Goal: Transaction & Acquisition: Purchase product/service

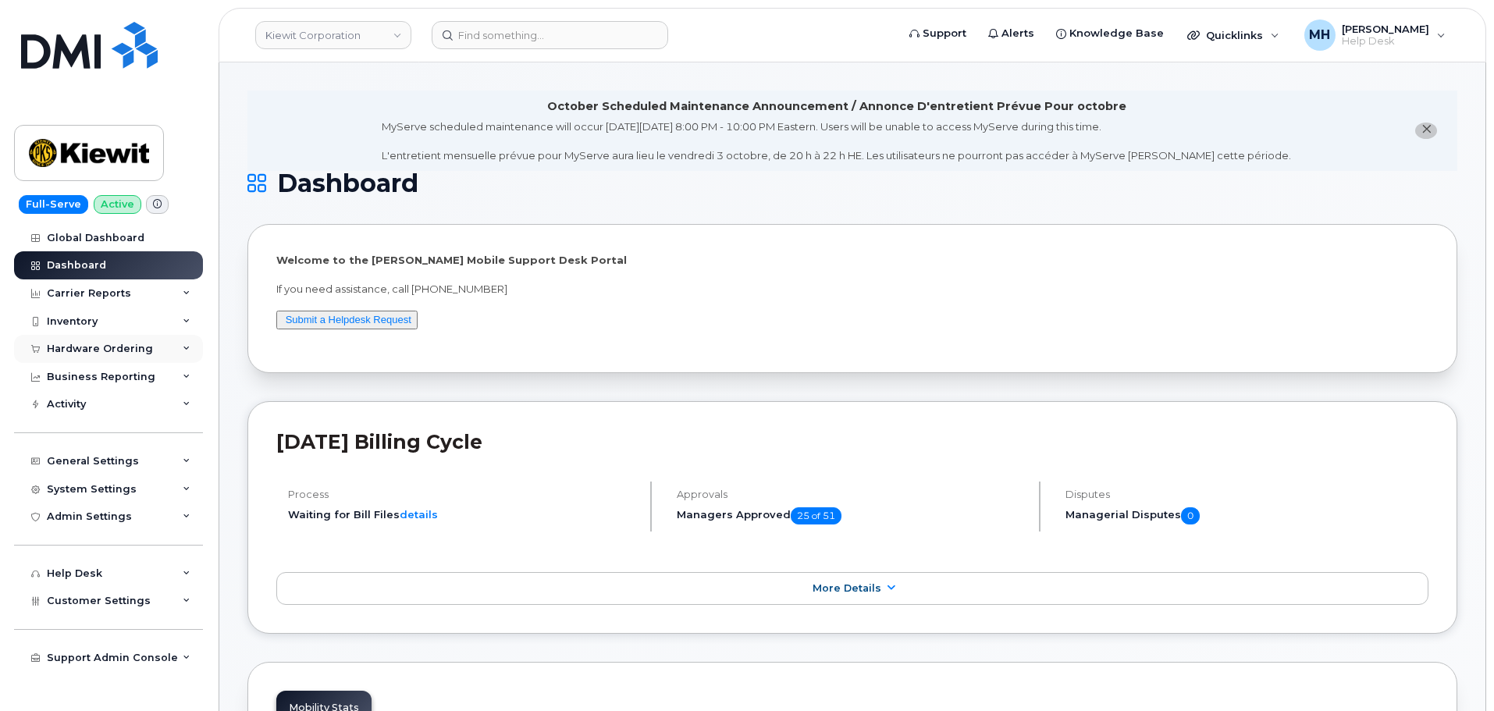
click at [149, 350] on div "Hardware Ordering" at bounding box center [108, 349] width 189 height 28
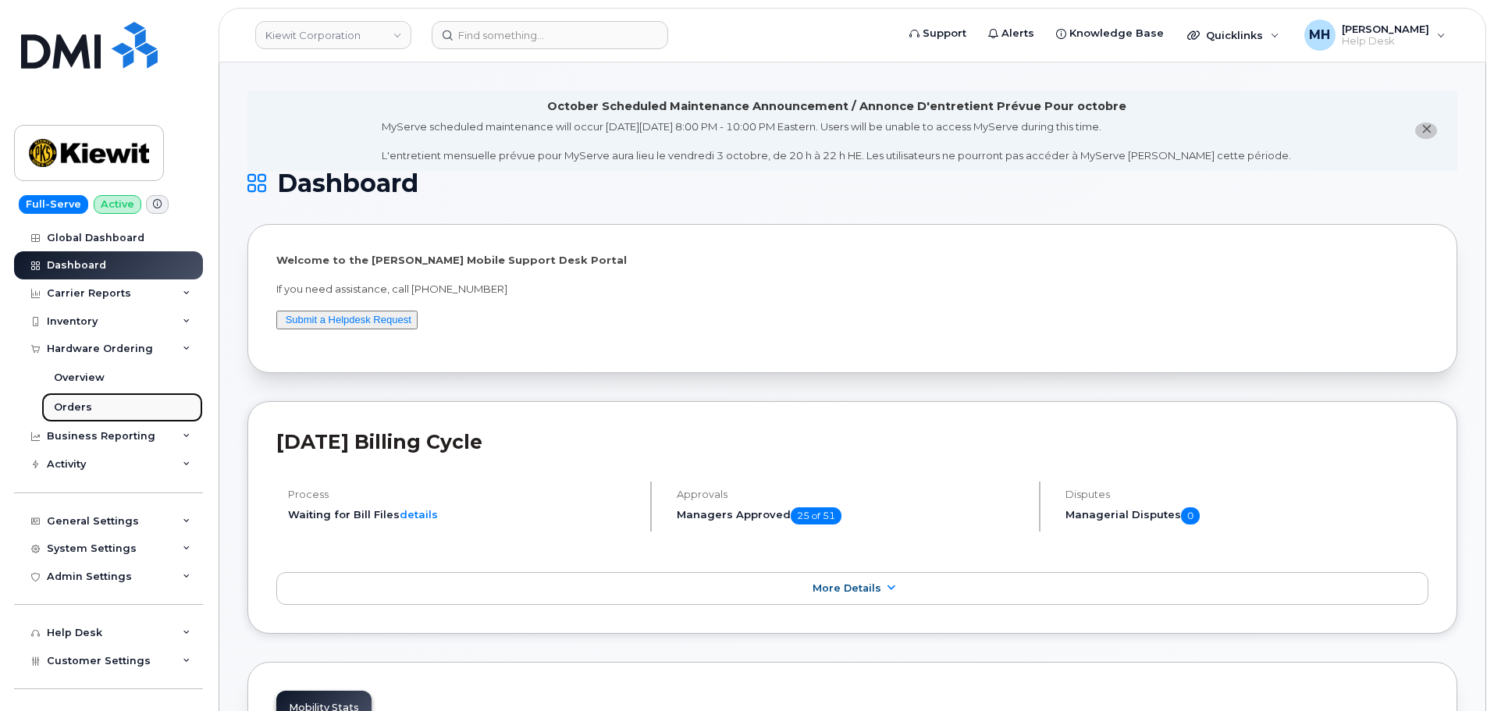
click at [101, 401] on link "Orders" at bounding box center [122, 408] width 162 height 30
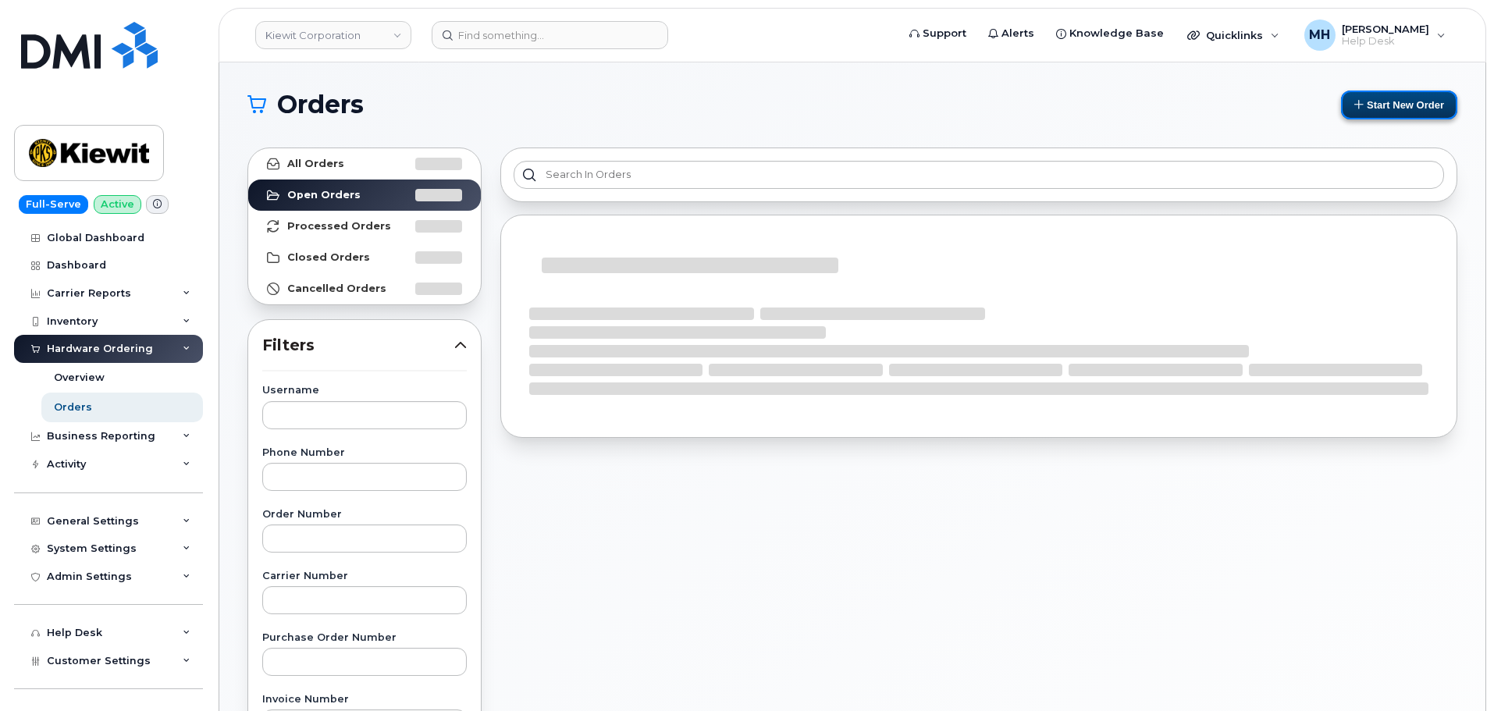
click at [1363, 110] on button "Start New Order" at bounding box center [1399, 105] width 116 height 29
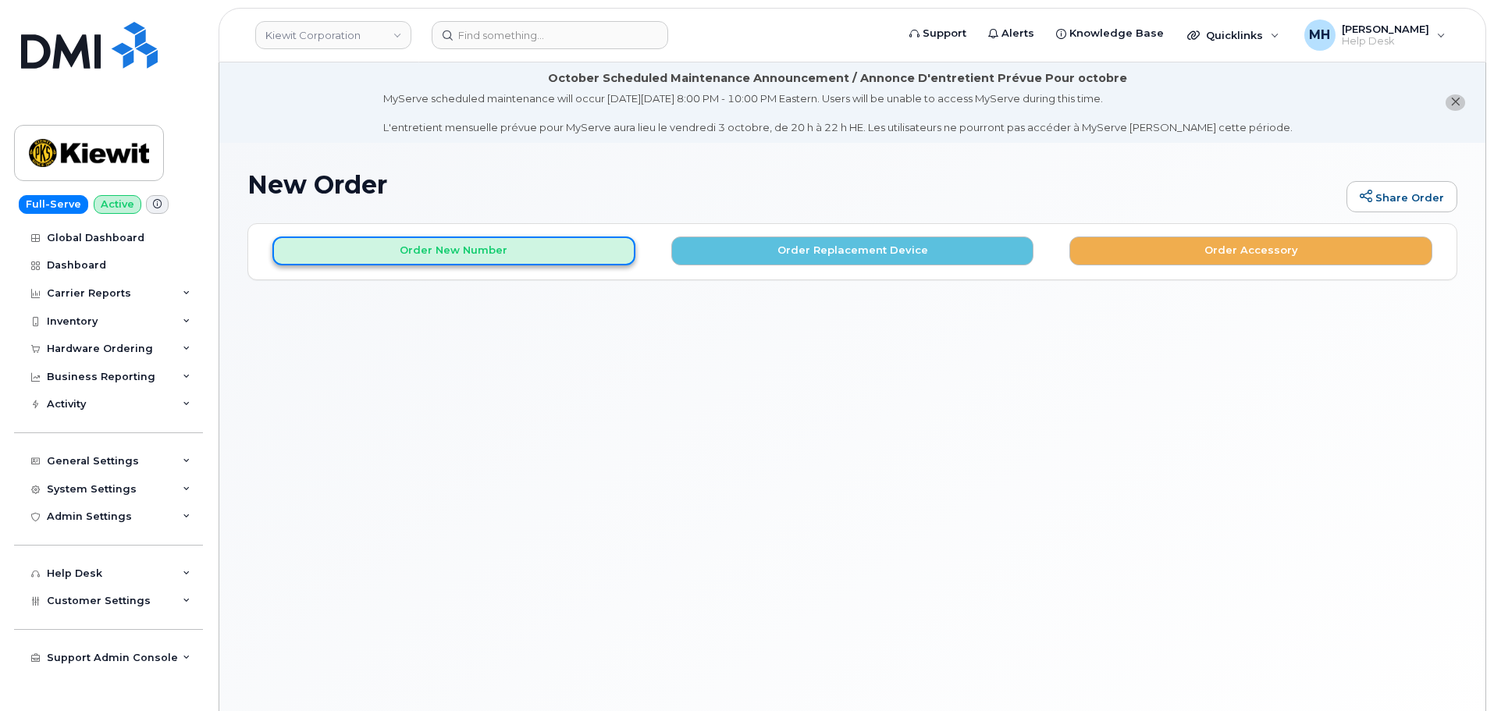
click at [575, 261] on button "Order New Number" at bounding box center [453, 251] width 363 height 29
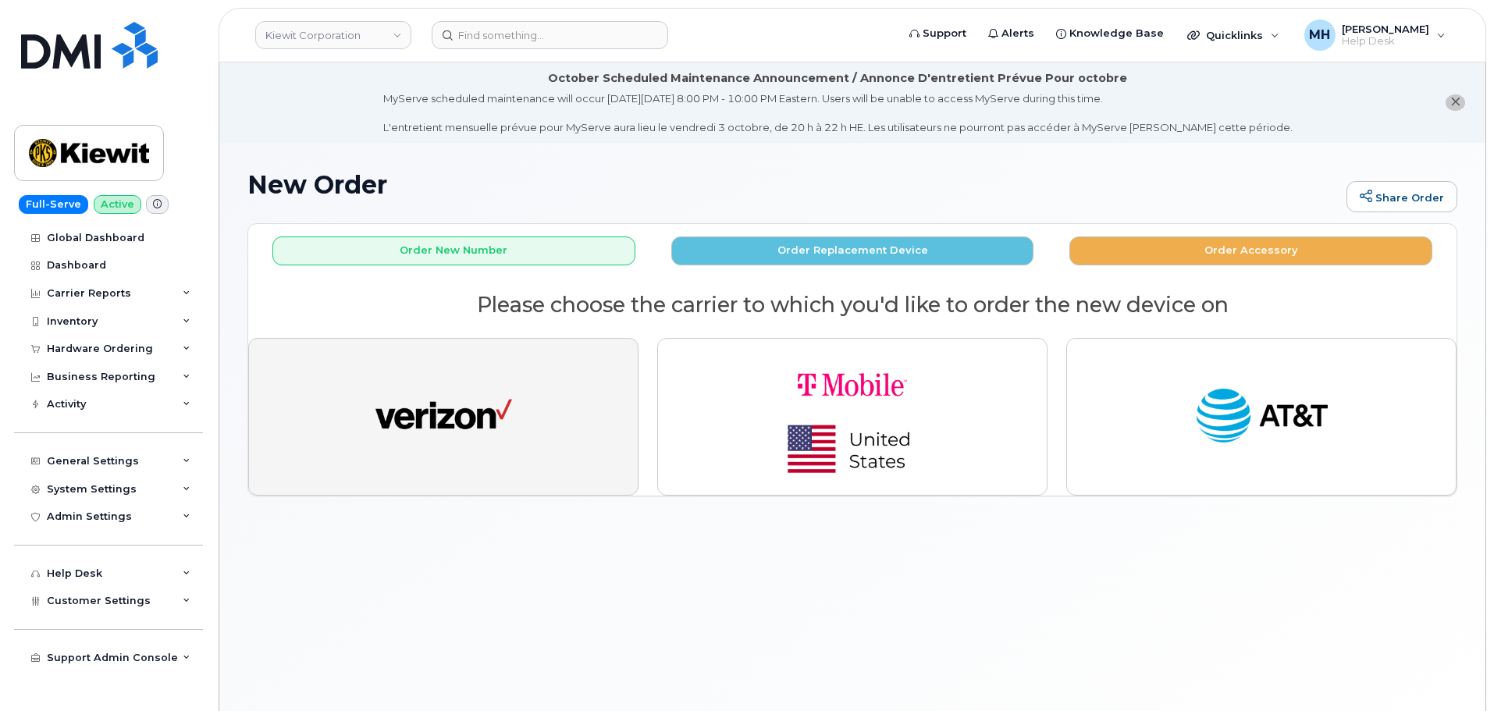
click at [394, 406] on img "button" at bounding box center [444, 417] width 137 height 70
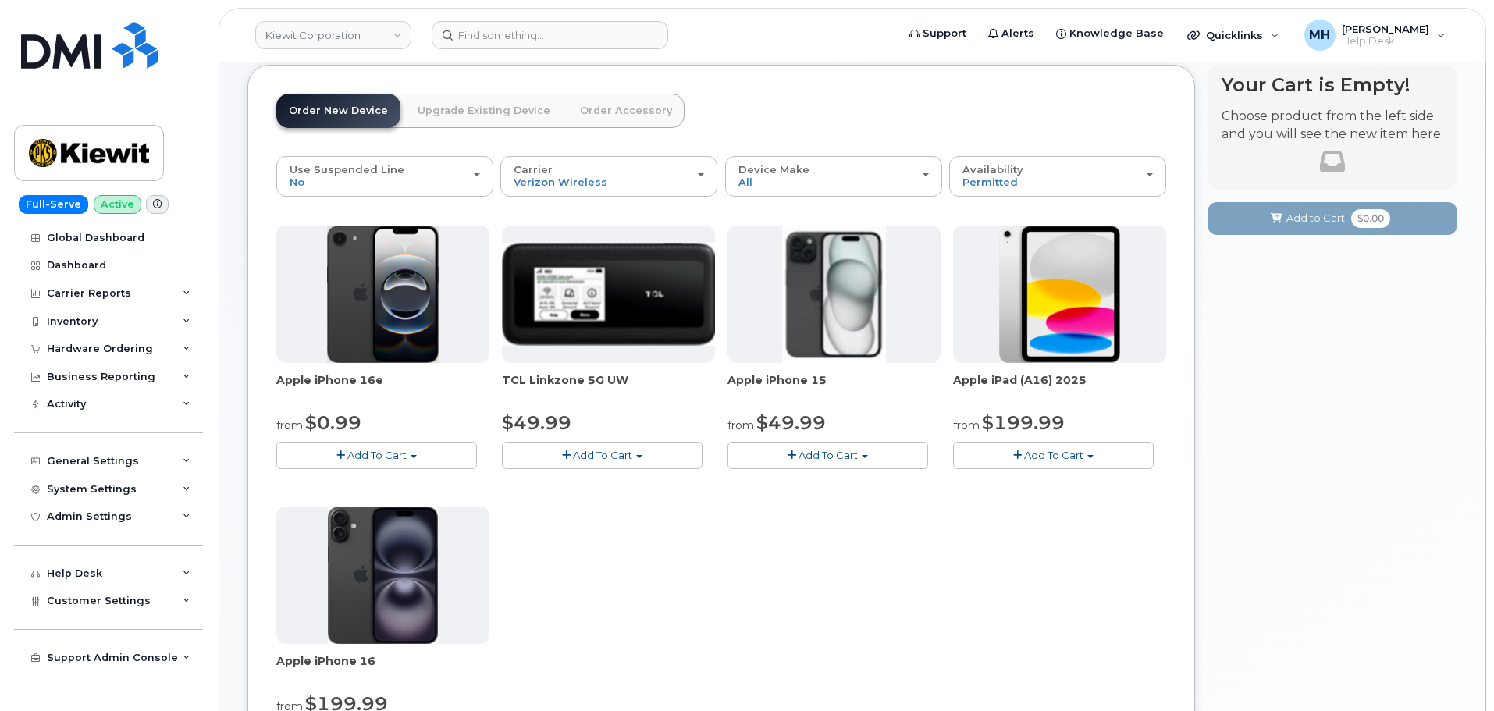
scroll to position [156, 0]
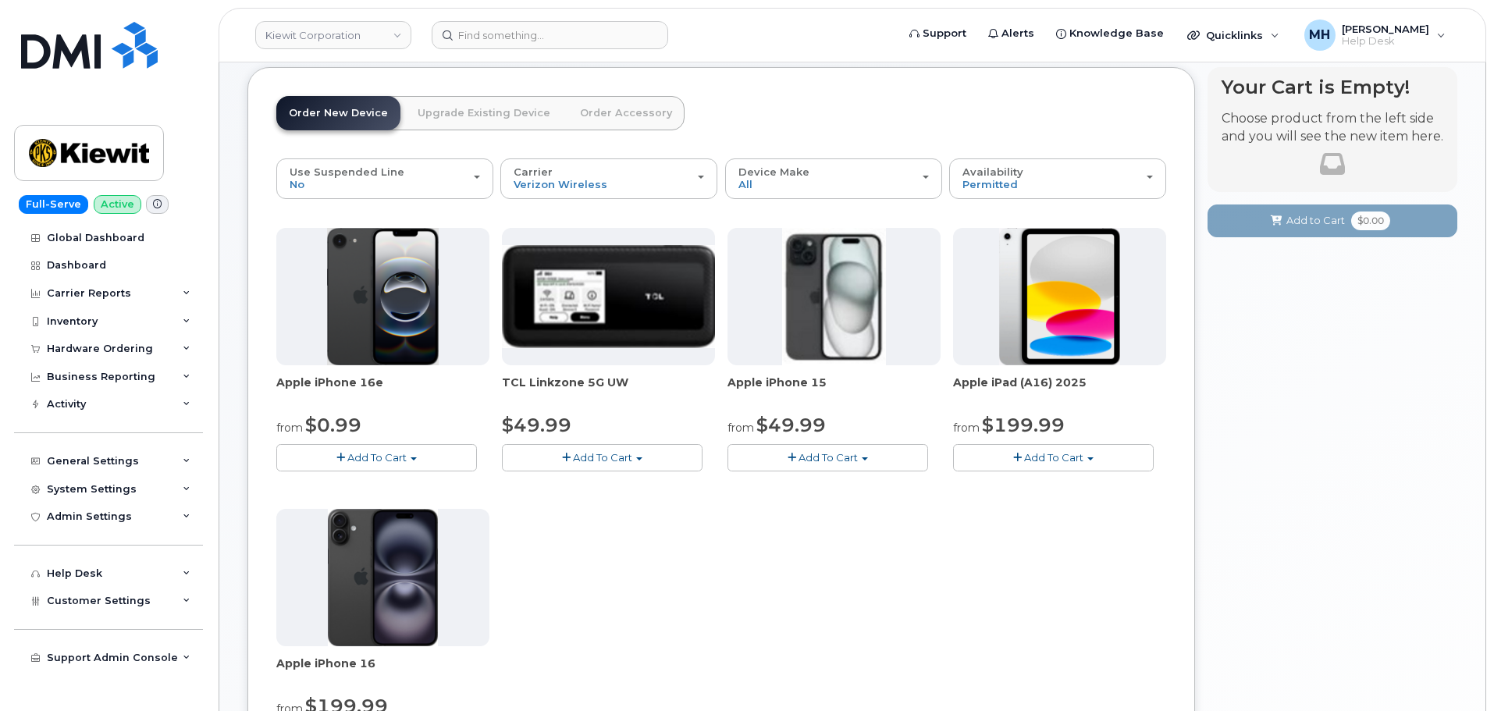
click at [457, 457] on button "Add To Cart" at bounding box center [376, 457] width 201 height 27
click at [398, 486] on link "$0.99 - 2 Year Activation (128GB)" at bounding box center [380, 487] width 201 height 20
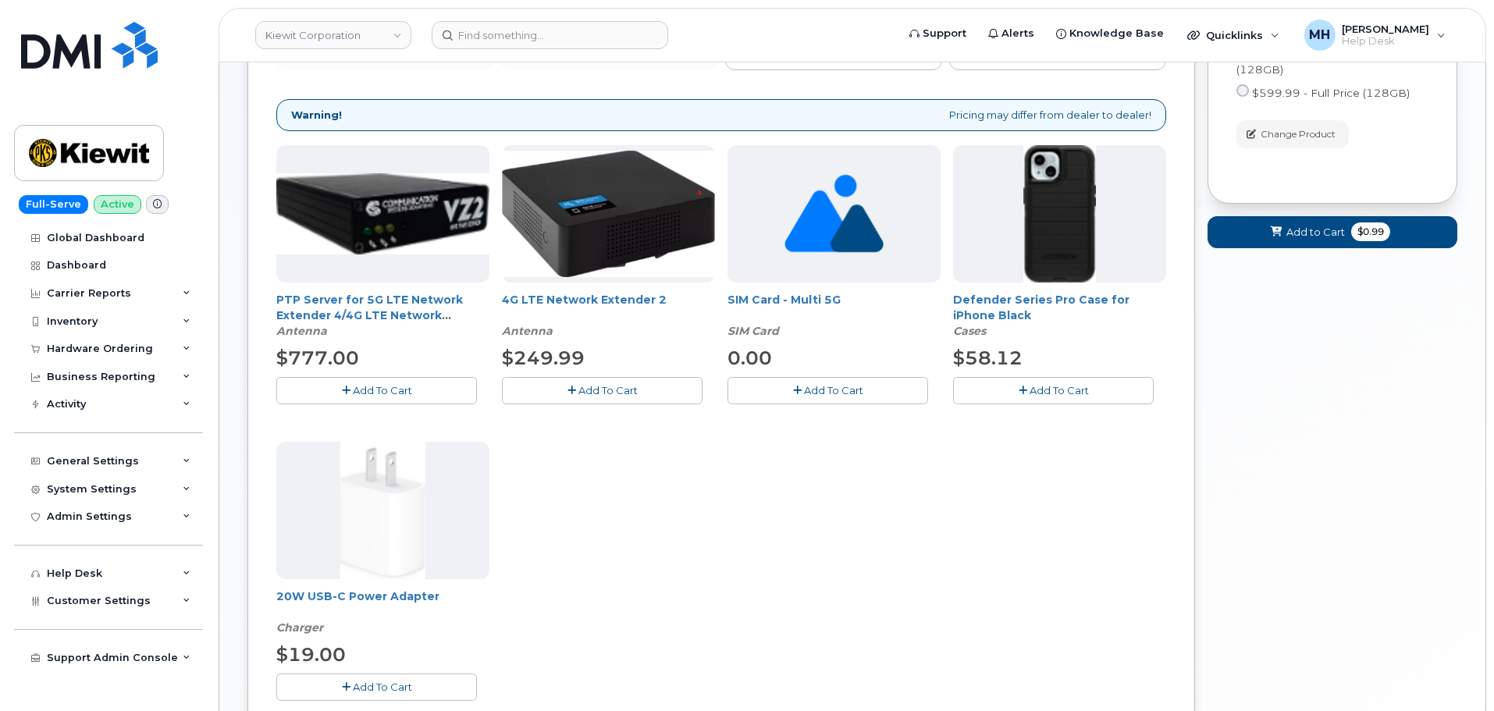
scroll to position [312, 0]
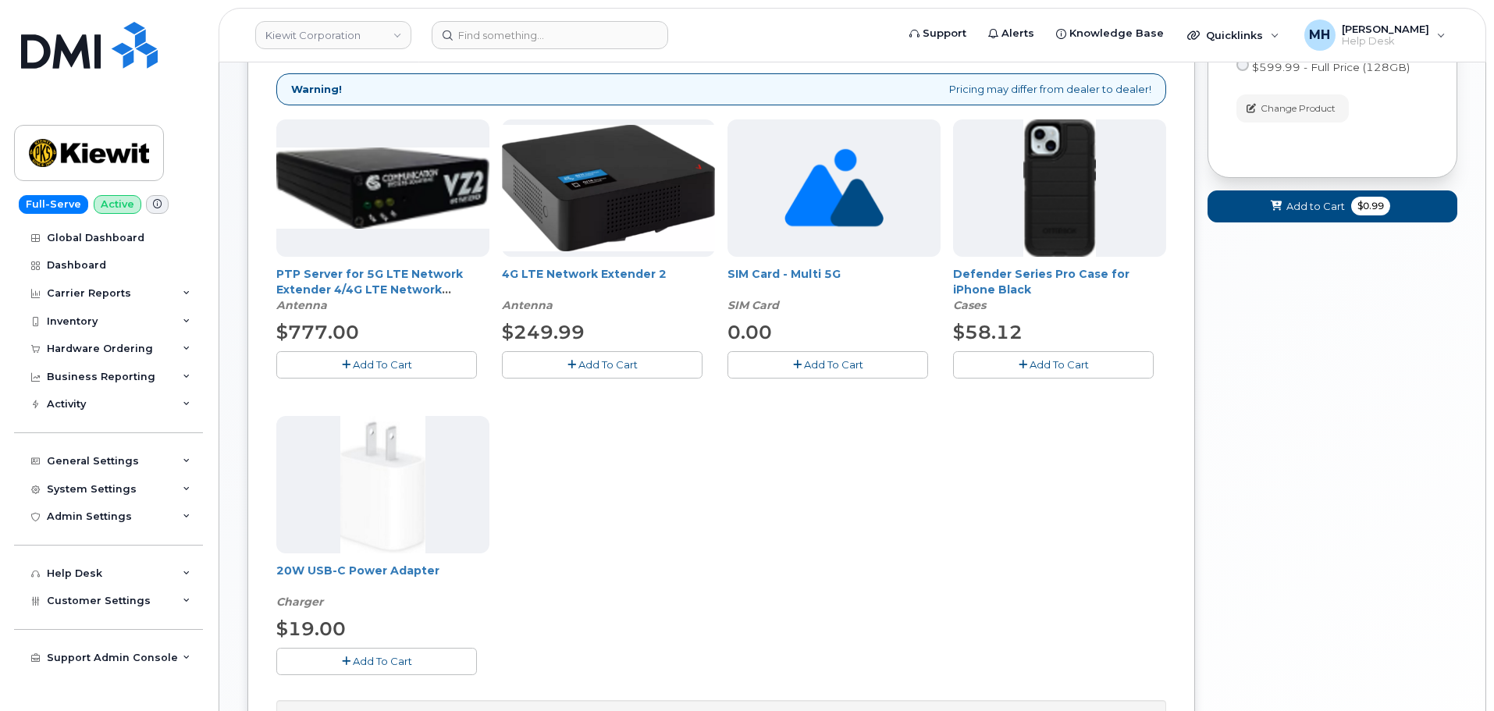
click at [997, 365] on button "Add To Cart" at bounding box center [1053, 364] width 201 height 27
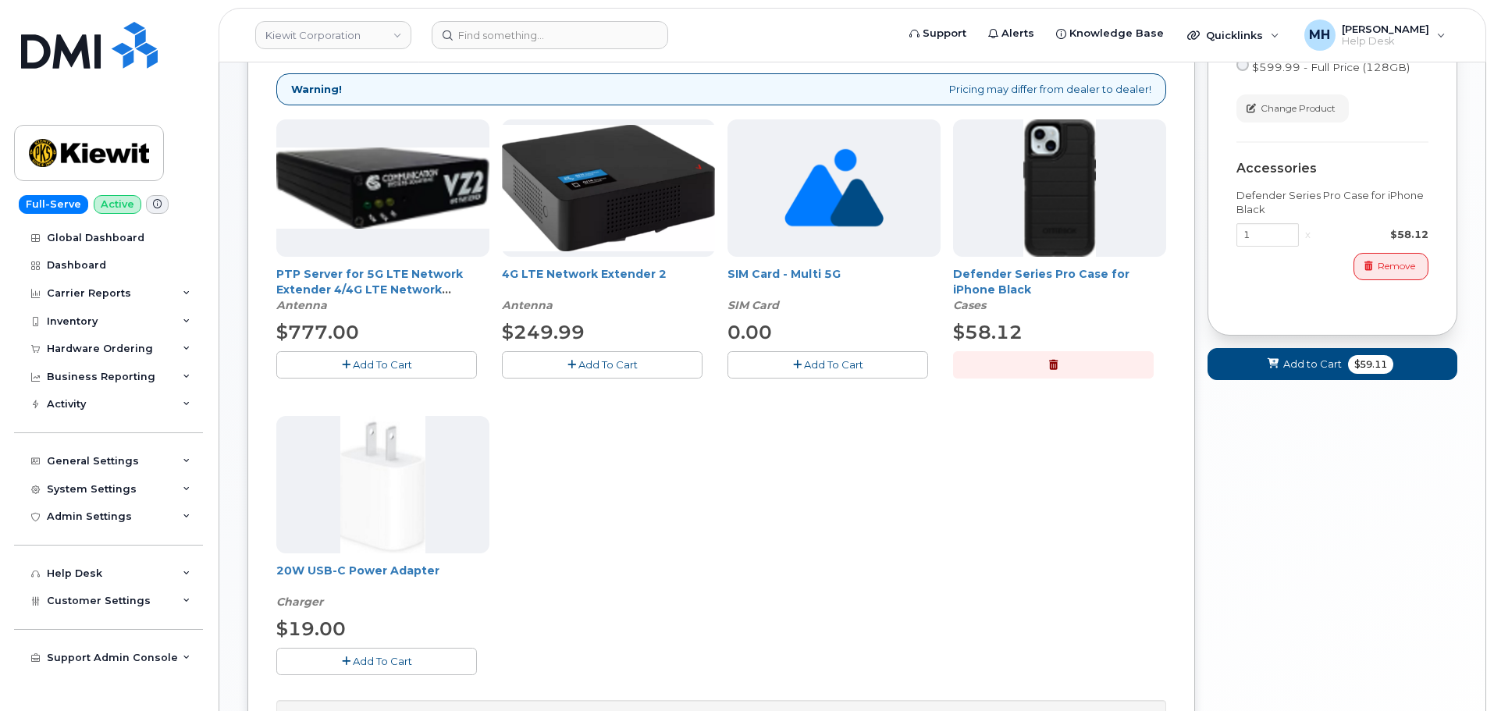
click at [982, 361] on button "button" at bounding box center [1053, 364] width 201 height 27
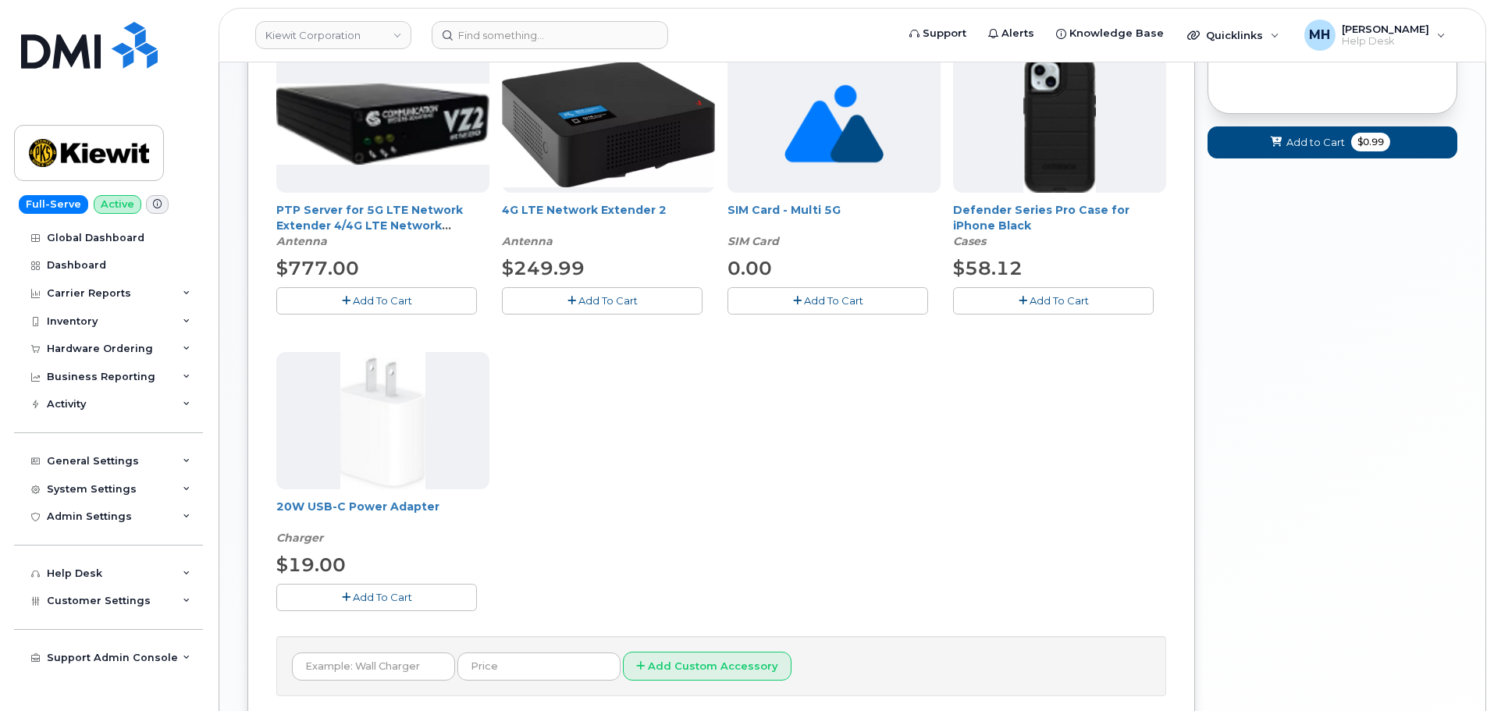
scroll to position [390, 0]
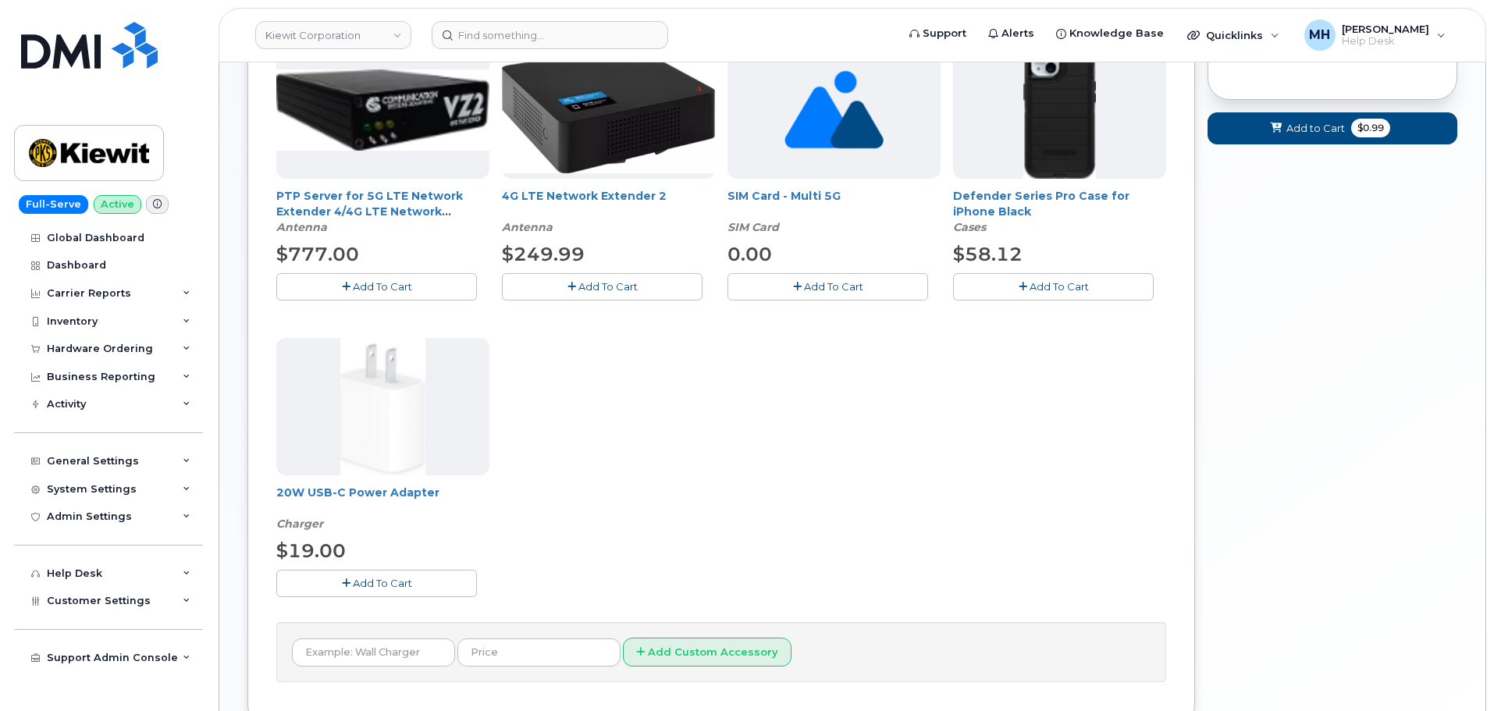
click at [371, 578] on span "Add To Cart" at bounding box center [382, 583] width 59 height 12
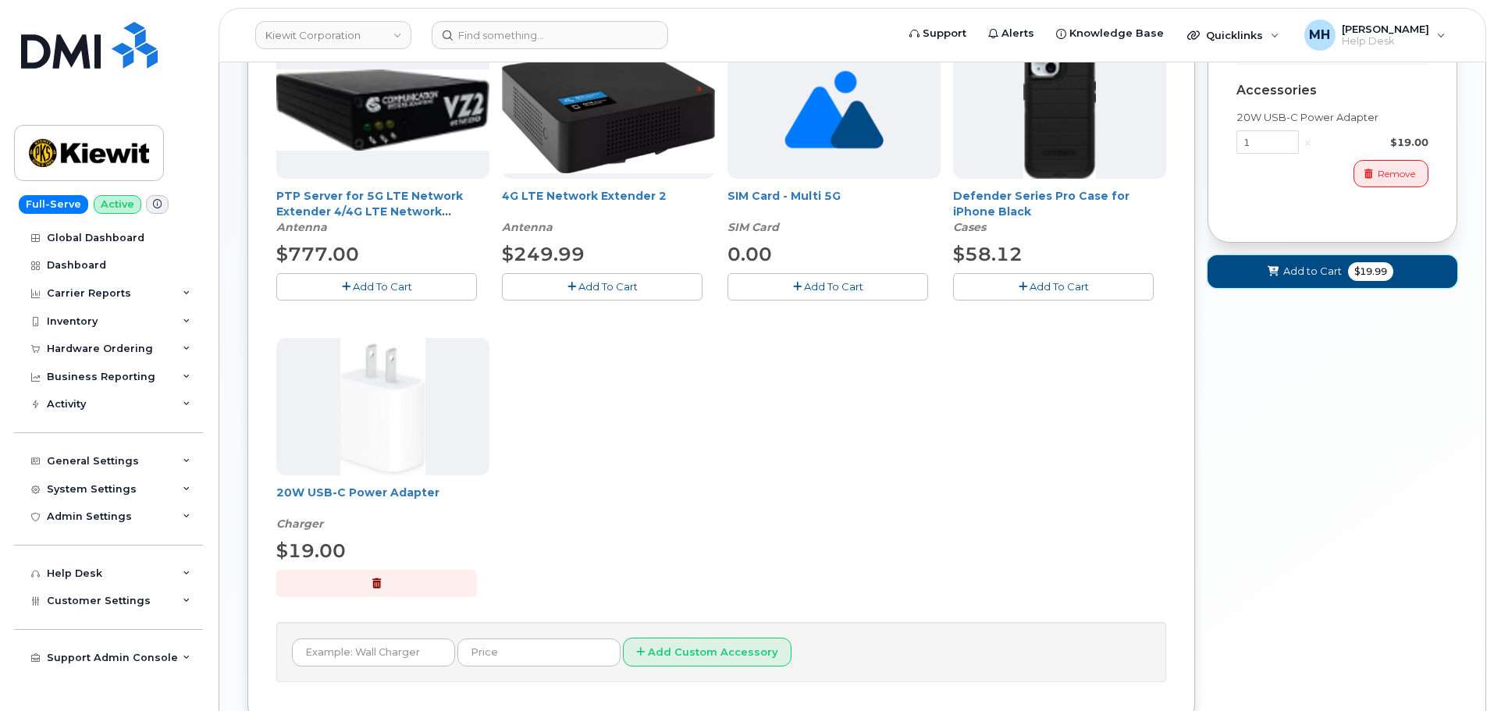
click at [1270, 279] on span at bounding box center [1273, 271] width 15 height 15
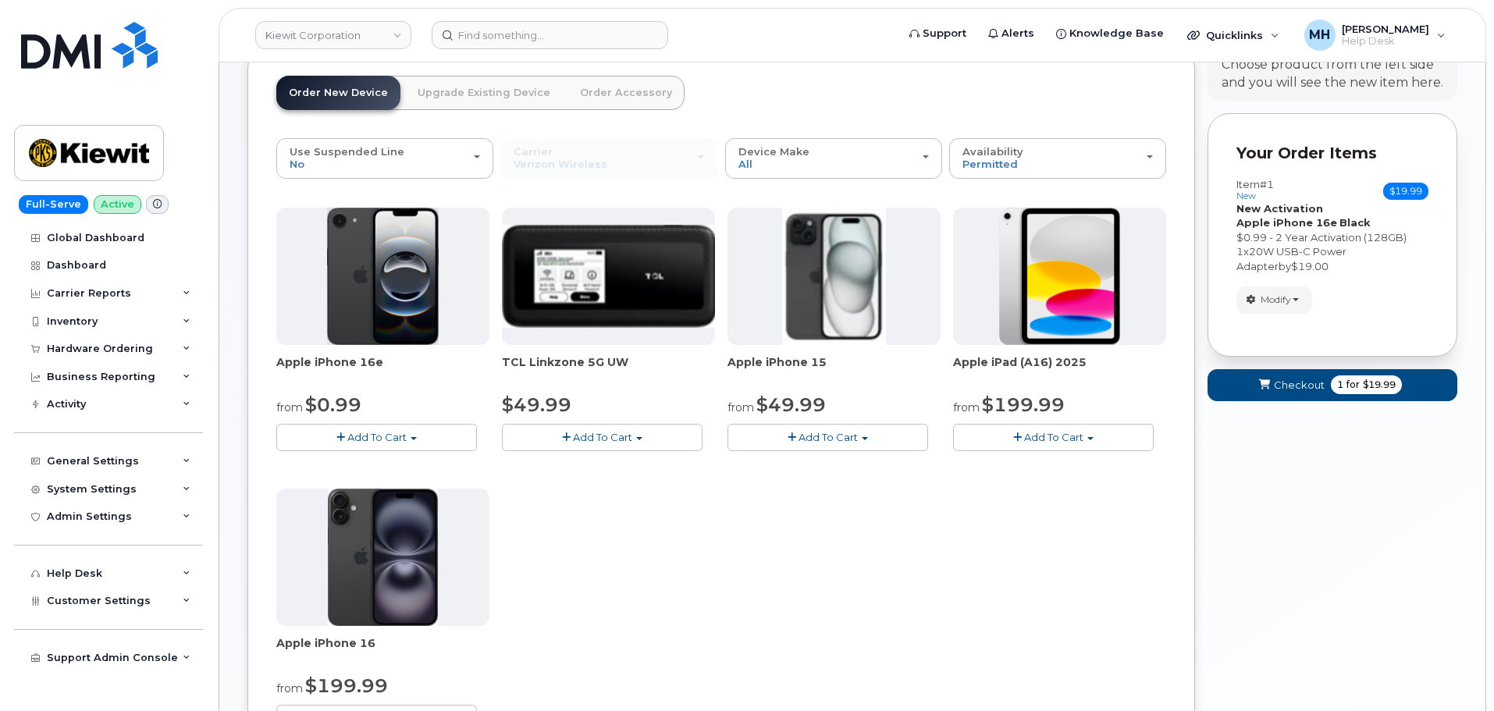
scroll to position [48, 0]
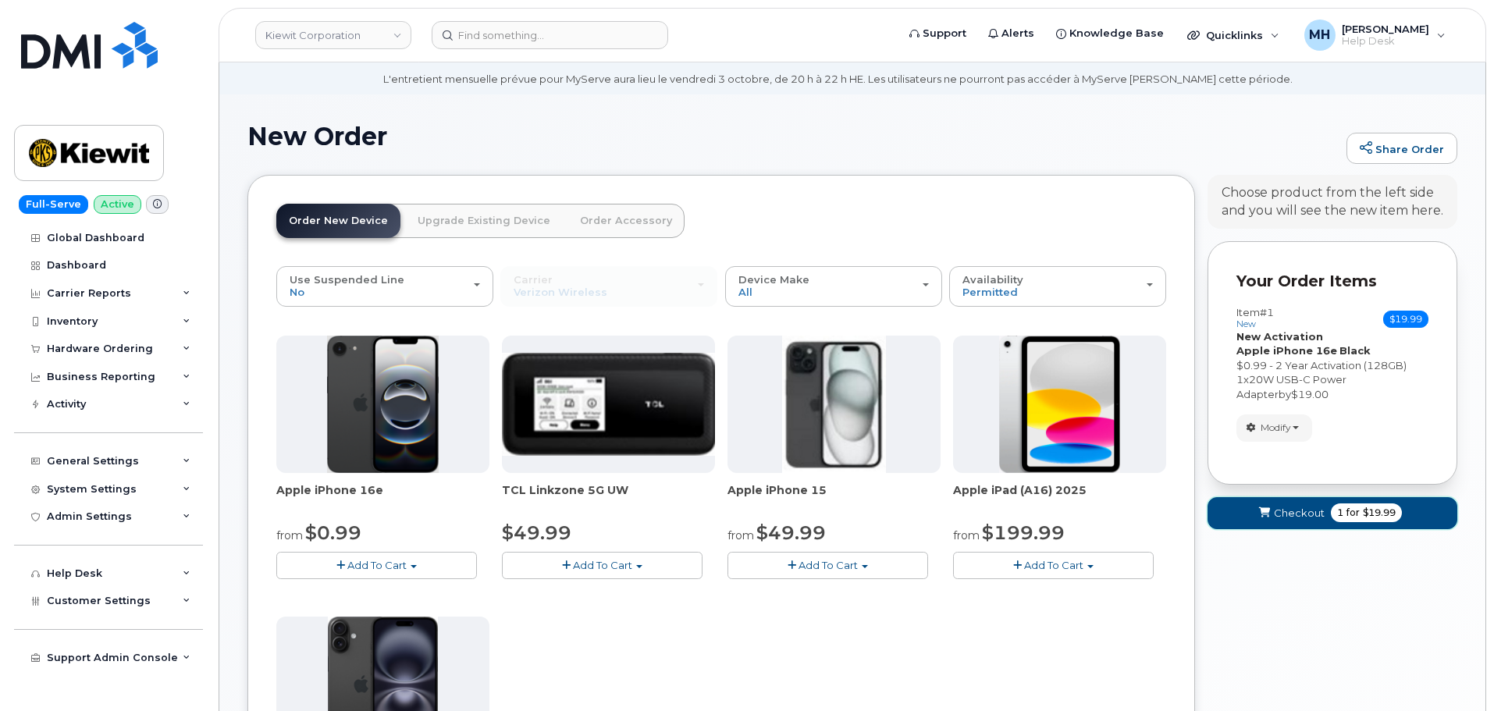
click at [1299, 504] on button "Checkout 1 for $19.99" at bounding box center [1333, 513] width 250 height 32
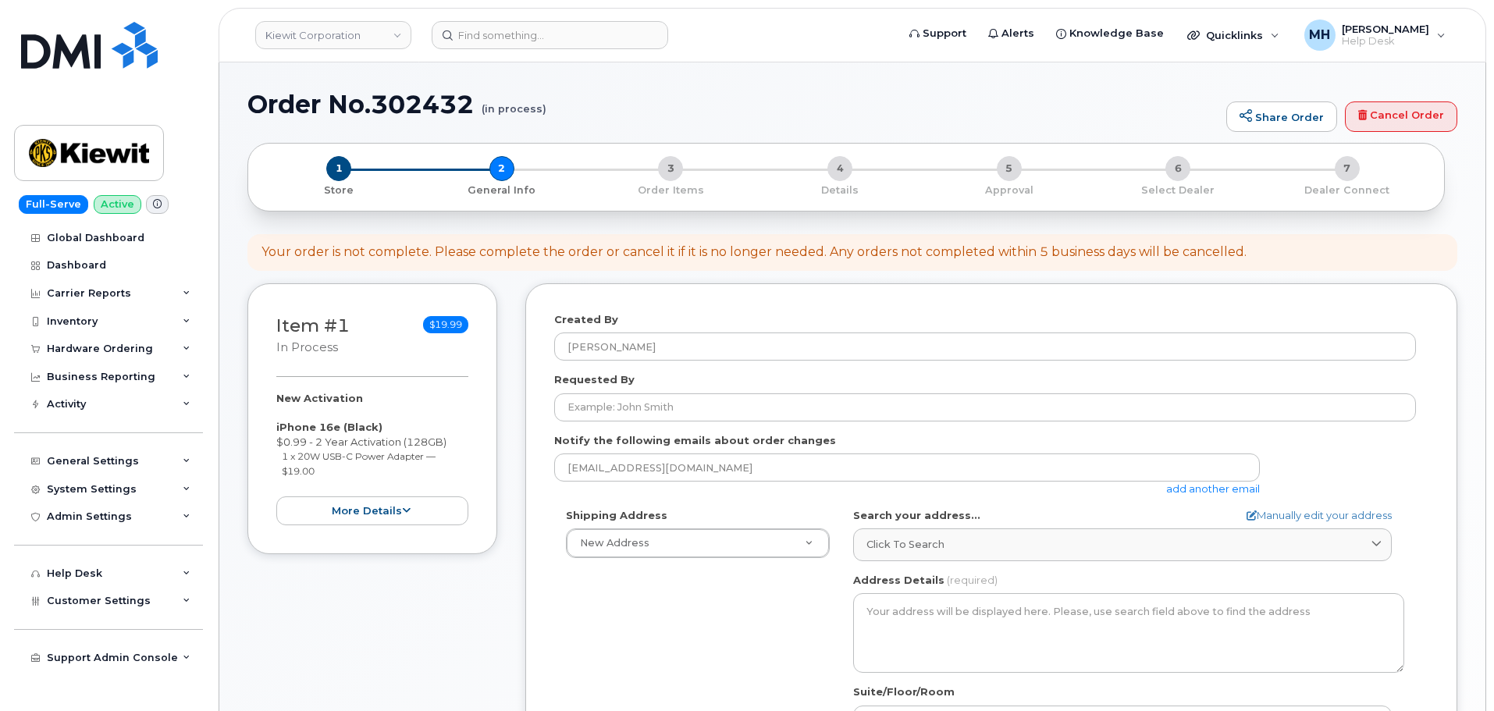
select select
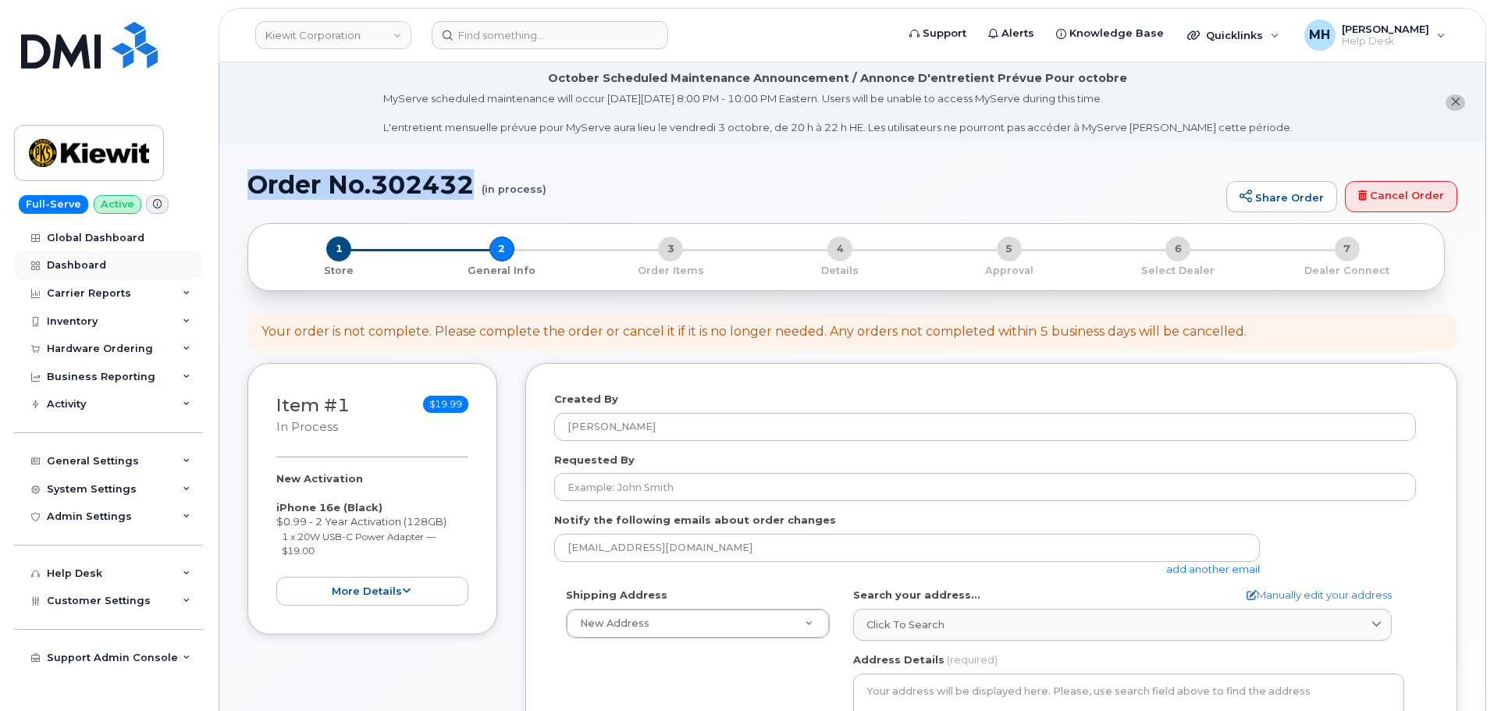
drag, startPoint x: 482, startPoint y: 102, endPoint x: 23, endPoint y: 251, distance: 482.7
copy h1 "Order No.302432"
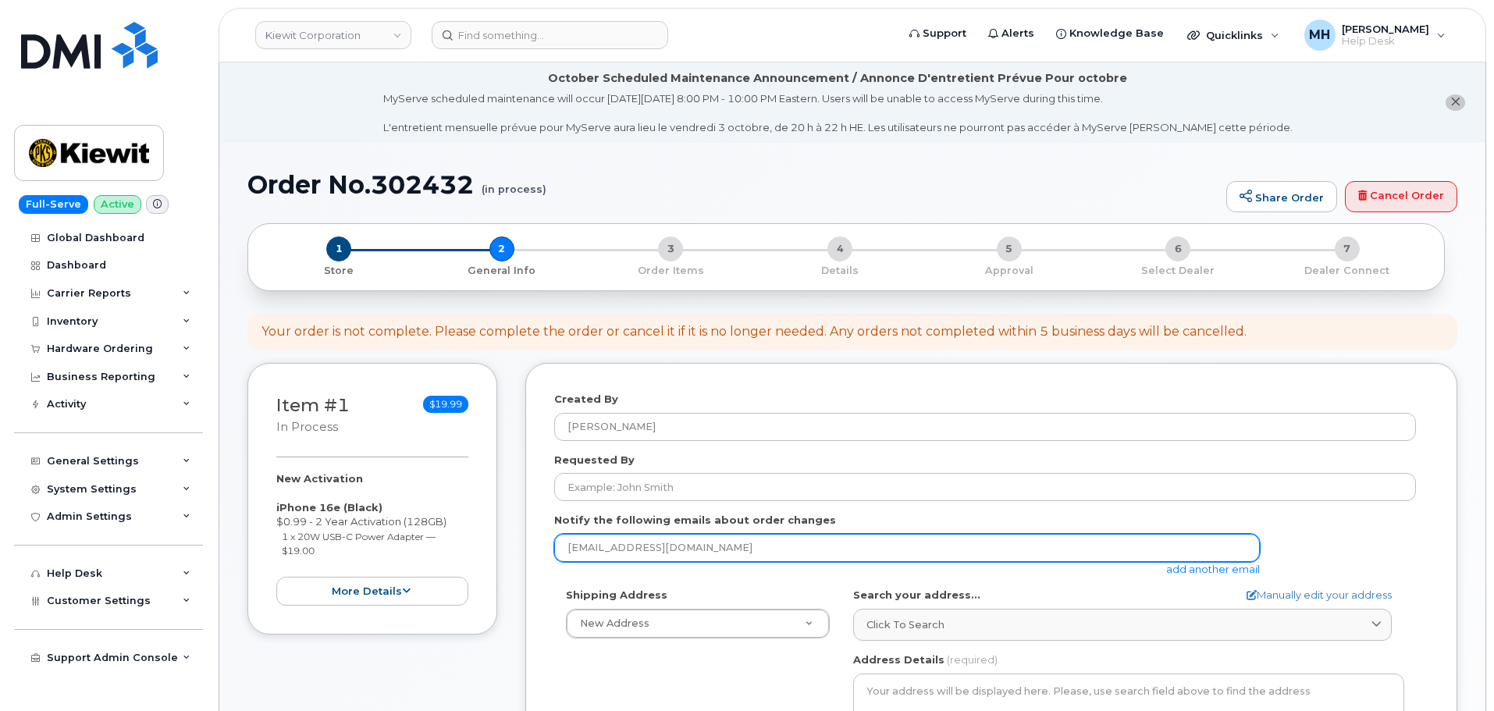
click at [607, 541] on input "mhoye@dminc.com" at bounding box center [907, 548] width 706 height 28
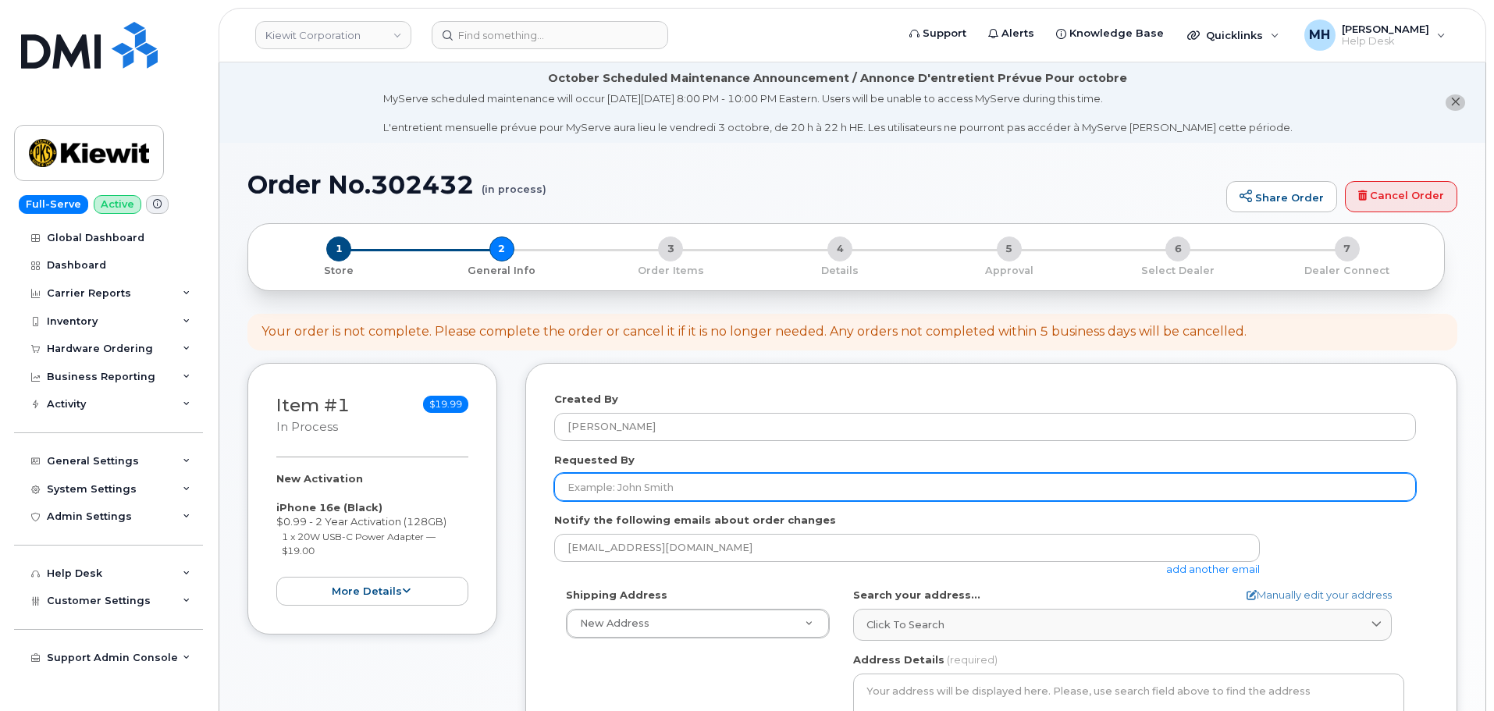
click at [627, 490] on input "Requested By" at bounding box center [985, 487] width 862 height 28
paste input "Nancy Bilek"
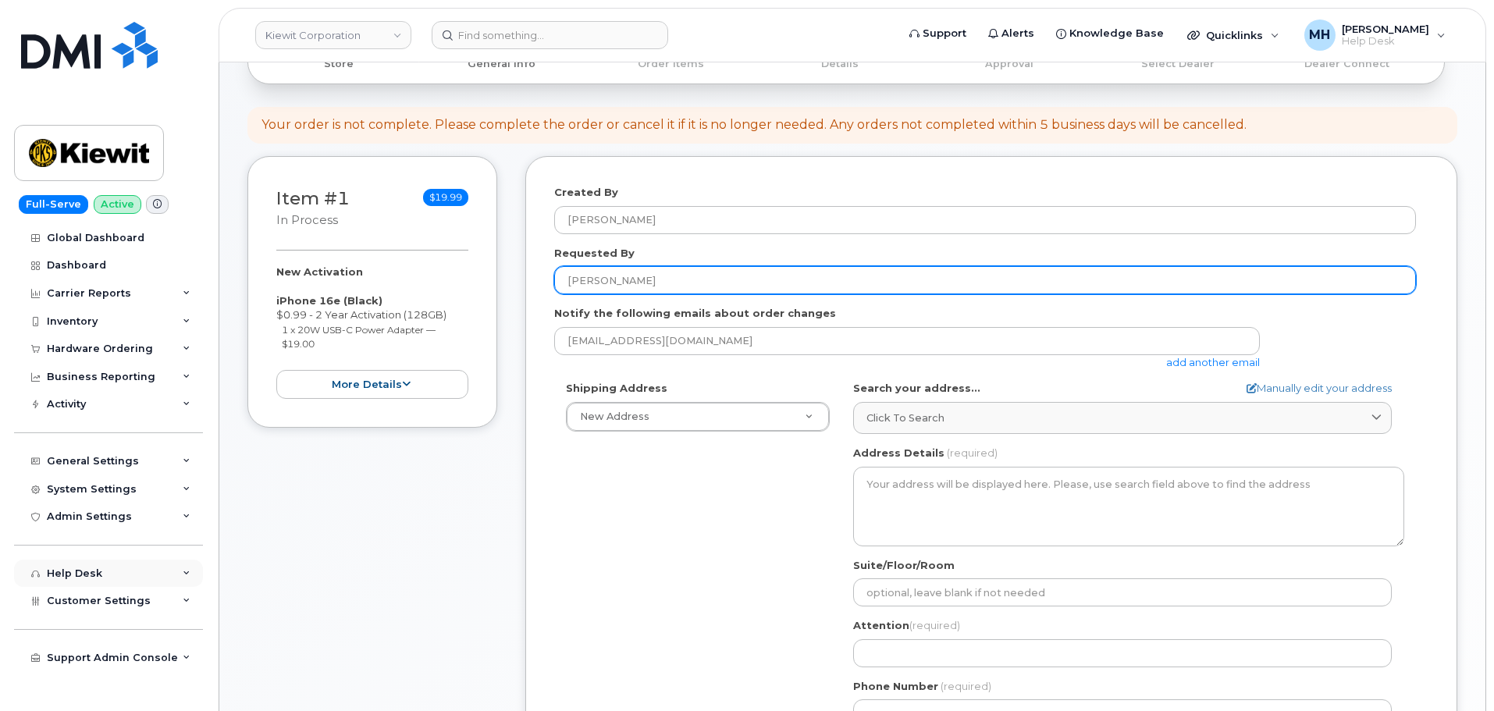
scroll to position [234, 0]
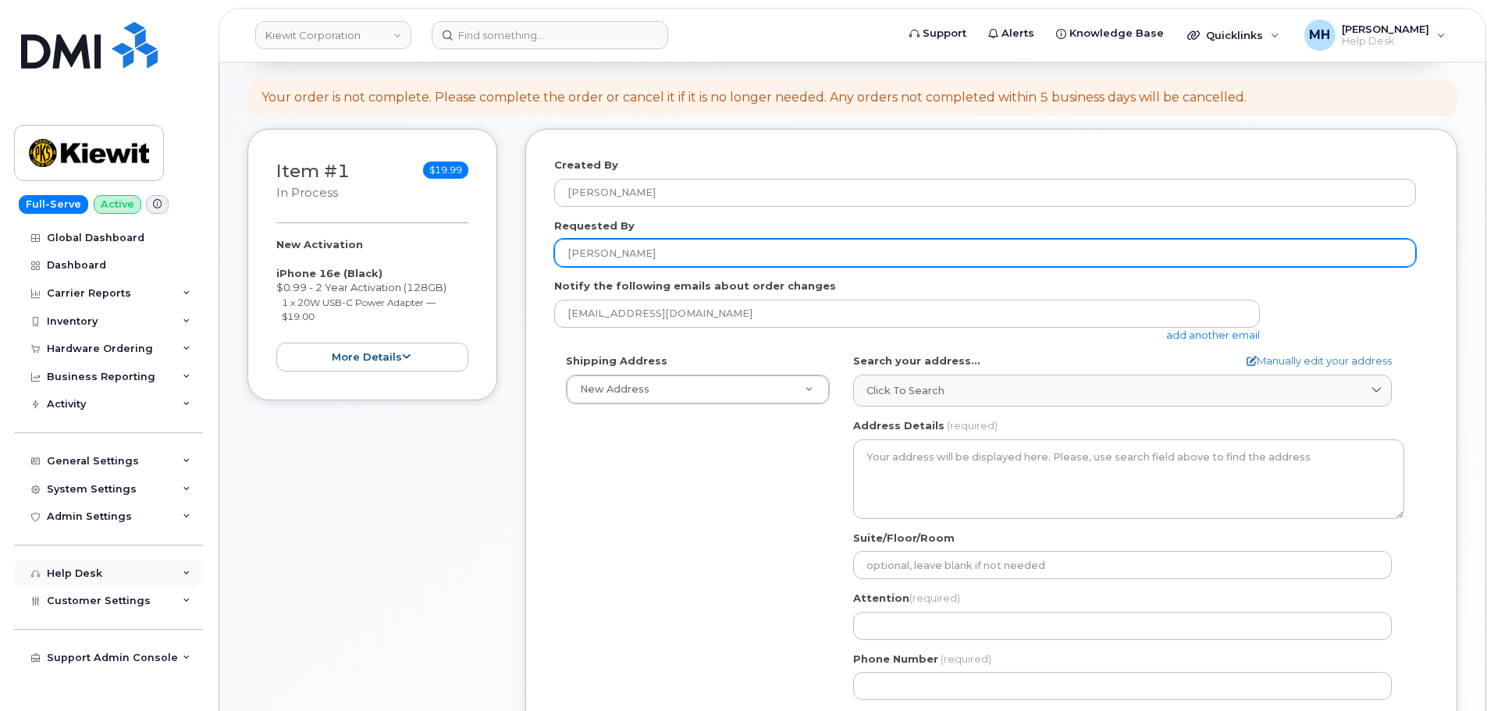
type input "Nancy Bilek"
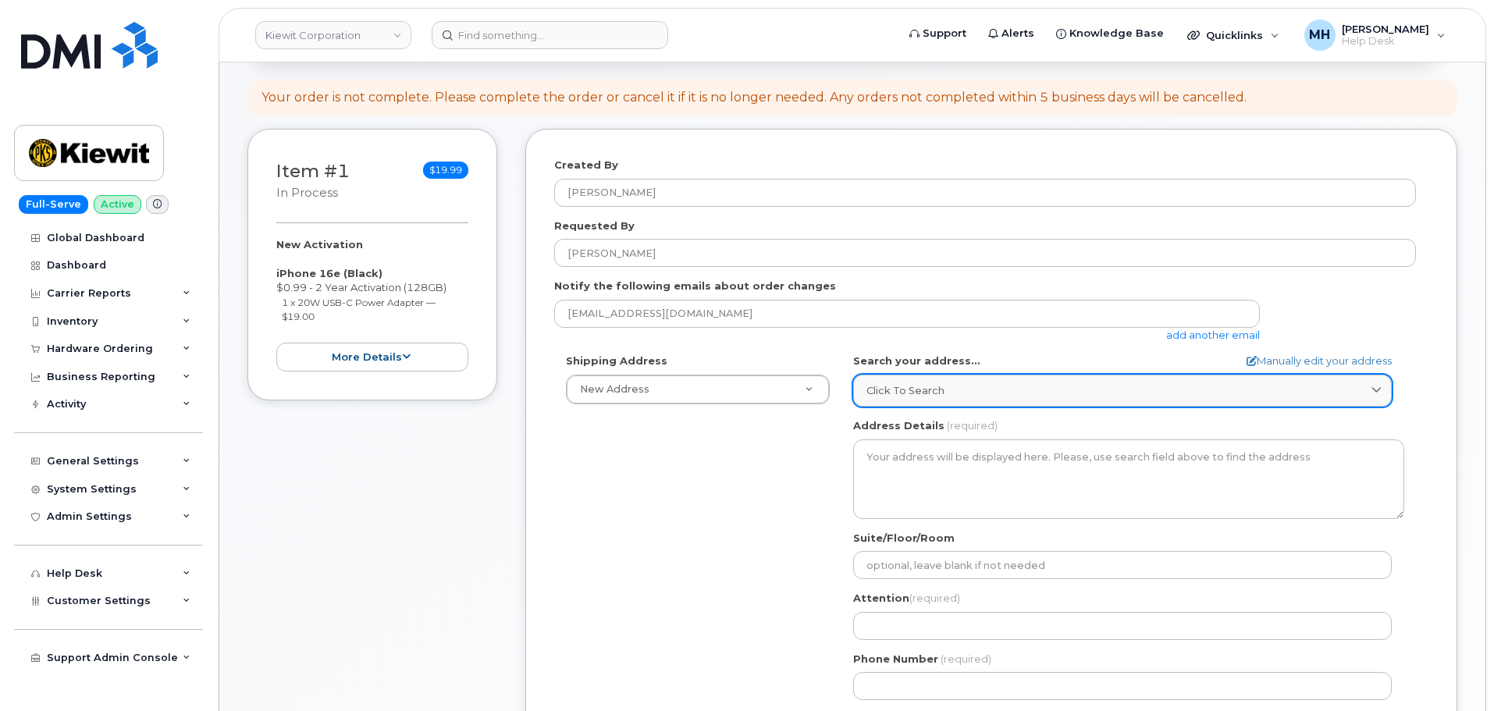
click at [994, 403] on link "Click to search" at bounding box center [1122, 391] width 539 height 32
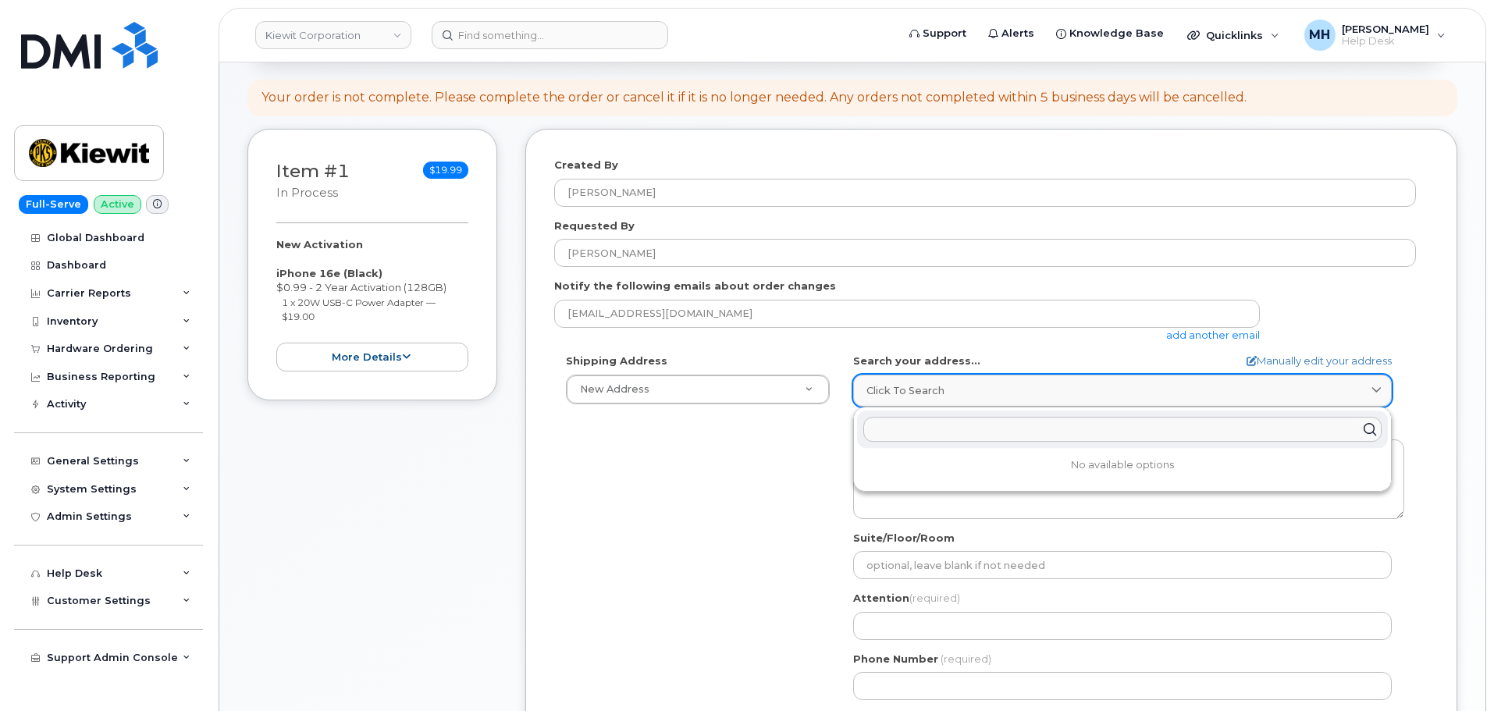
paste input "4518 S 133rd St. Omaha, NE 68137"
type input "4518 S 133rd St. Omaha, NE 68137"
click at [1005, 461] on div "4518 S 133rd St Omaha NE 68137-1141" at bounding box center [1122, 467] width 531 height 26
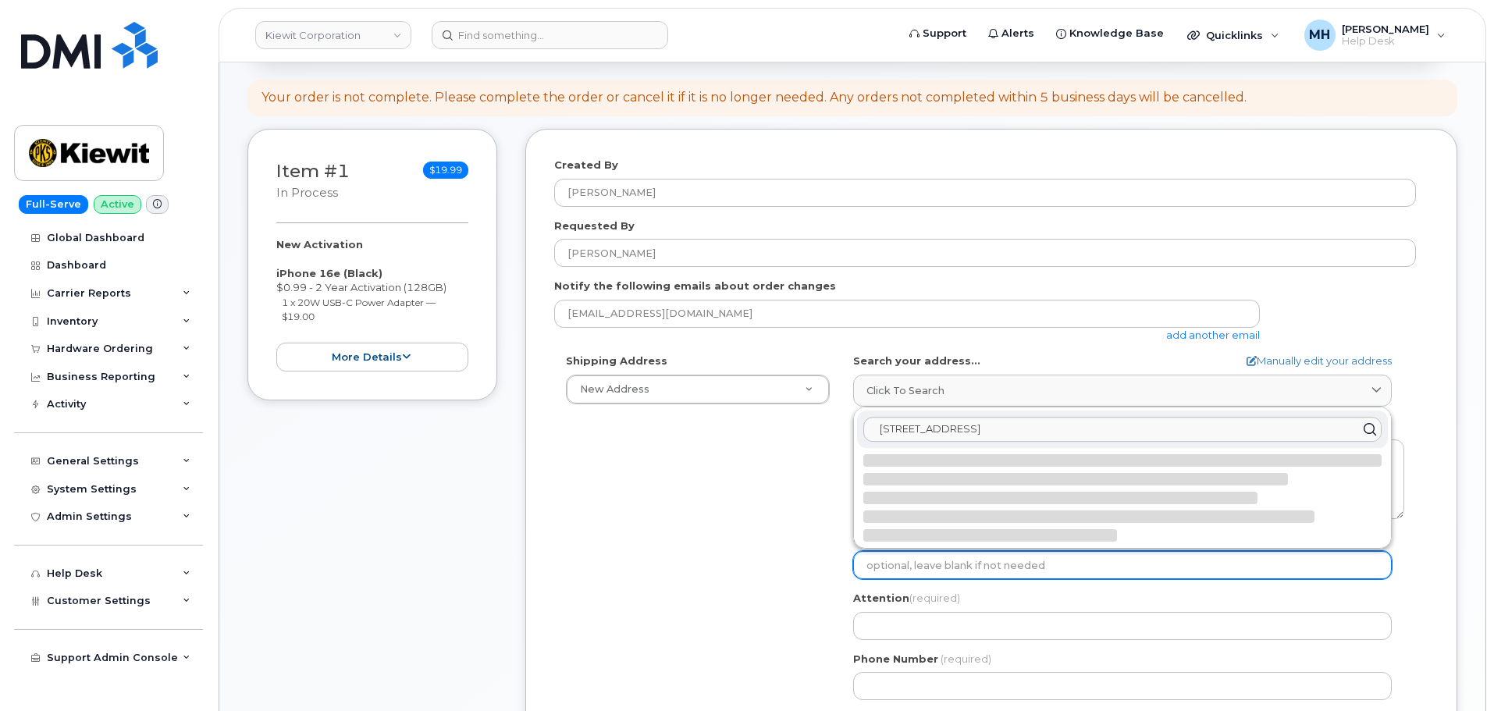
select select
type textarea "4518 S 133rd St OMAHA NE 68137-1141 UNITED STATES"
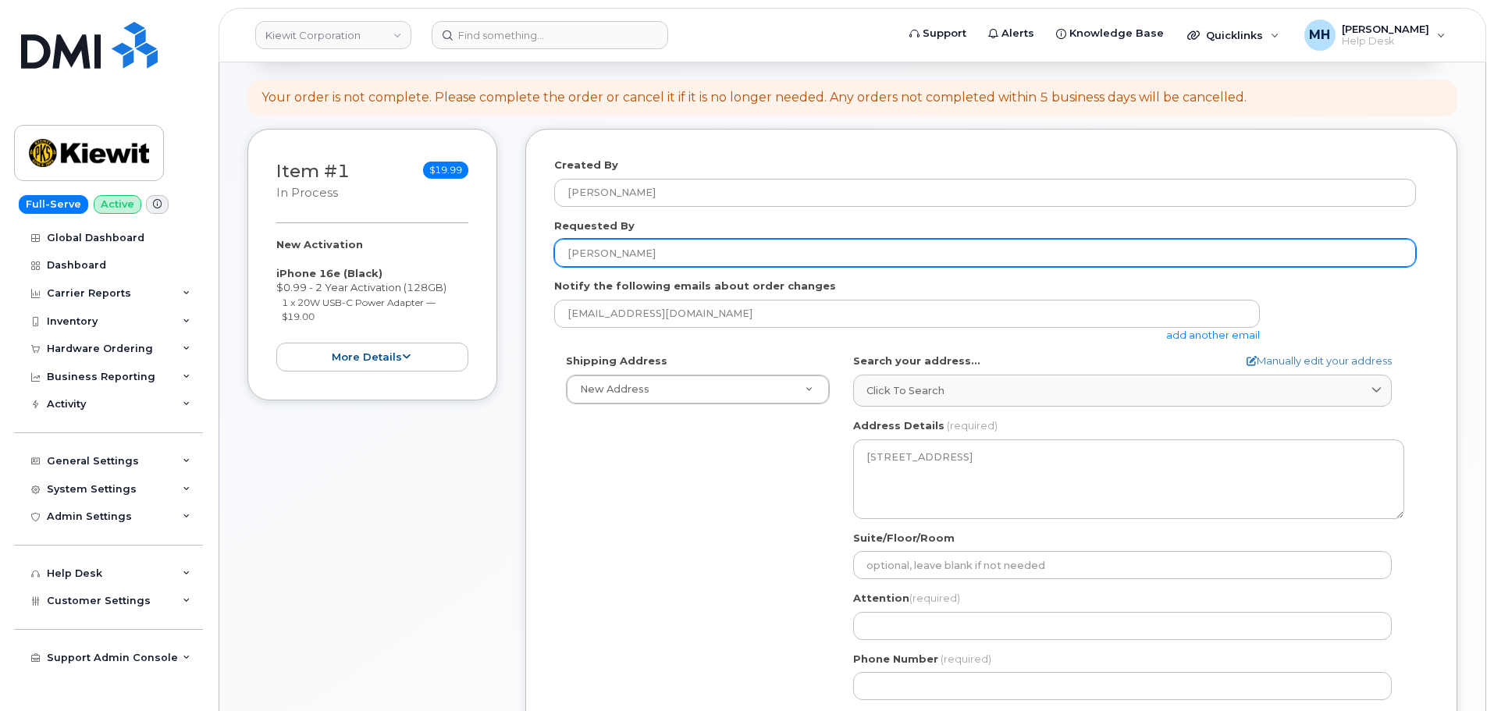
drag, startPoint x: 643, startPoint y: 255, endPoint x: 547, endPoint y: 254, distance: 96.8
click at [547, 254] on div "Created By Melissa Hoye Requested By Nancy Bilek Notify the following emails ab…" at bounding box center [991, 455] width 932 height 653
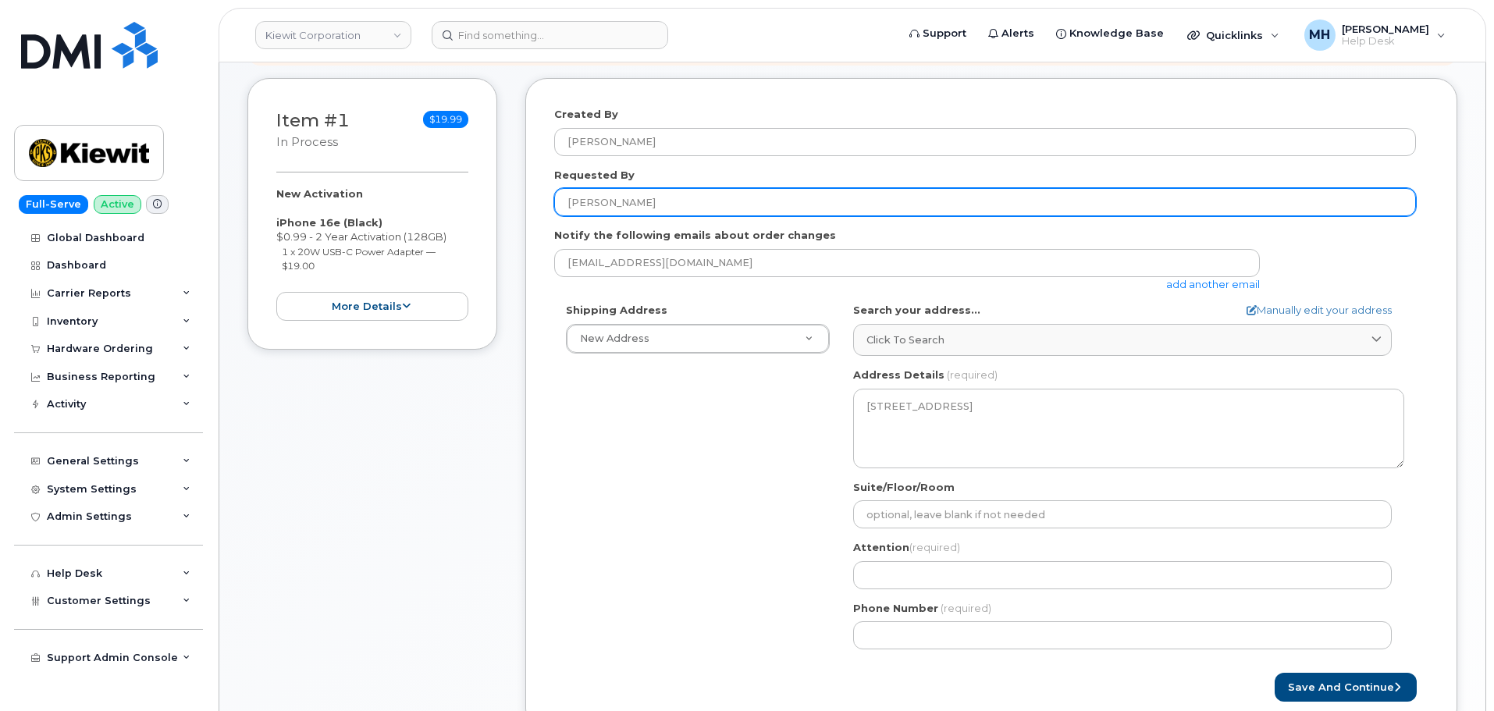
scroll to position [312, 0]
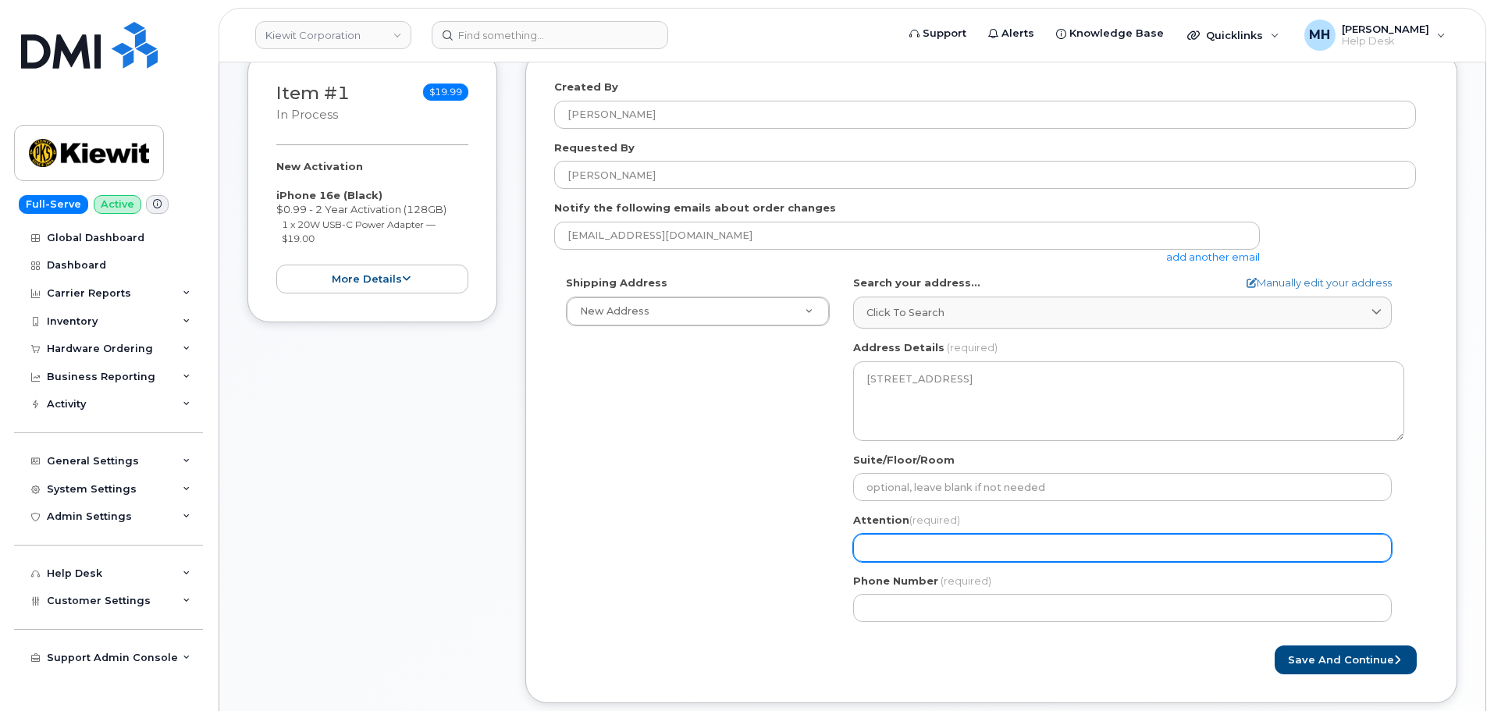
click at [949, 545] on input "Attention (required)" at bounding box center [1122, 548] width 539 height 28
paste input "Nancy Bilek"
type input "Nancy Bilek"
select select
type input "Nancy Bilek"
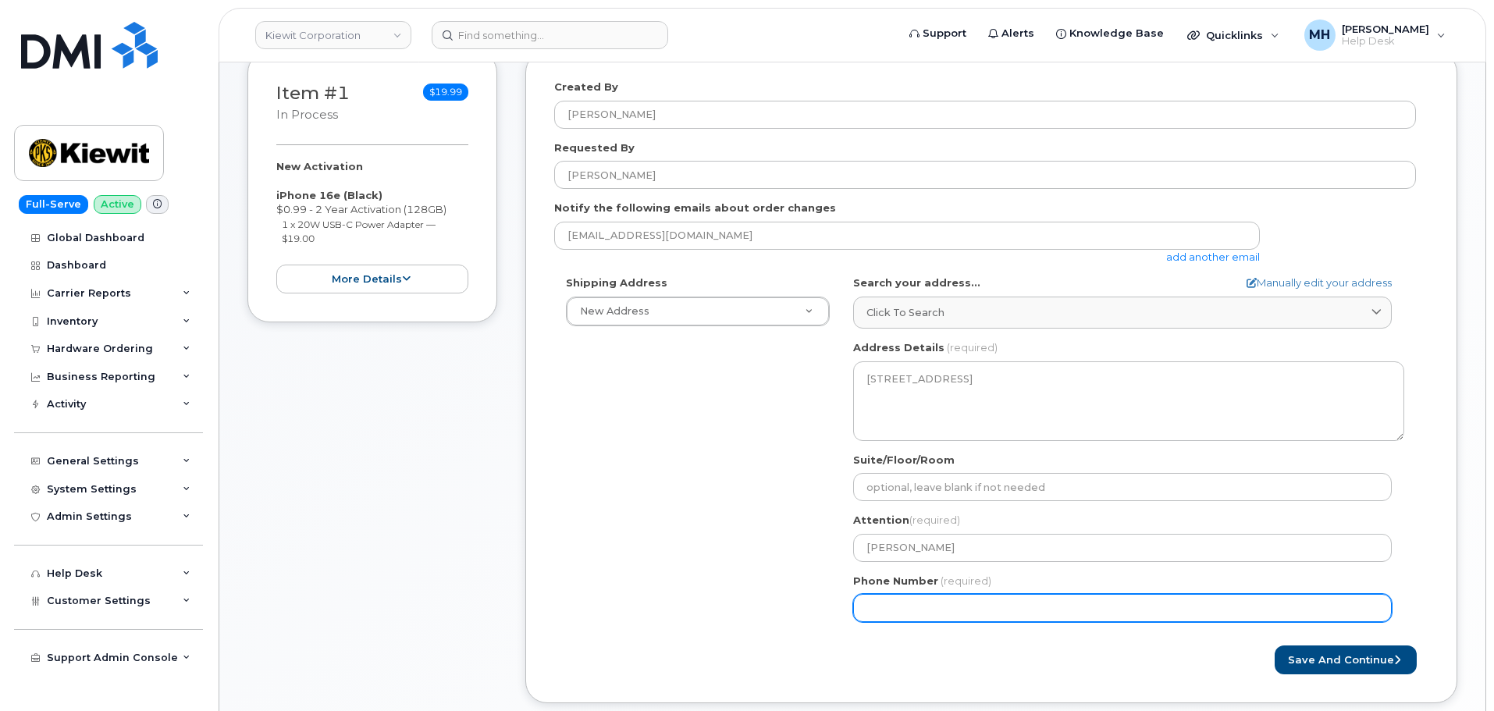
drag, startPoint x: 915, startPoint y: 600, endPoint x: 950, endPoint y: 608, distance: 36.0
click at [915, 600] on input "Phone Number" at bounding box center [1122, 608] width 539 height 28
paste input "4028986927"
click at [918, 610] on input "Phone Number" at bounding box center [1122, 608] width 539 height 28
select select
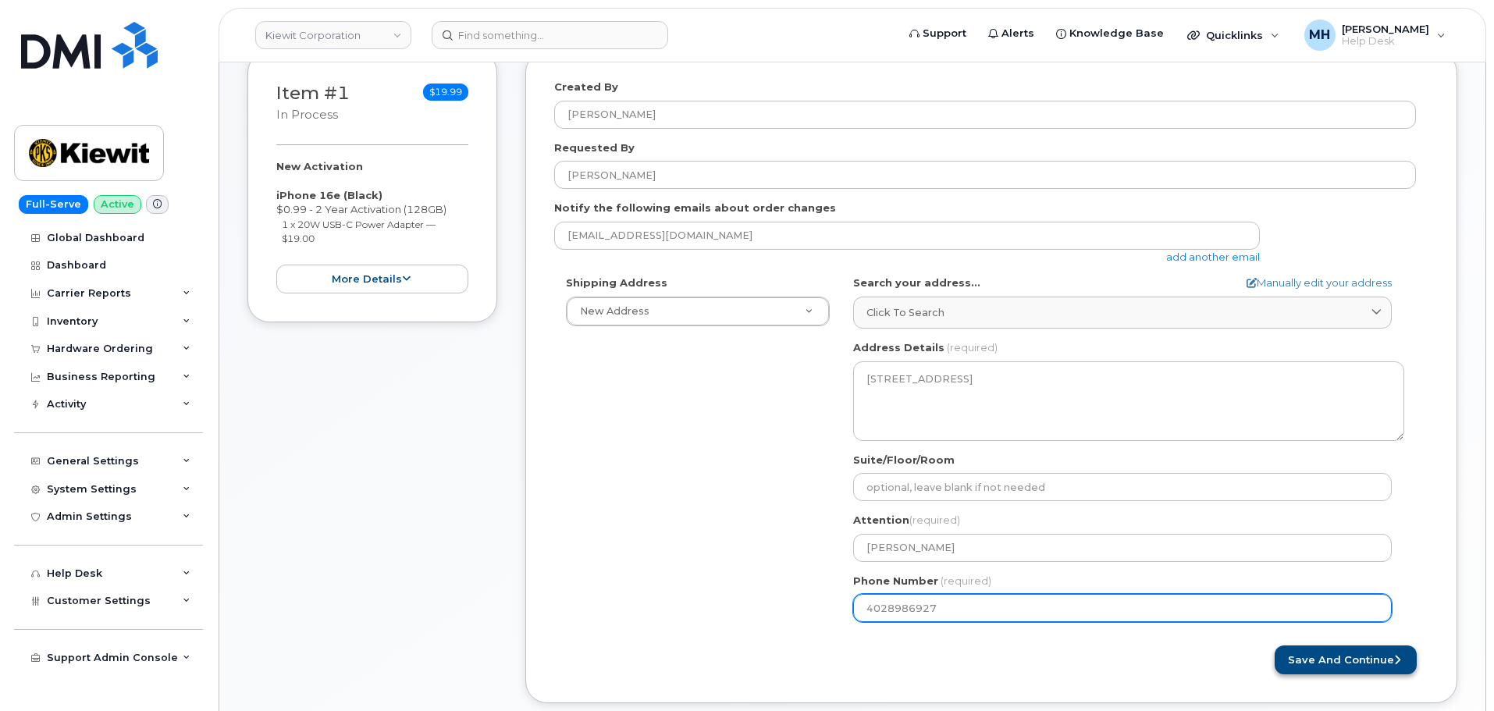
type input "4028986927"
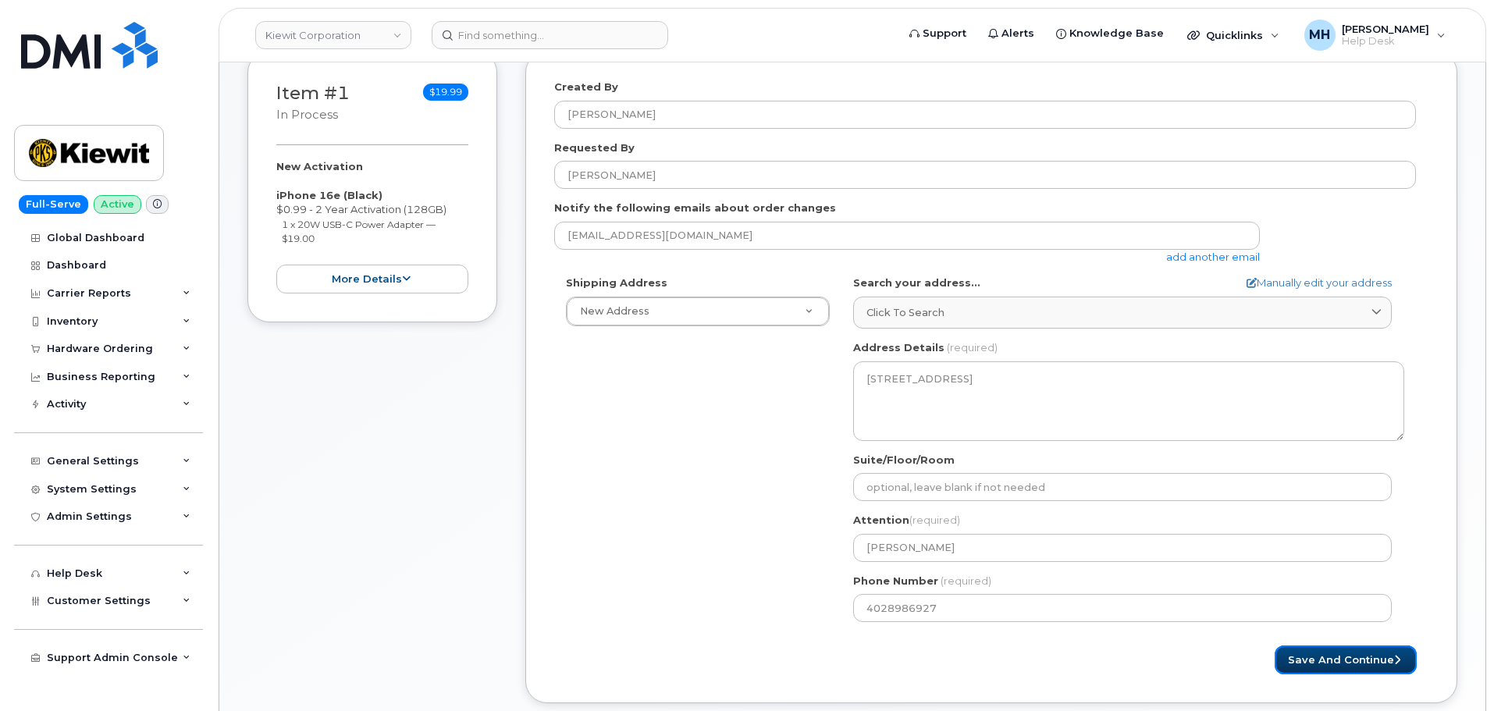
drag, startPoint x: 1325, startPoint y: 656, endPoint x: 1207, endPoint y: 660, distance: 118.0
click at [1325, 654] on button "Save and Continue" at bounding box center [1346, 660] width 142 height 29
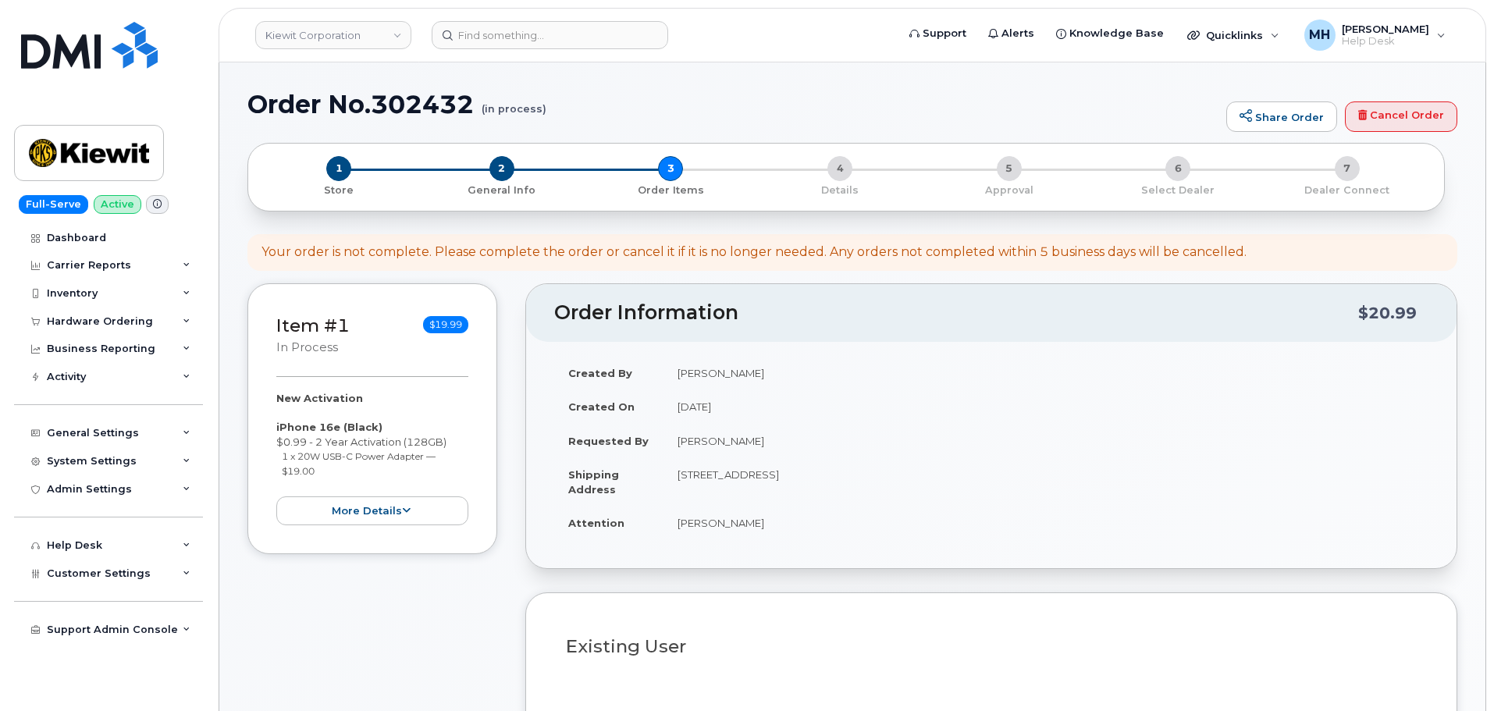
select select
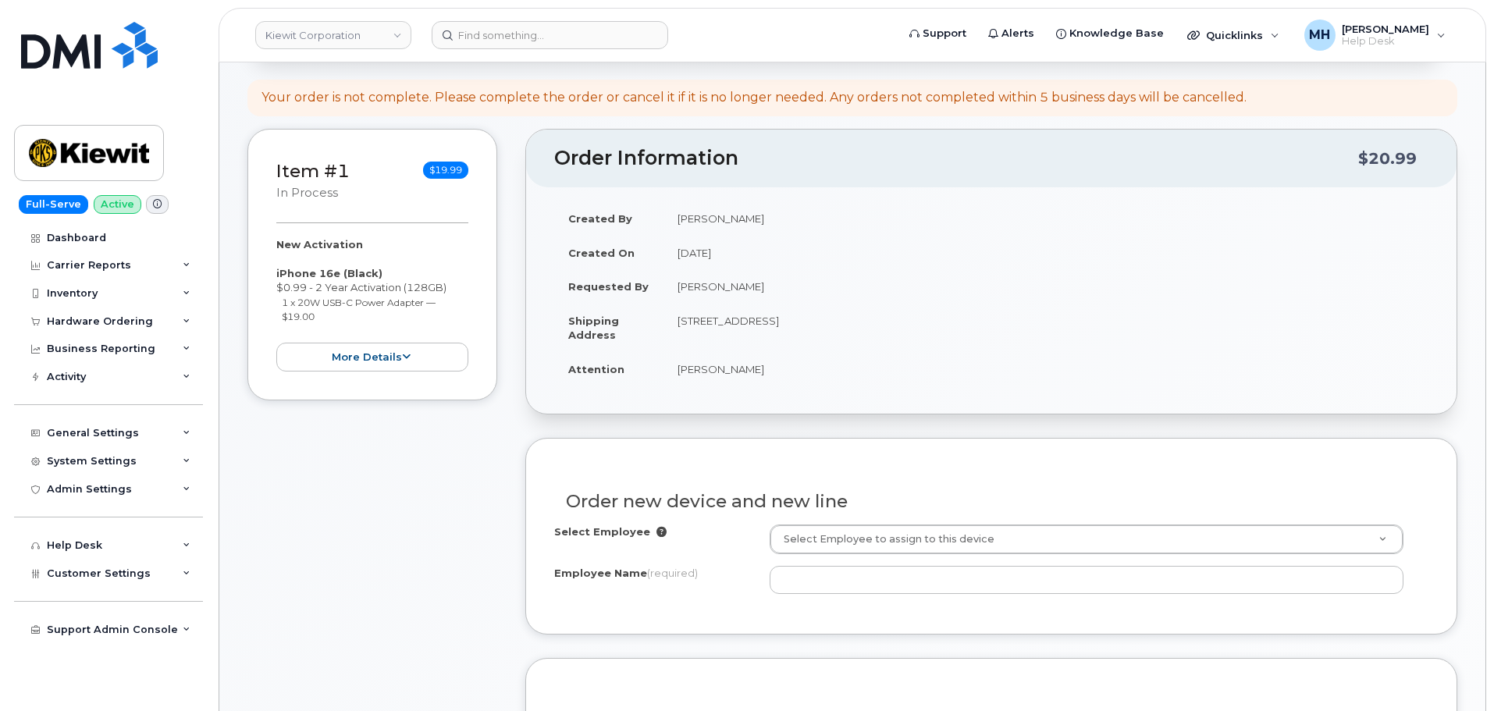
scroll to position [314, 0]
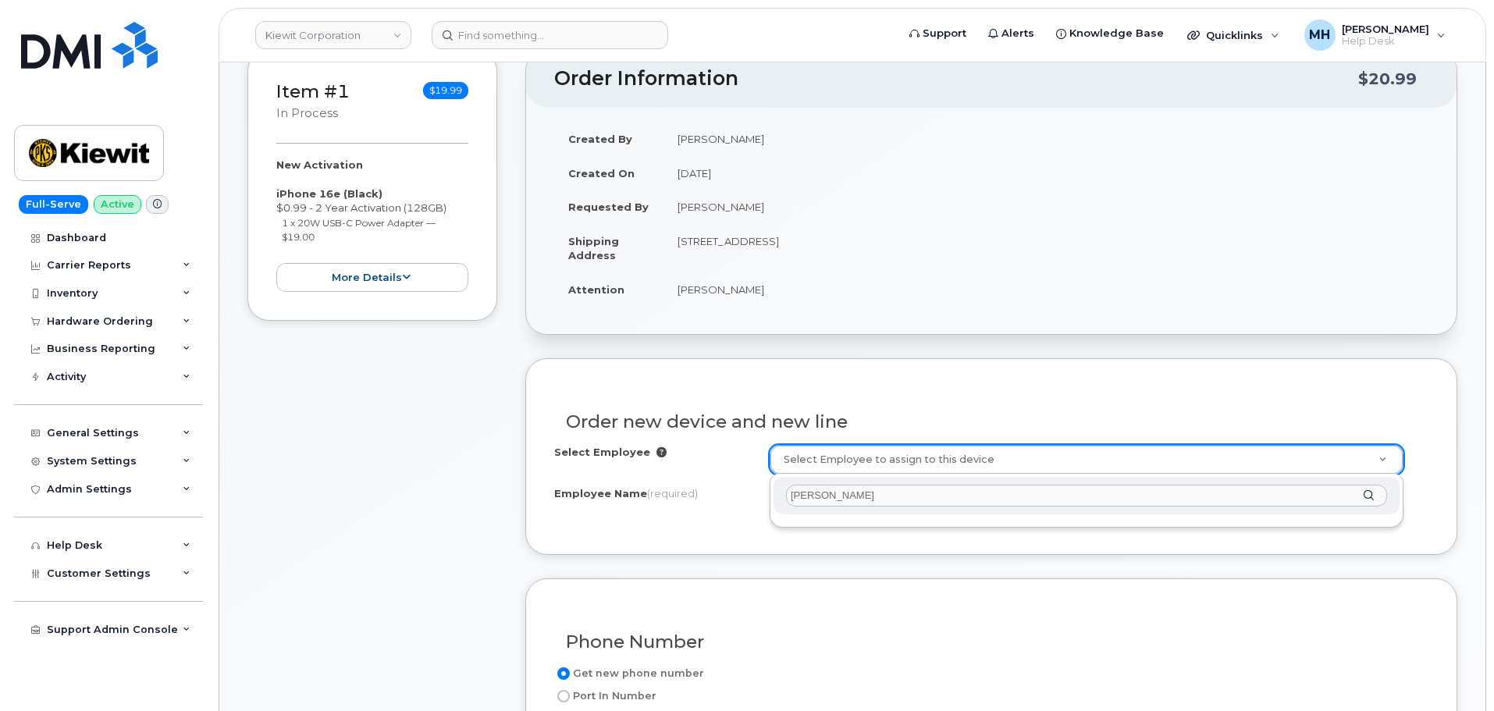
drag, startPoint x: 808, startPoint y: 492, endPoint x: 809, endPoint y: 505, distance: 13.3
click at [807, 492] on input "Dan Hamilton" at bounding box center [1086, 496] width 601 height 23
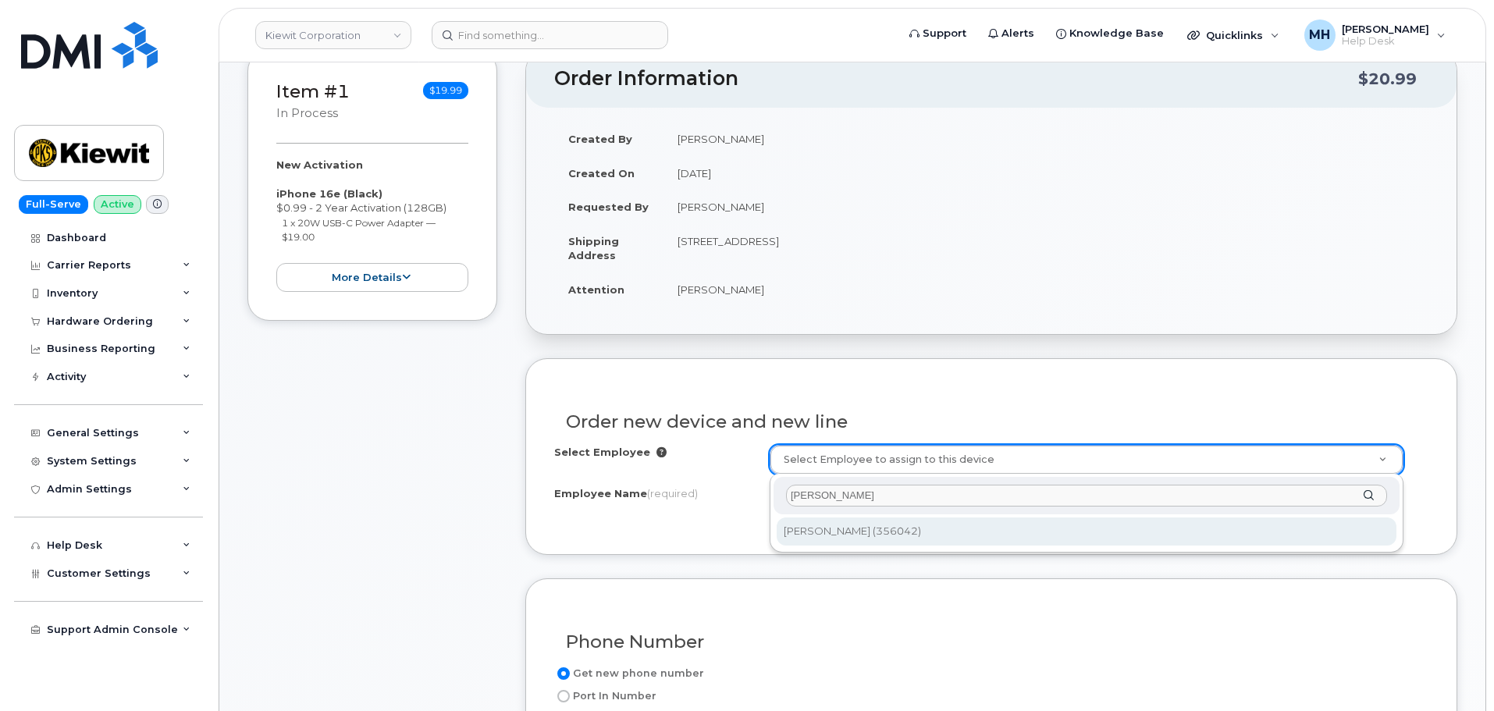
type input "Daniel Hamilton"
type input "2306125"
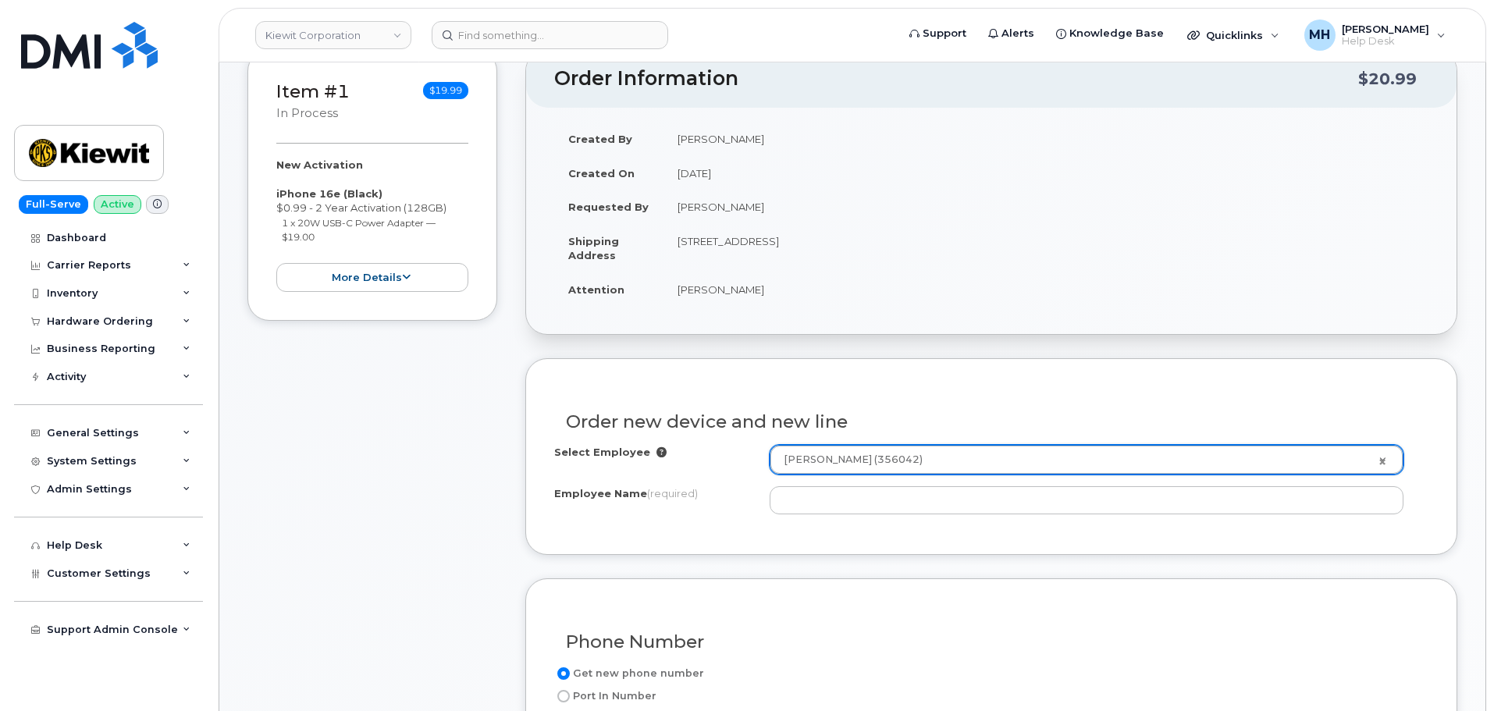
type input "Daniel Hamilton"
type input "4518 S 133RD ST"
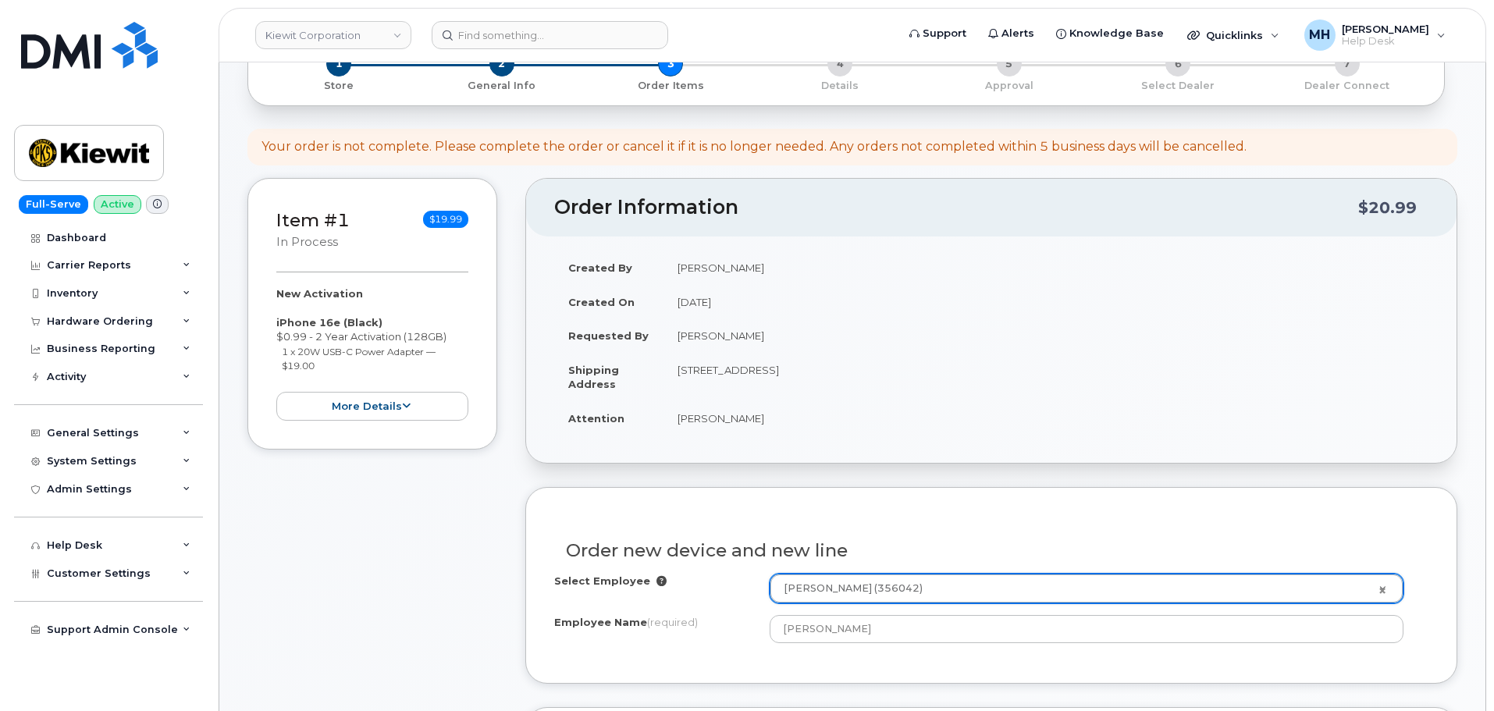
scroll to position [158, 0]
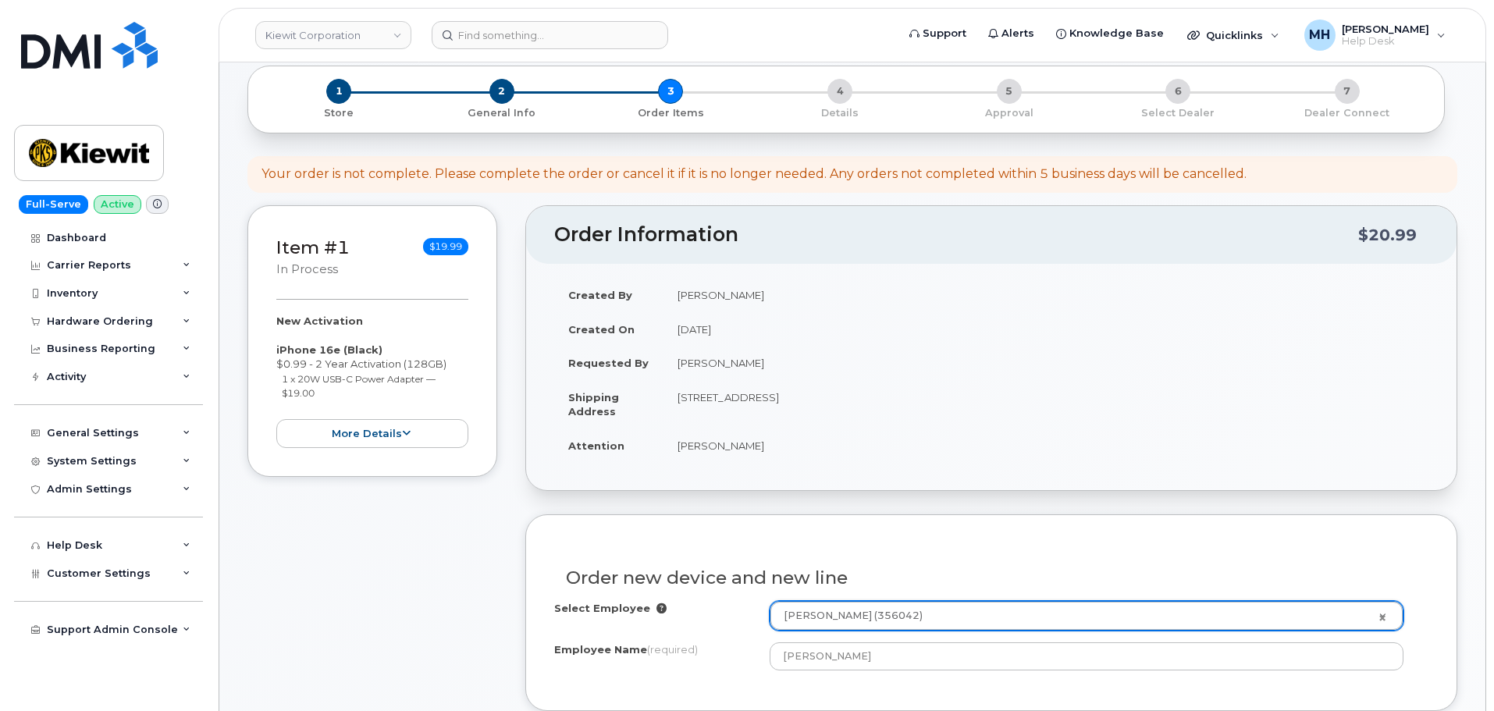
click at [849, 399] on td "[STREET_ADDRESS]" at bounding box center [1046, 404] width 765 height 48
click at [849, 399] on td "4518 S 133rd St OMAHA NE 68137-1141 UNITED STATES" at bounding box center [1046, 404] width 765 height 48
copy td "68137"
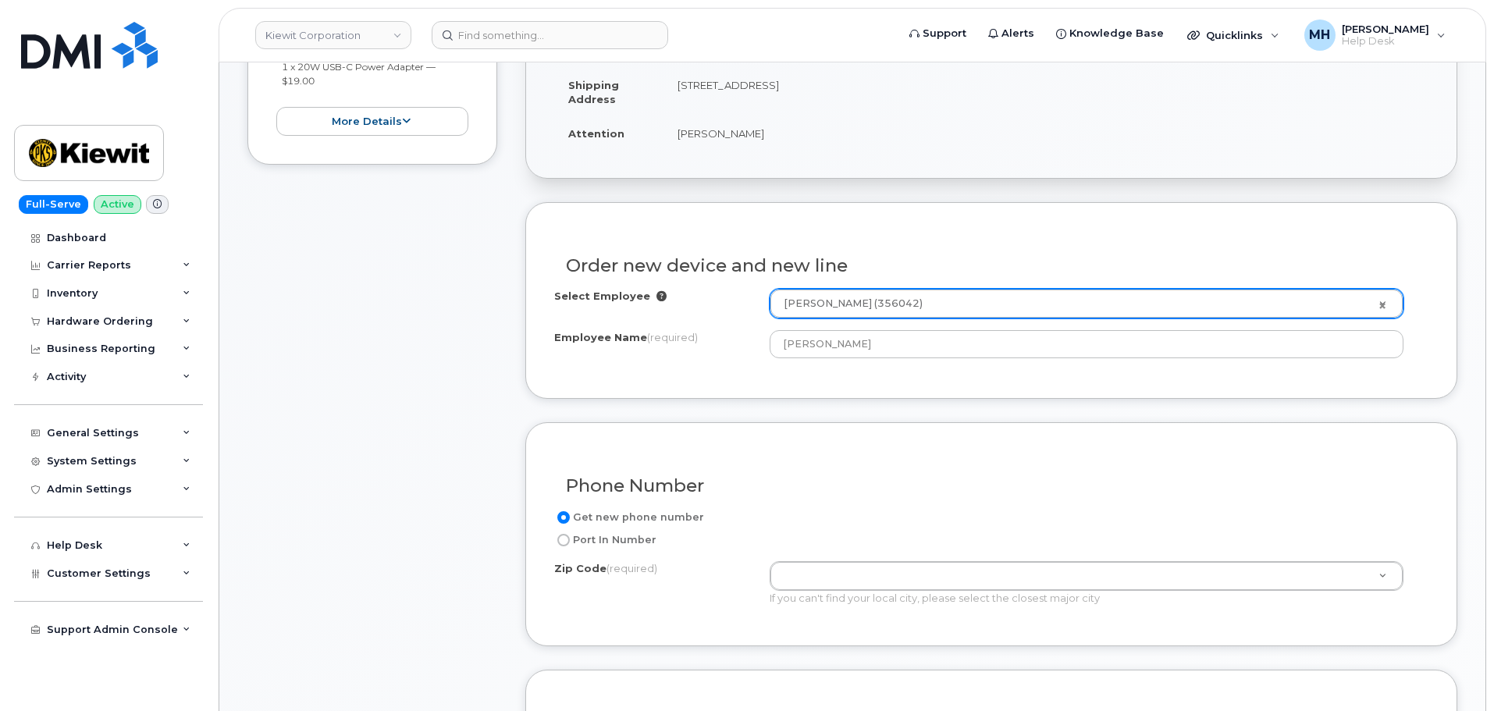
scroll to position [704, 0]
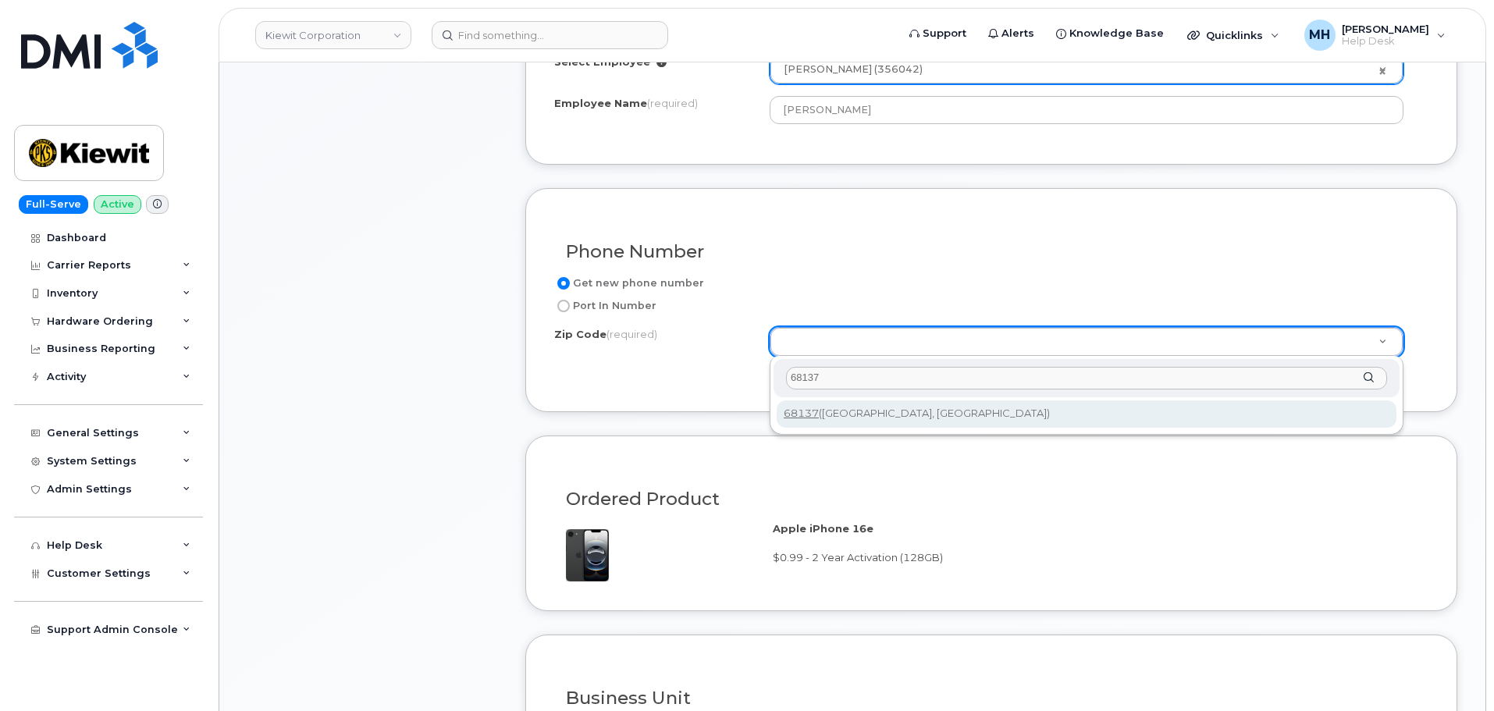
type input "68137"
type input "68137 (Omaha, NE)"
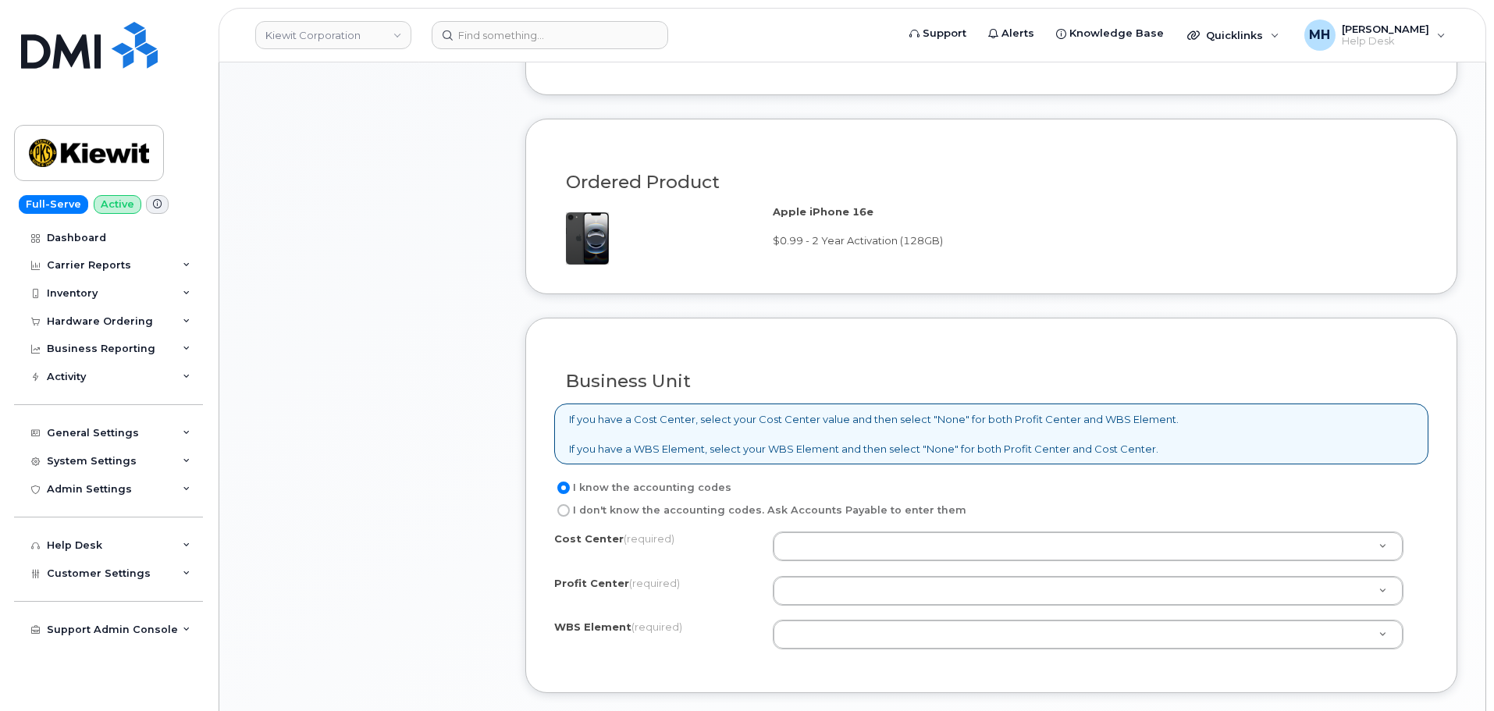
scroll to position [1173, 0]
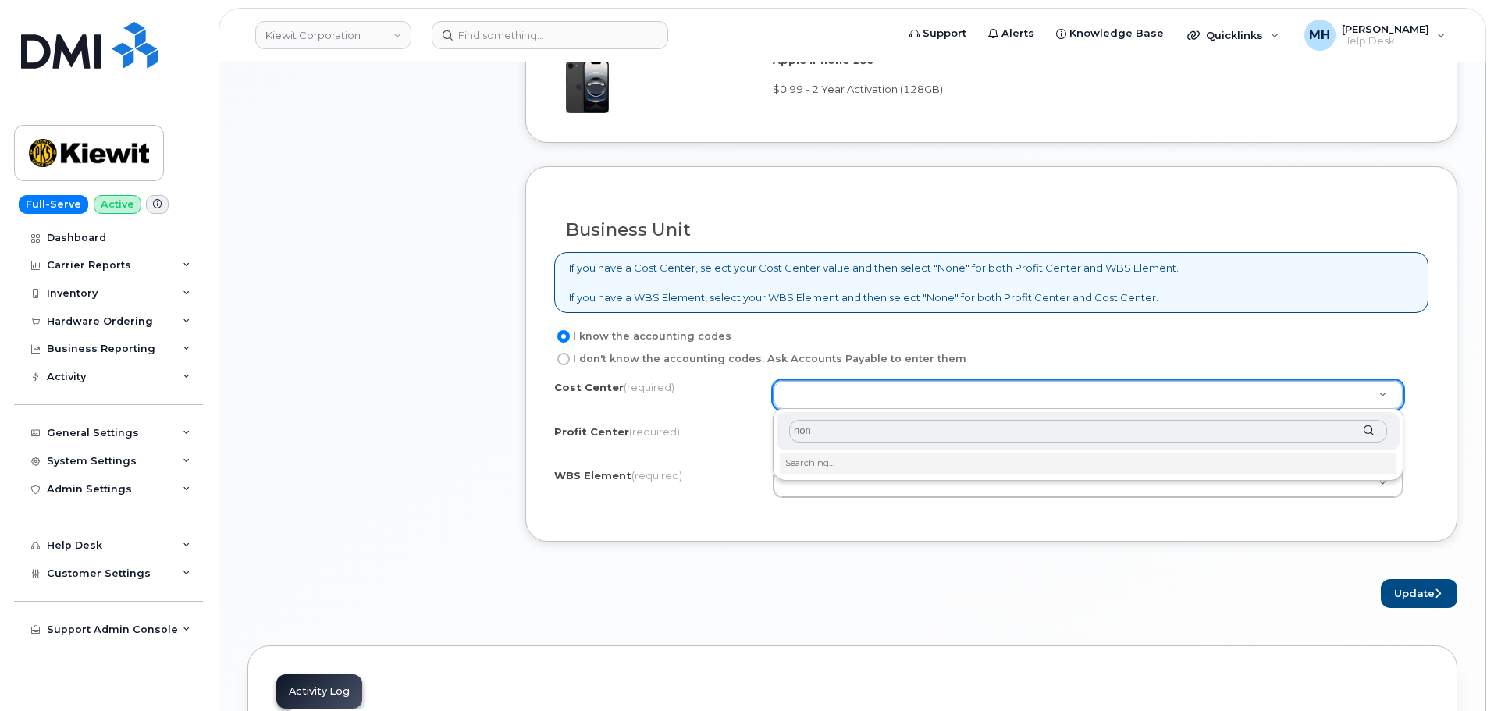
type input "non"
type input "None"
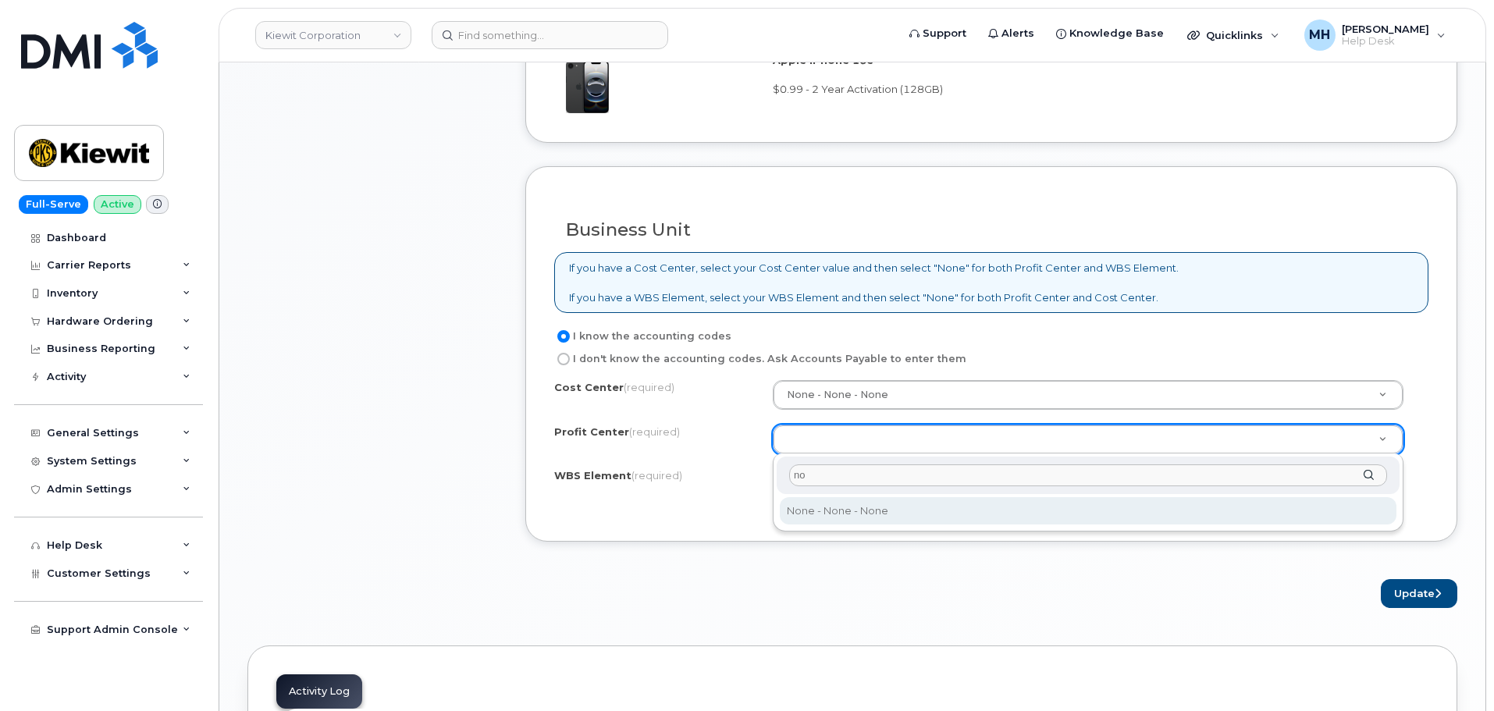
type input "no"
select select "None"
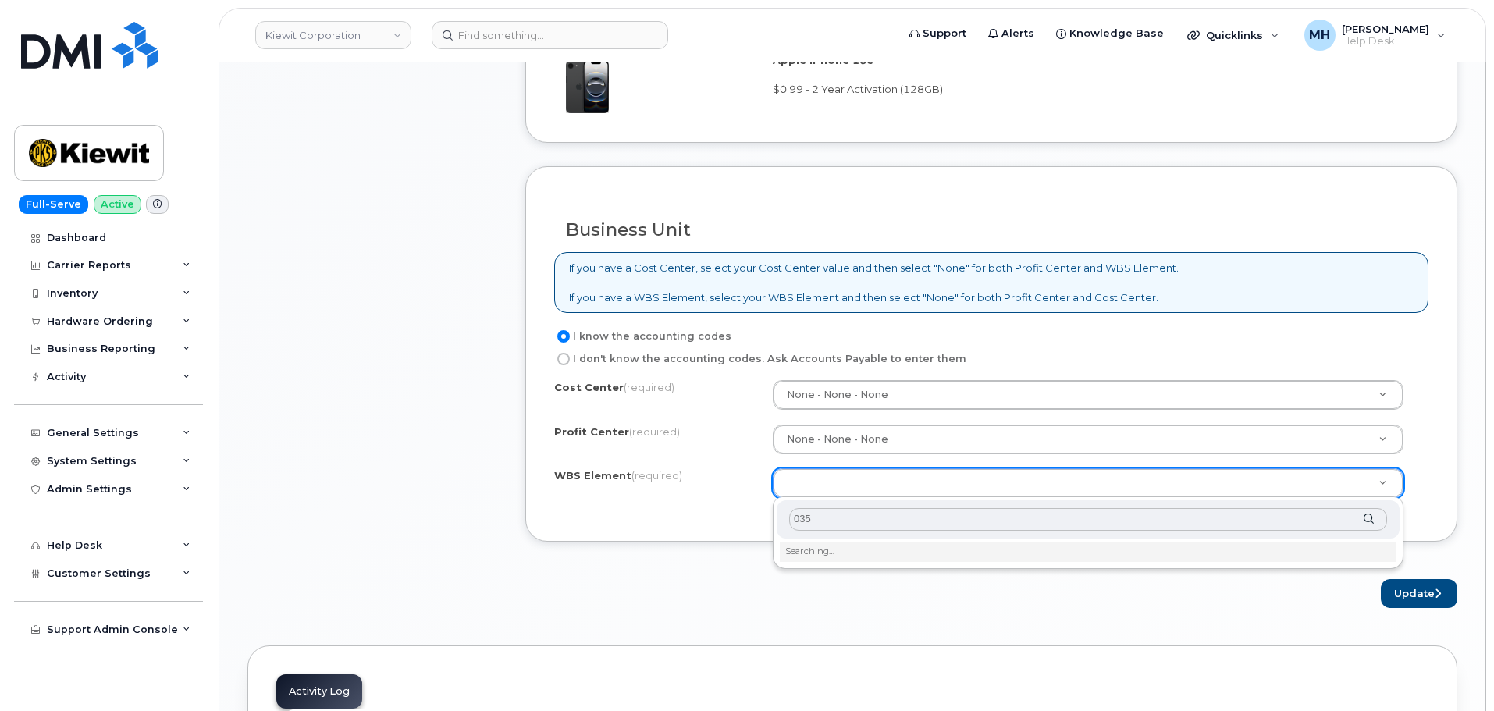
type input "0353"
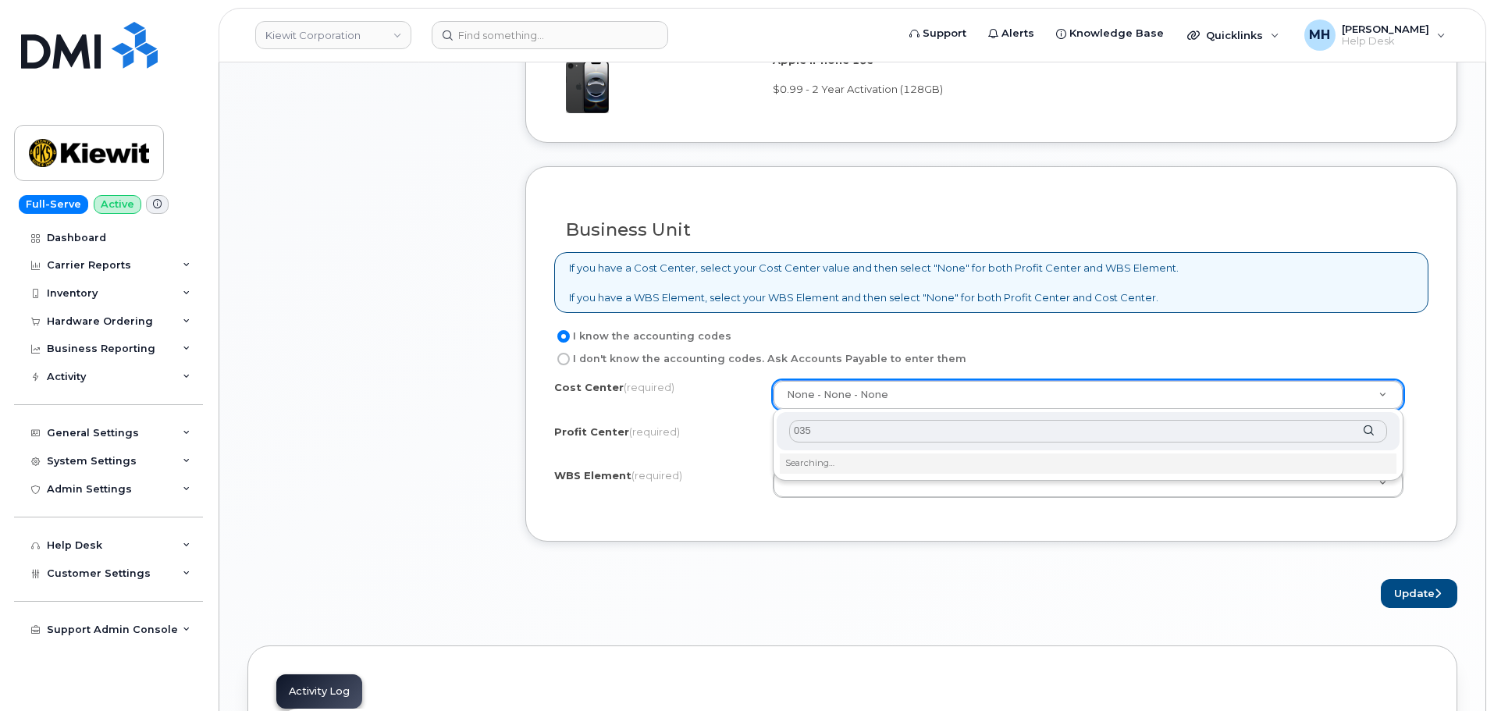
type input "0353"
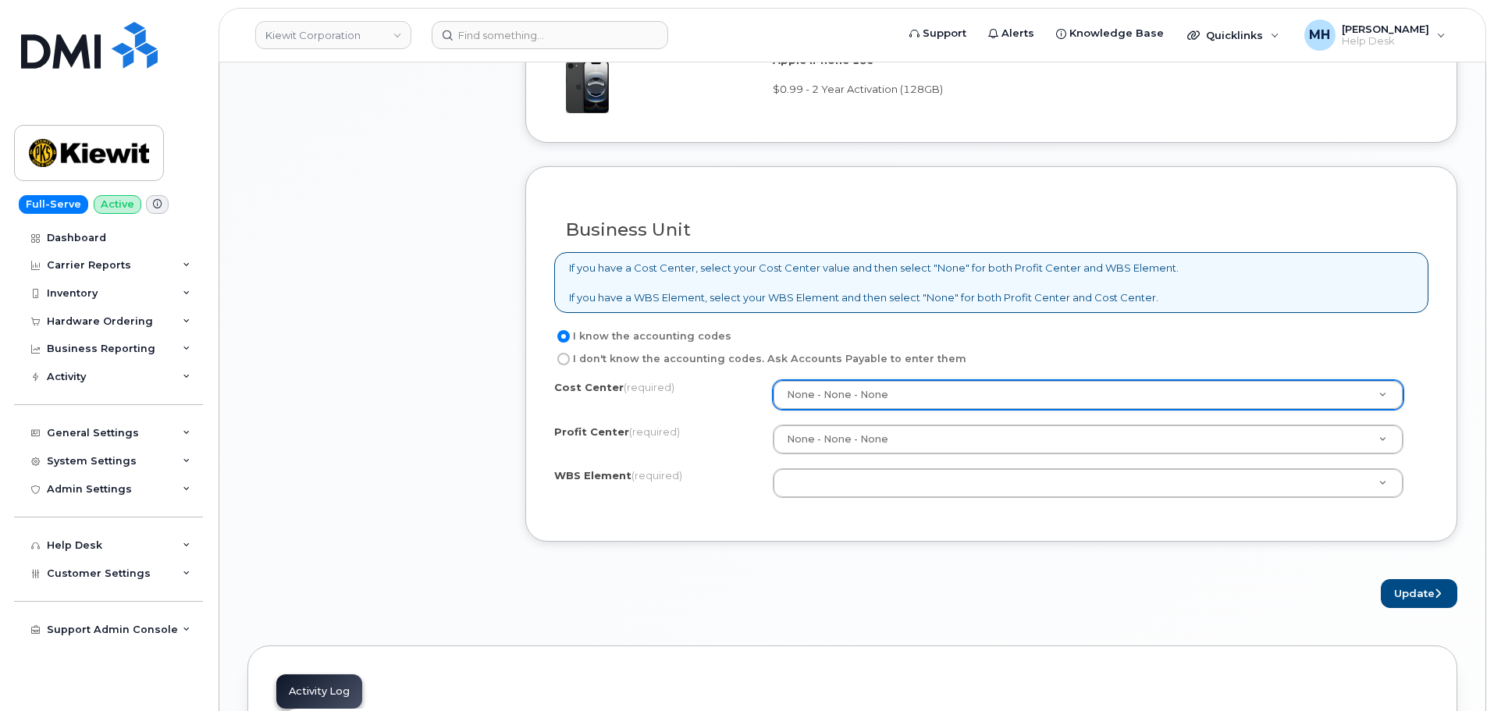
click at [829, 507] on div "Cost Center (required) None - None - None None Profit Center (required) None - …" at bounding box center [991, 446] width 874 height 133
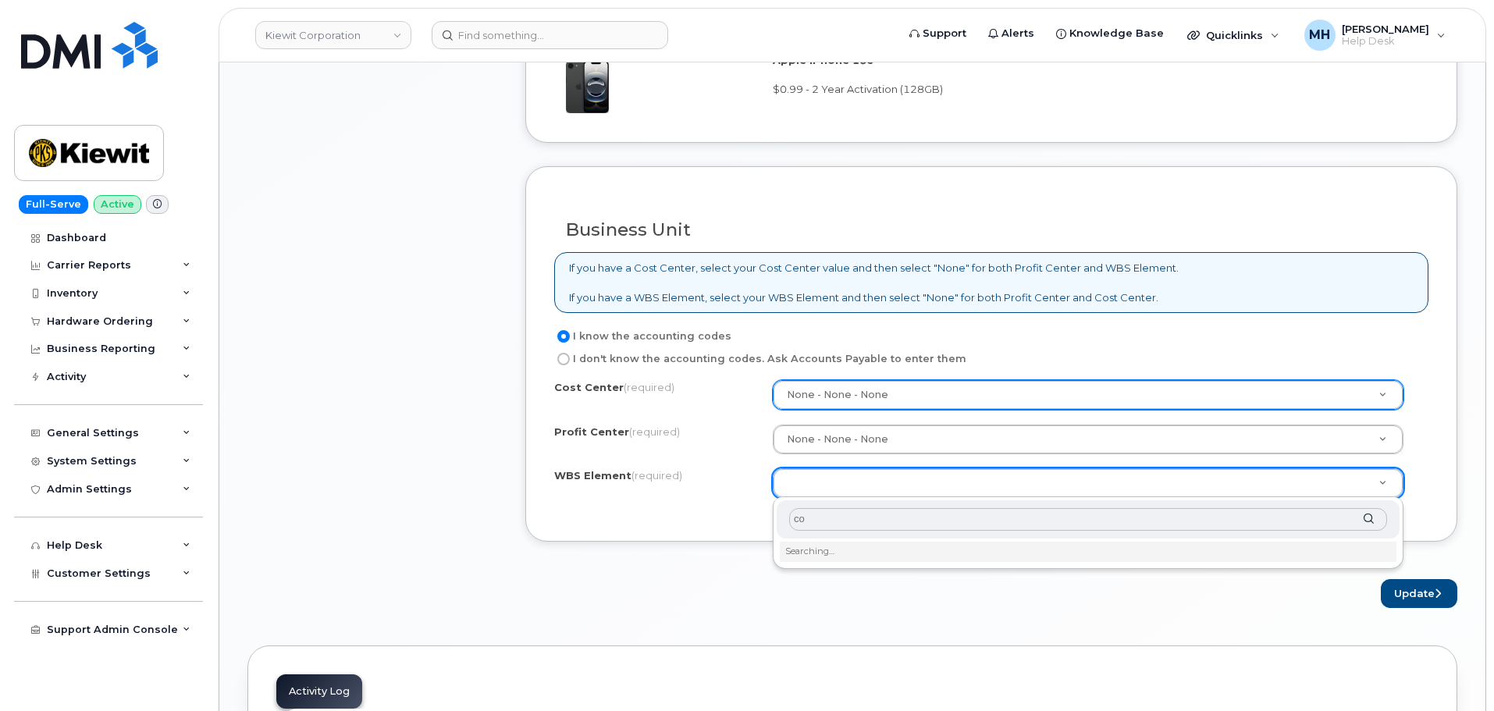
type input "c"
type input "0"
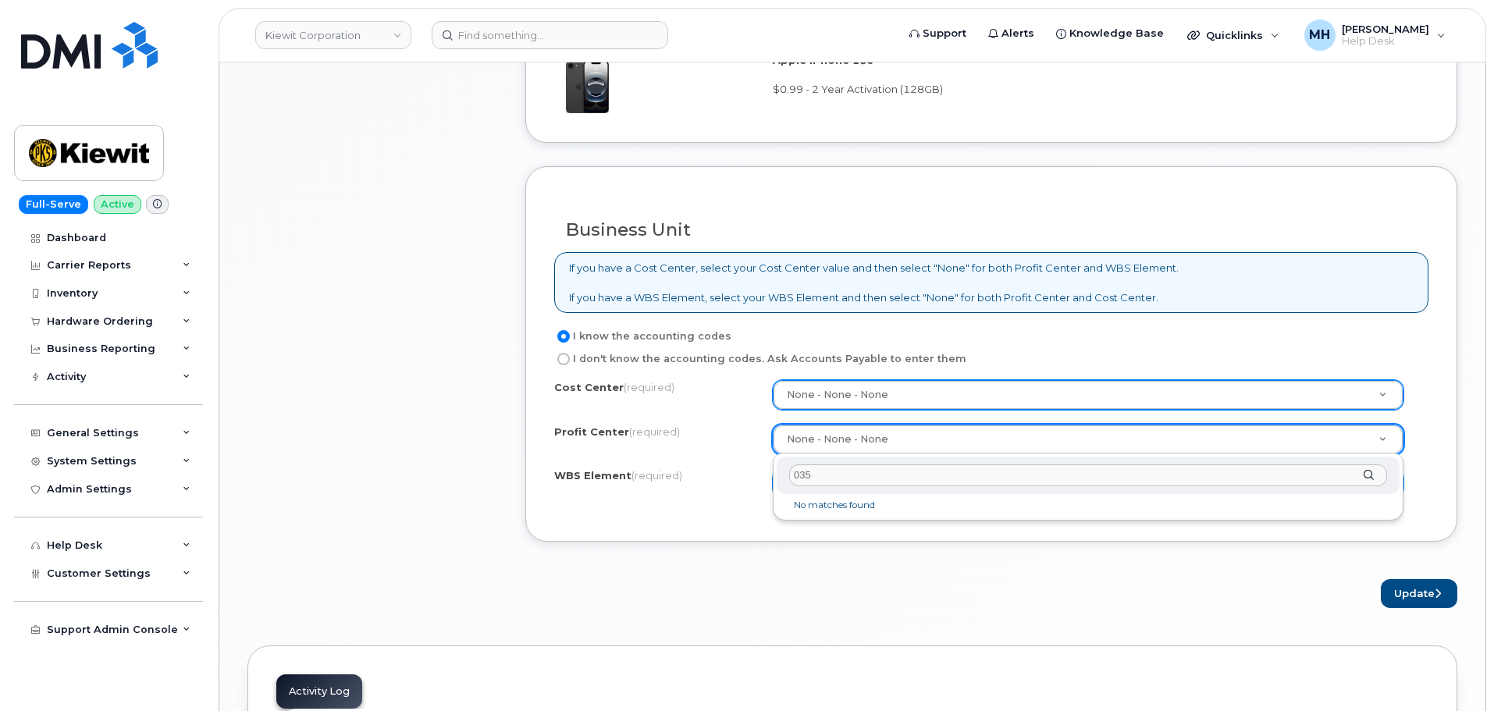
type input "0353"
click at [846, 476] on input "0353" at bounding box center [1088, 476] width 598 height 23
click at [846, 475] on input "0353" at bounding box center [1088, 476] width 598 height 23
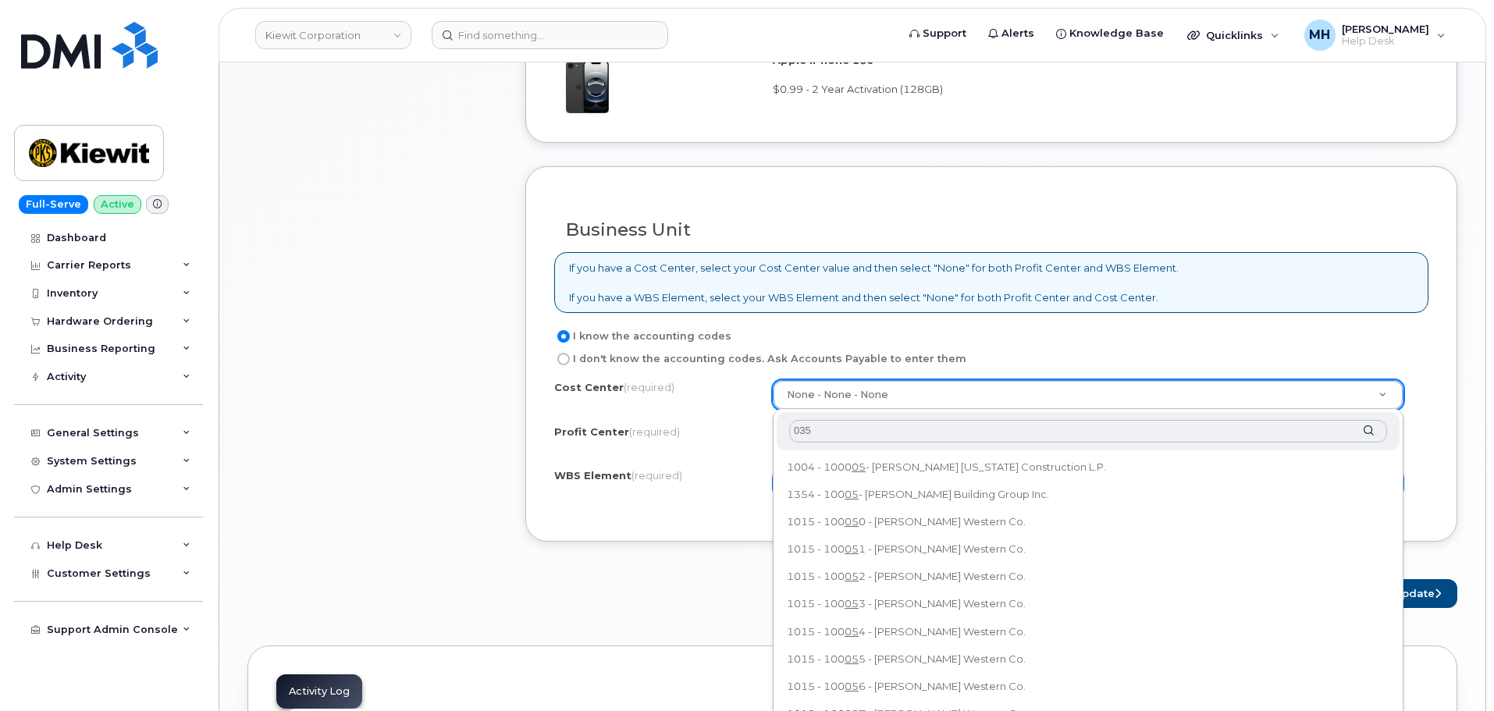
type input "0353"
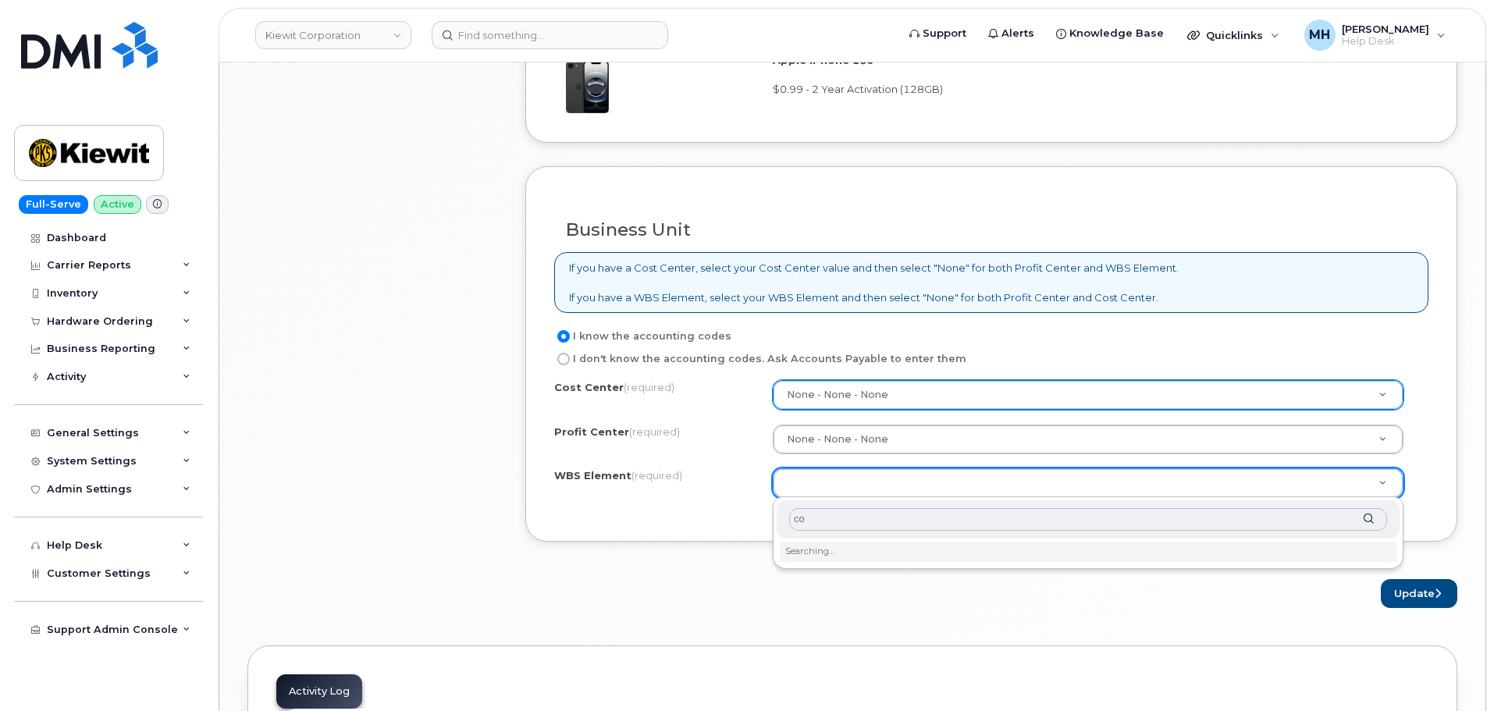
type input "c"
type input "353"
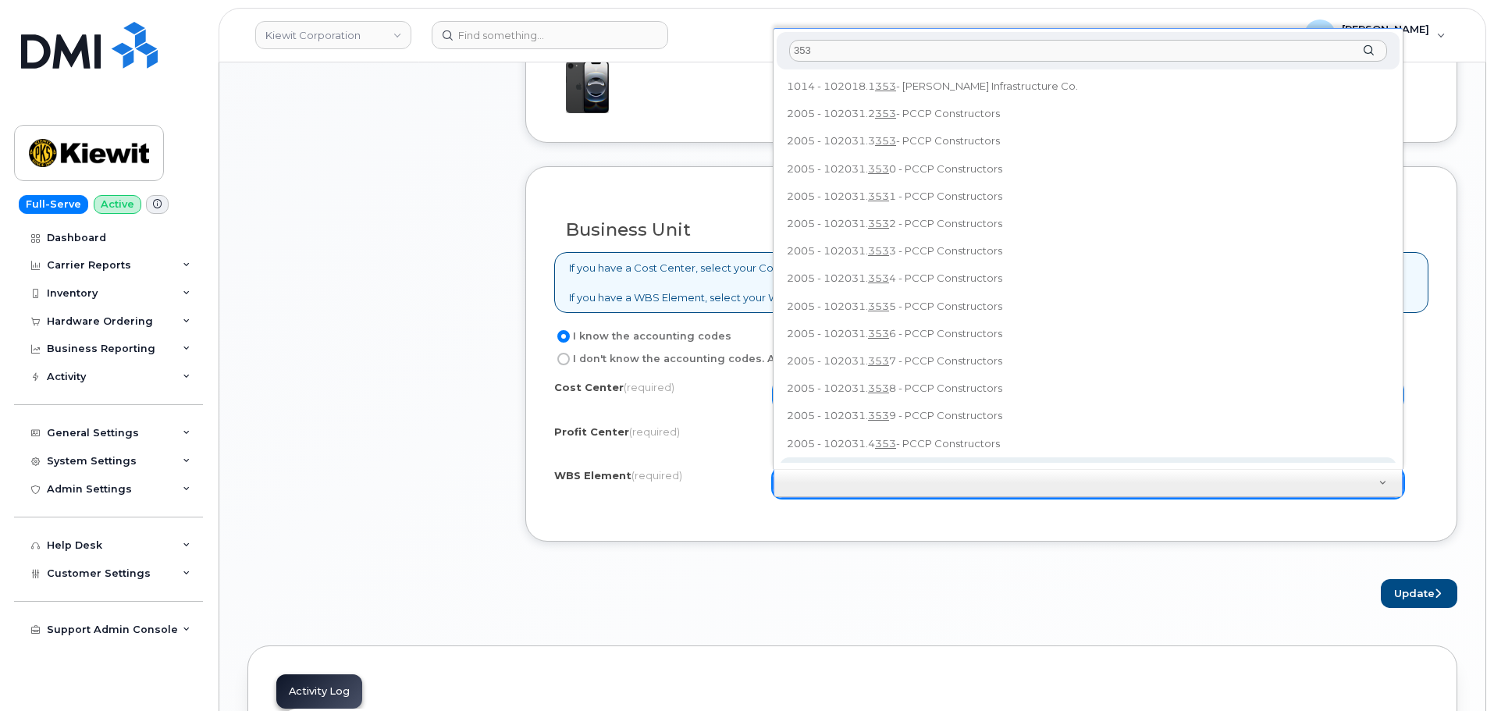
scroll to position [14, 0]
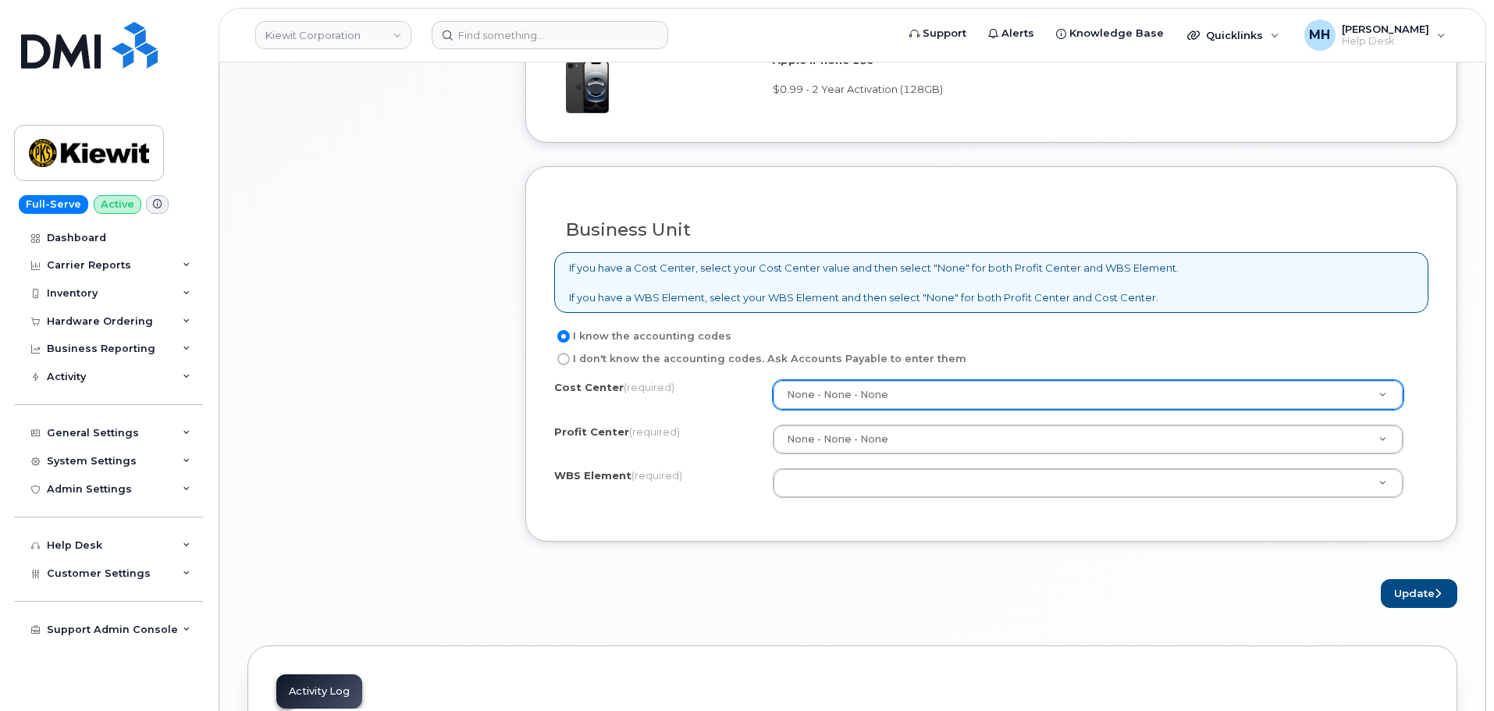
click at [568, 358] on input "I don't know the accounting codes. Ask Accounts Payable to enter them" at bounding box center [563, 359] width 12 height 12
radio input "true"
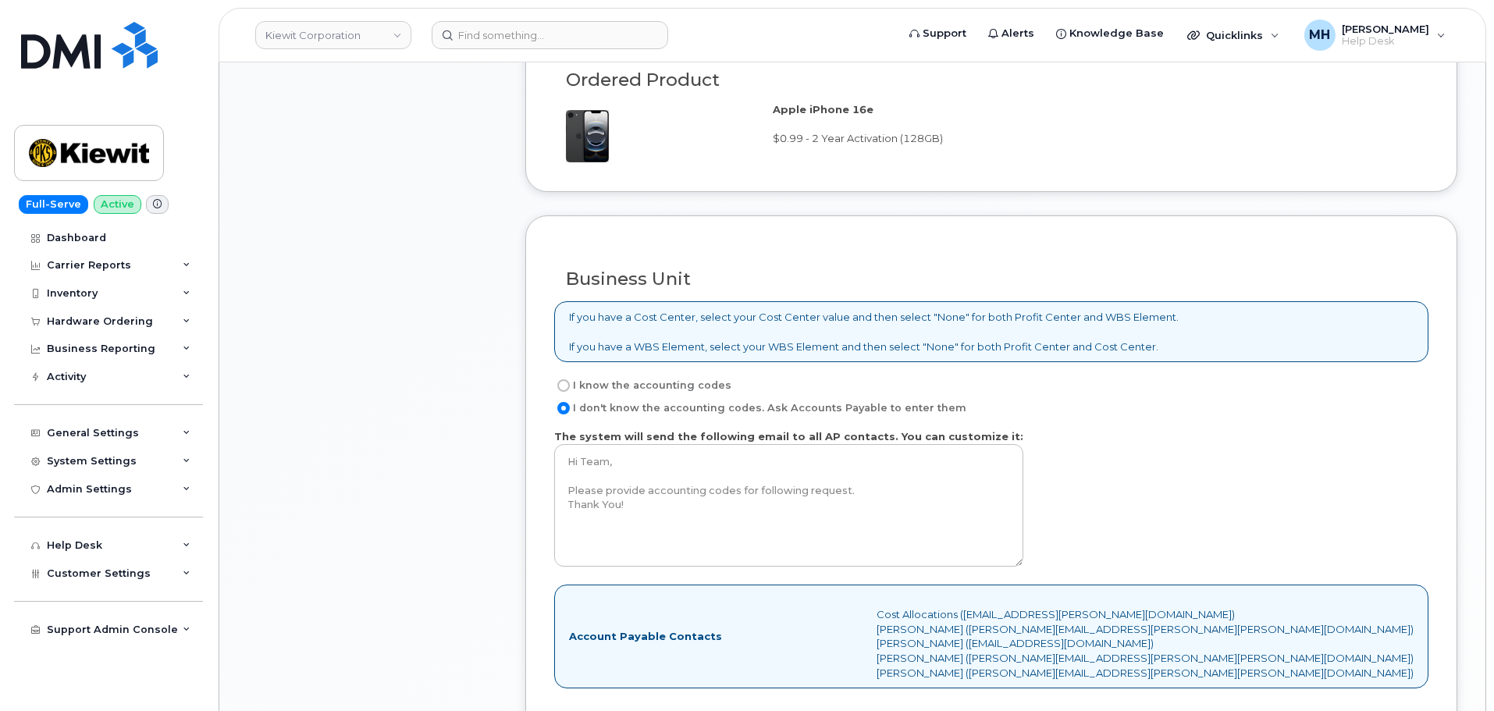
scroll to position [1095, 0]
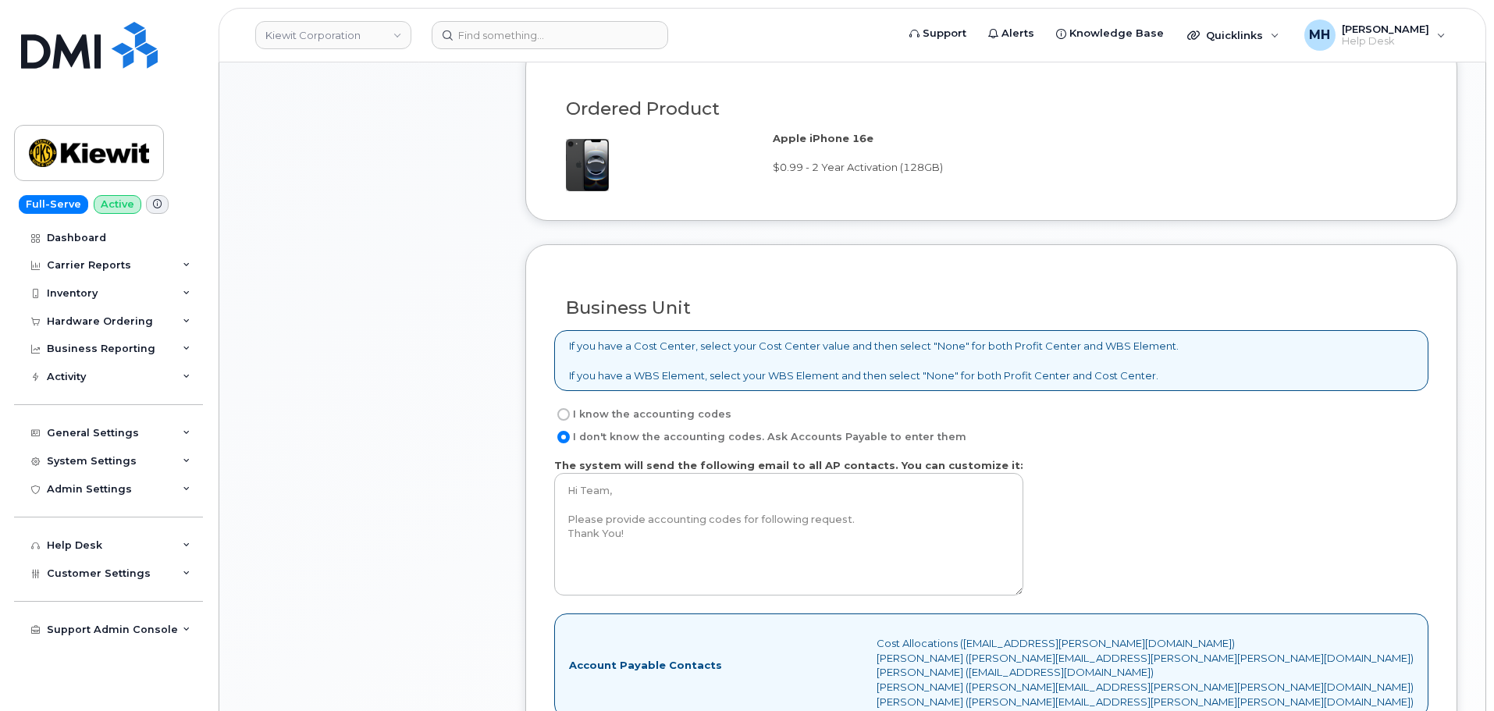
click at [568, 412] on input "I know the accounting codes" at bounding box center [563, 414] width 12 height 12
radio input "true"
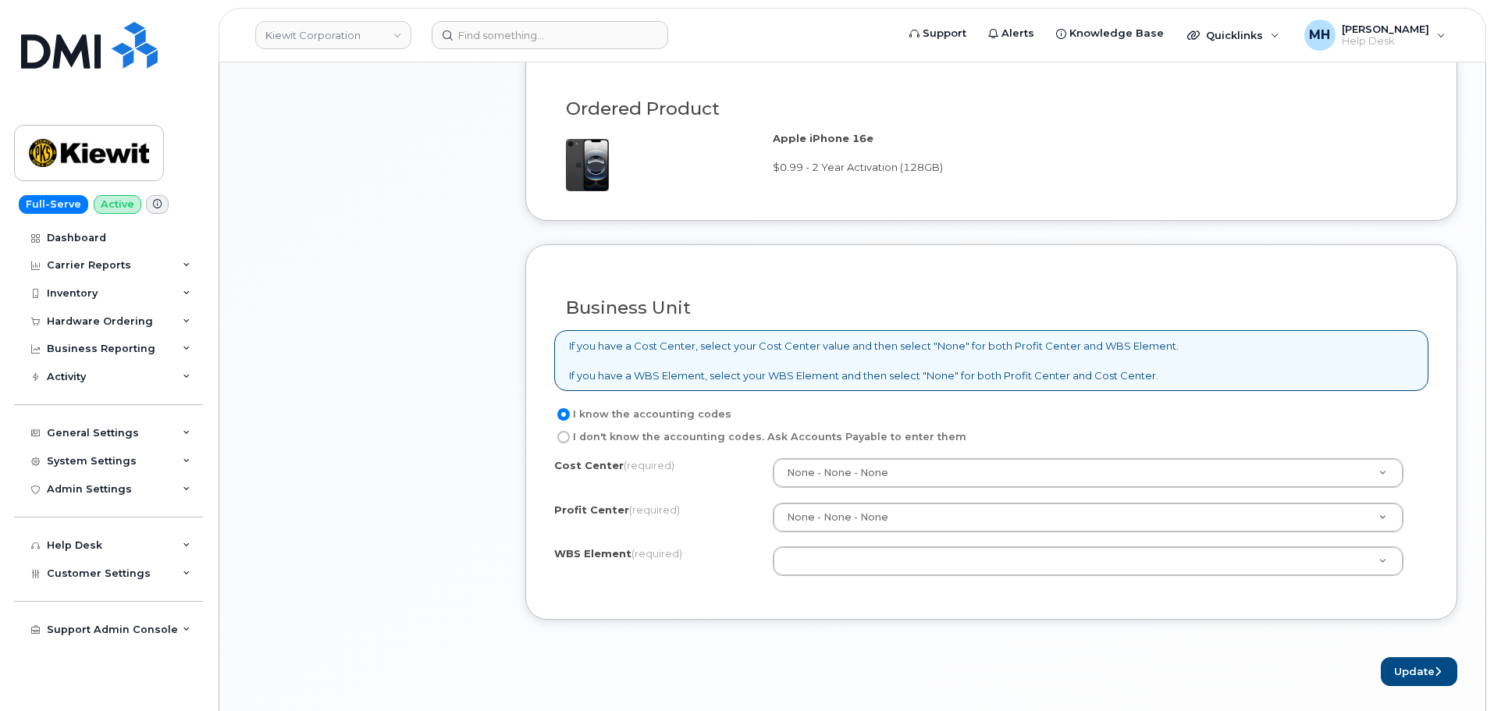
click at [838, 496] on div "Cost Center (required) None - None - None None Profit Center (required) None - …" at bounding box center [991, 524] width 874 height 133
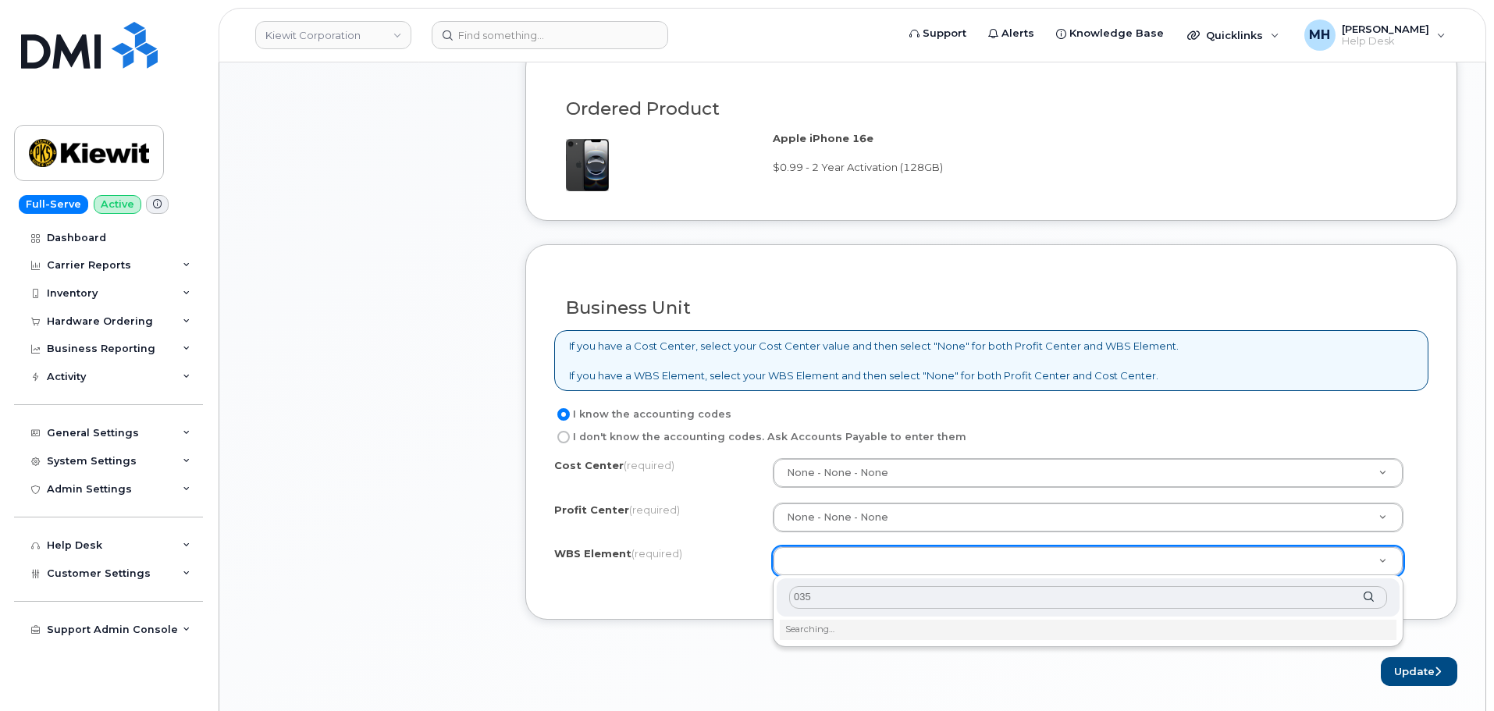
type input "0353"
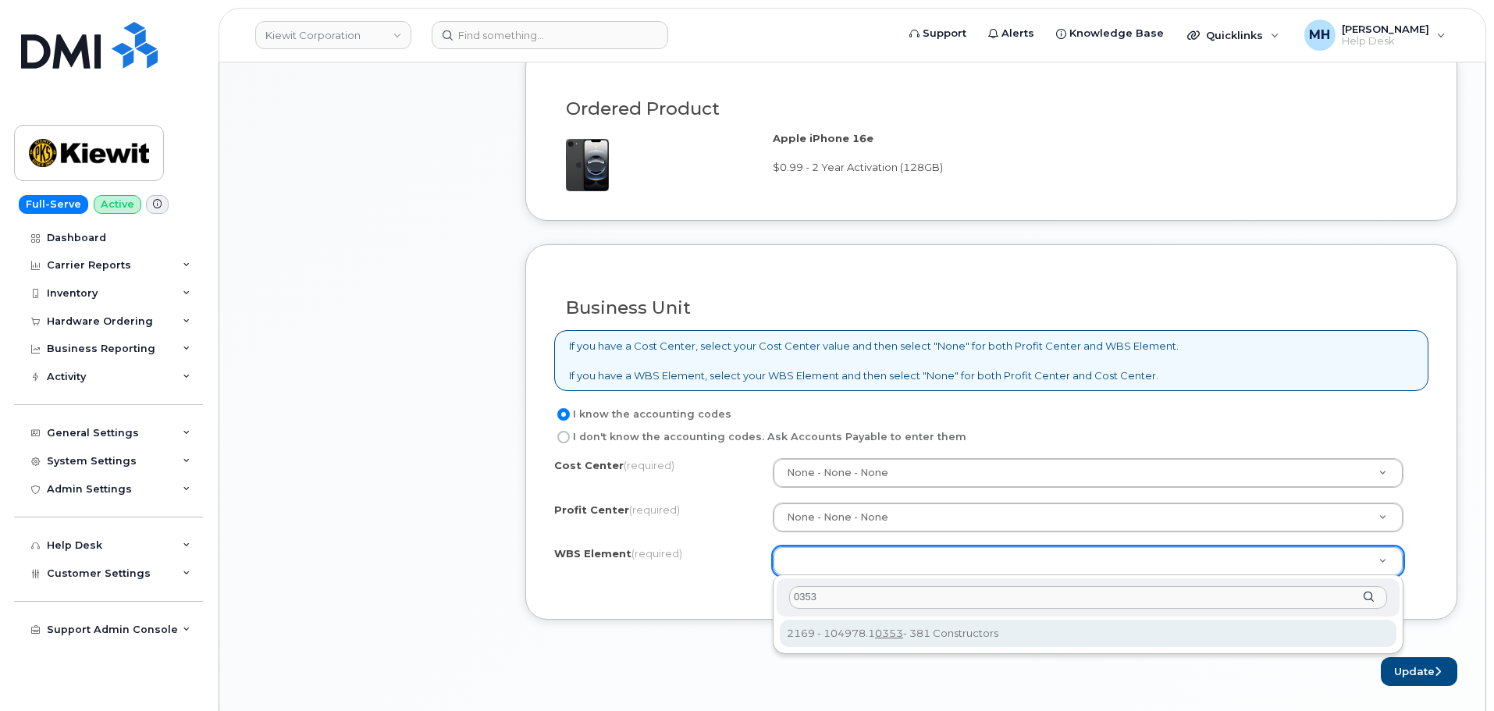
drag, startPoint x: 819, startPoint y: 595, endPoint x: 714, endPoint y: 595, distance: 105.4
click at [714, 595] on body "Kiewit Corporation Support Alerts Knowledge Base Quicklinks Suspend / Cancel De…" at bounding box center [747, 185] width 1494 height 2560
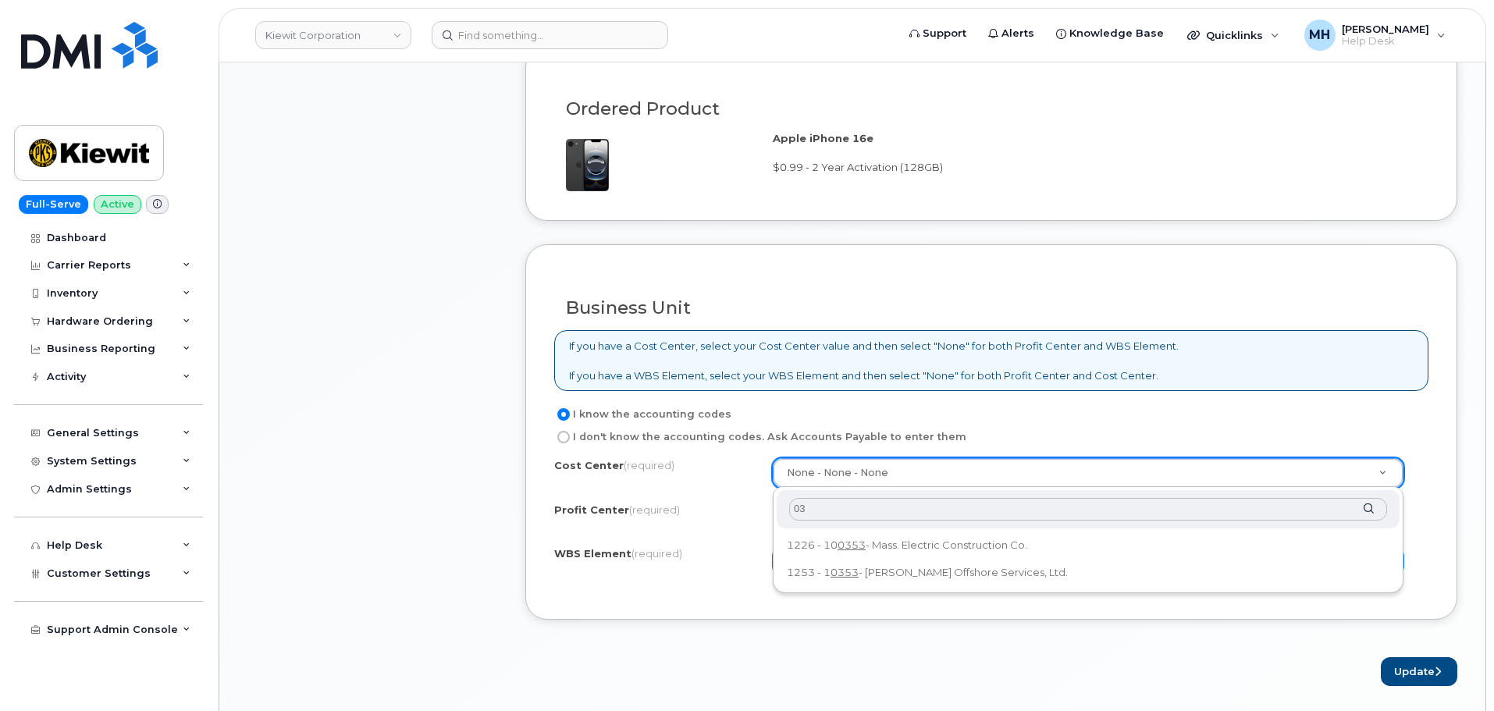
type input "0"
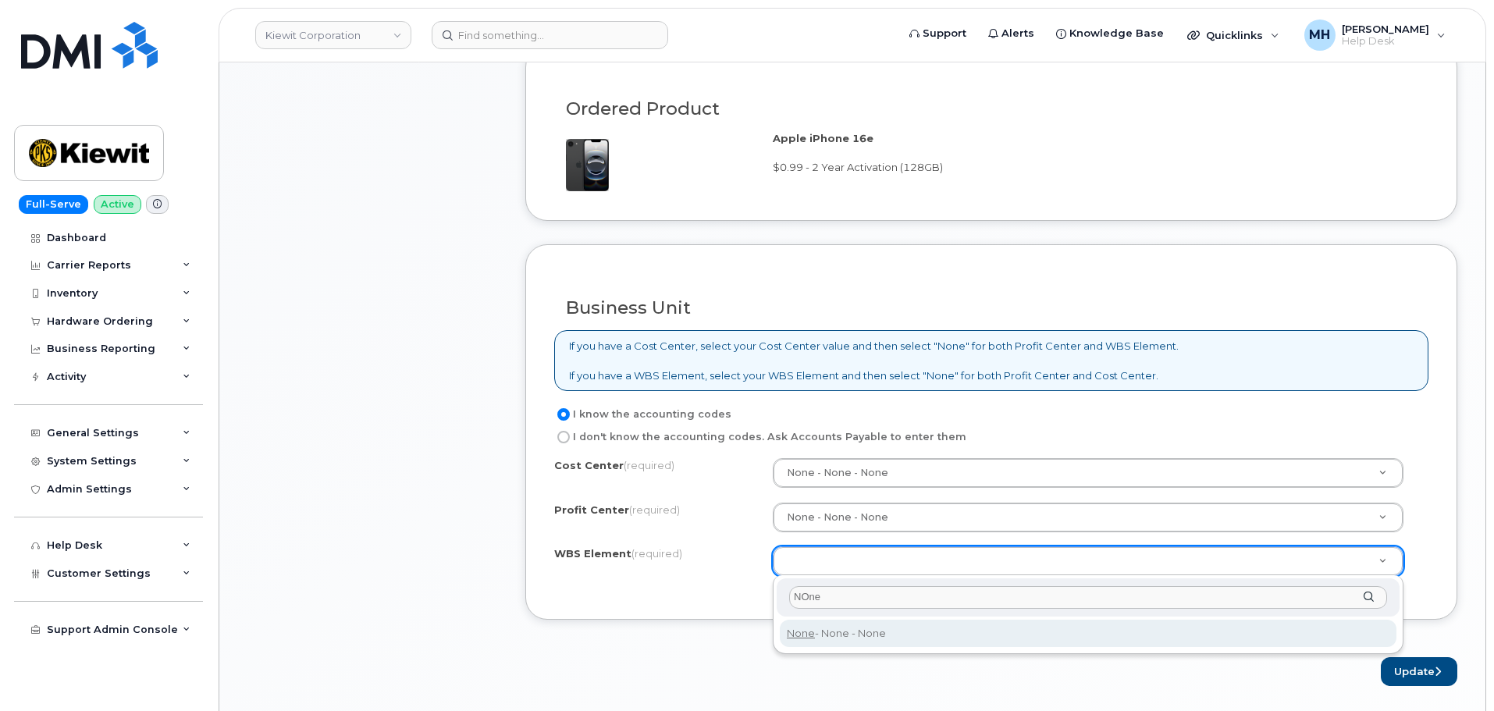
type input "NOne"
type input "None"
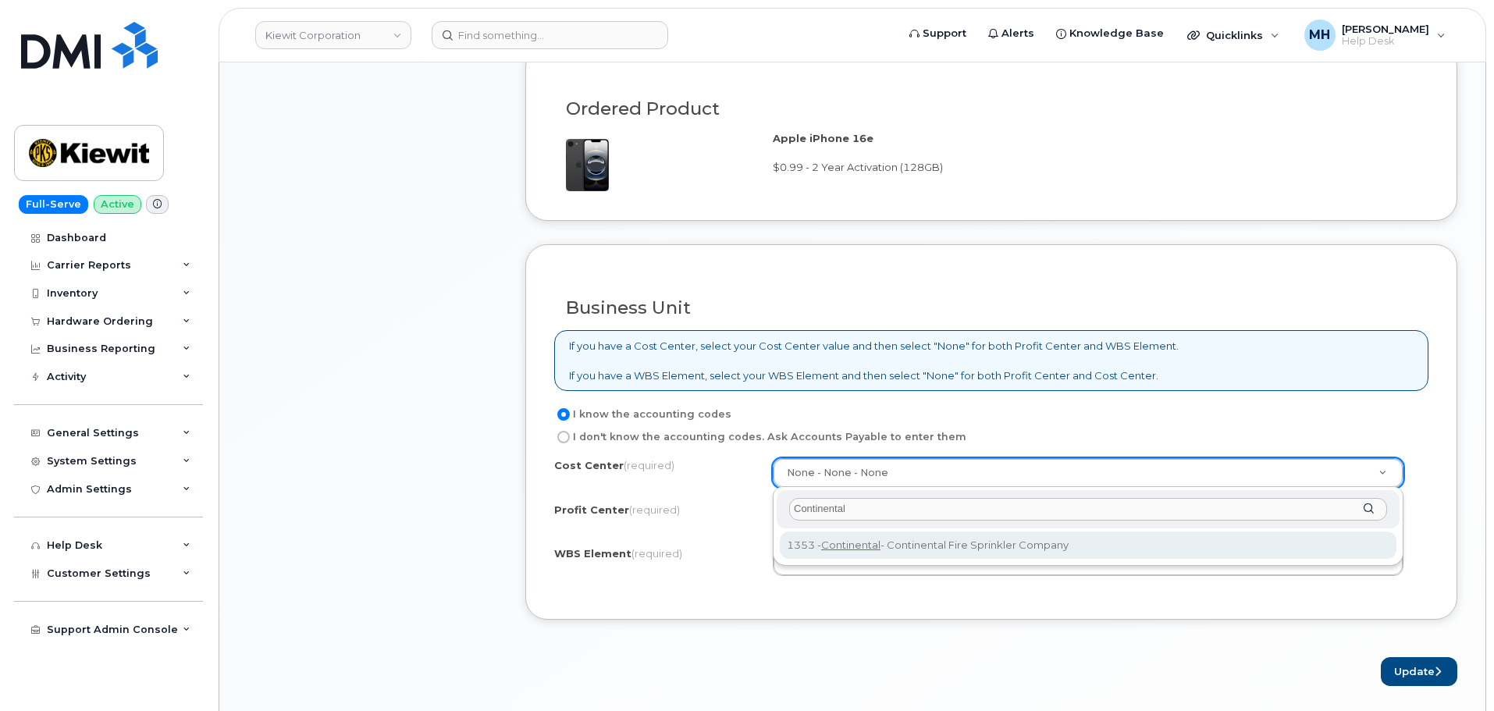
type input "Continental"
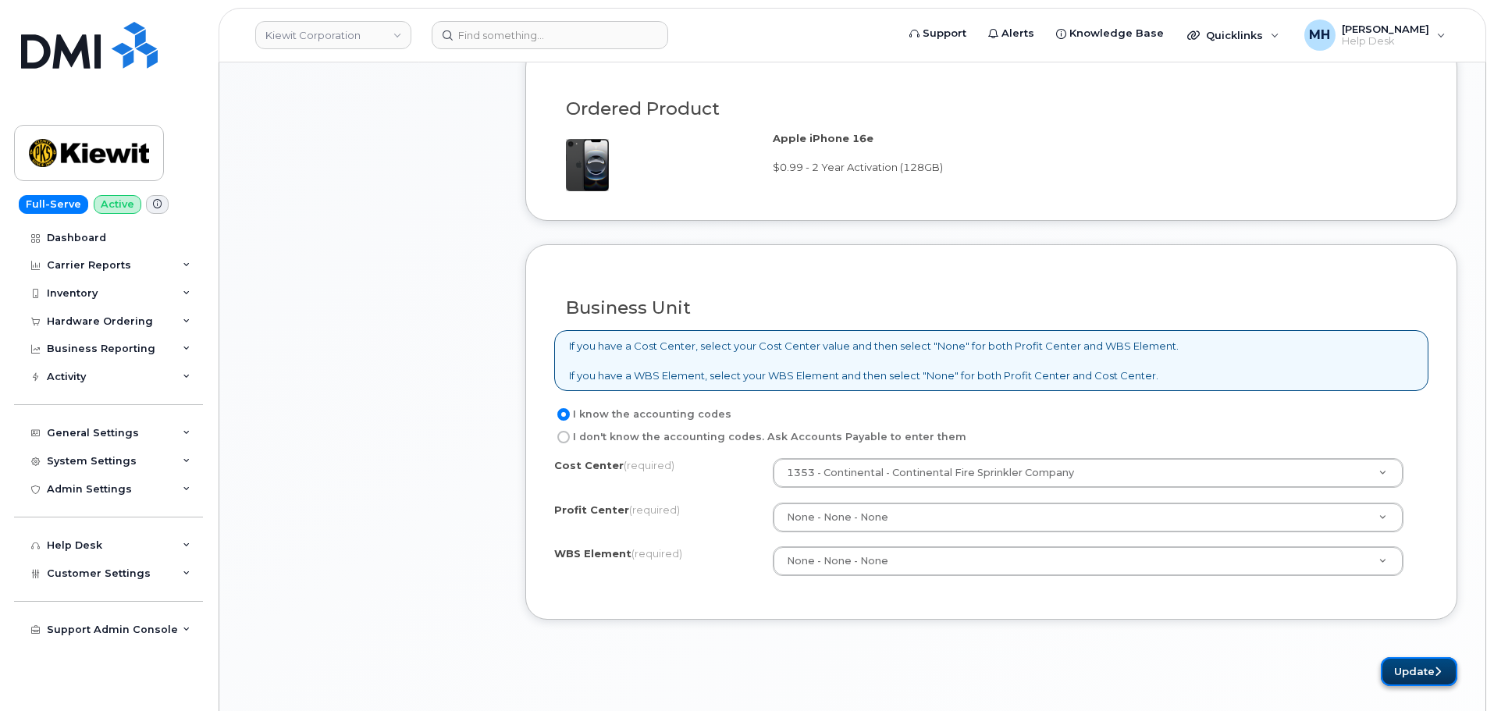
click at [1395, 669] on button "Update" at bounding box center [1419, 671] width 77 height 29
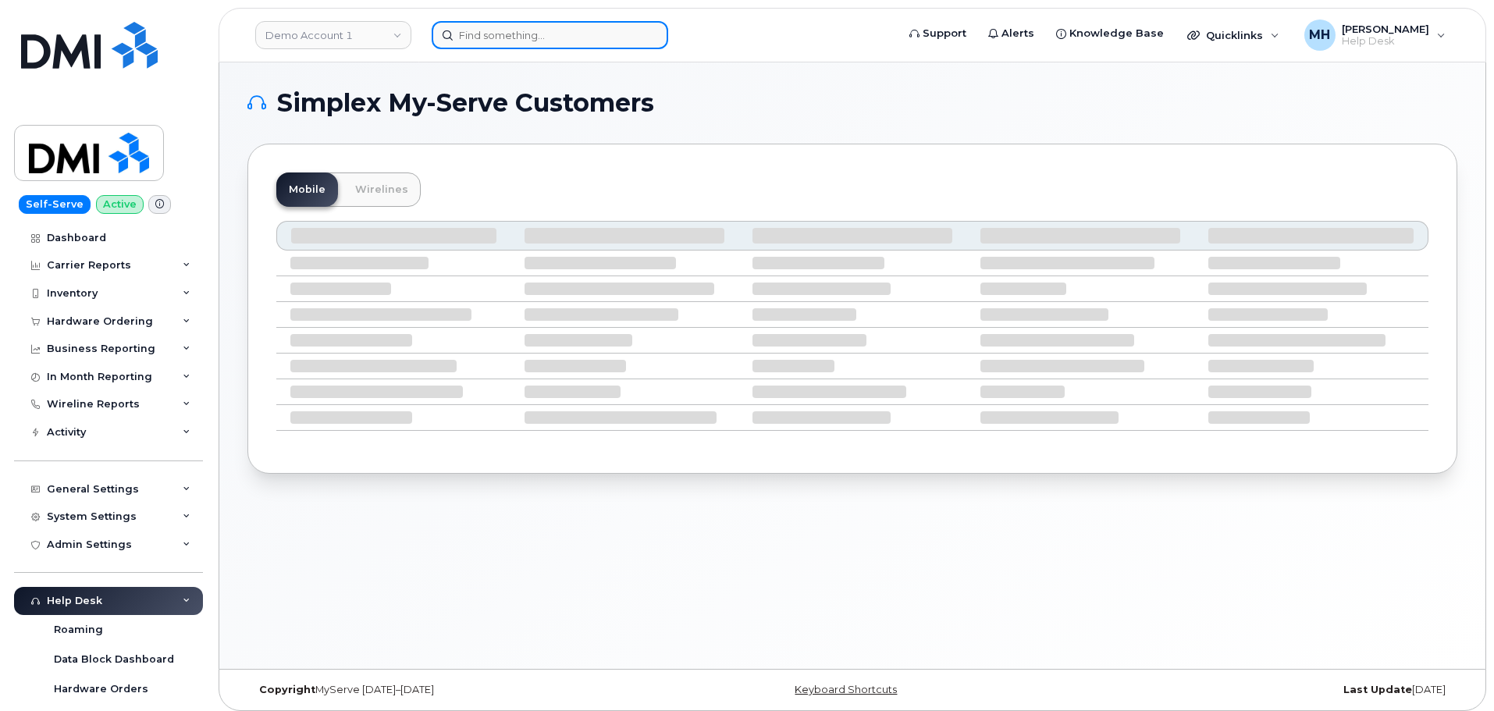
click at [601, 34] on input at bounding box center [550, 35] width 237 height 28
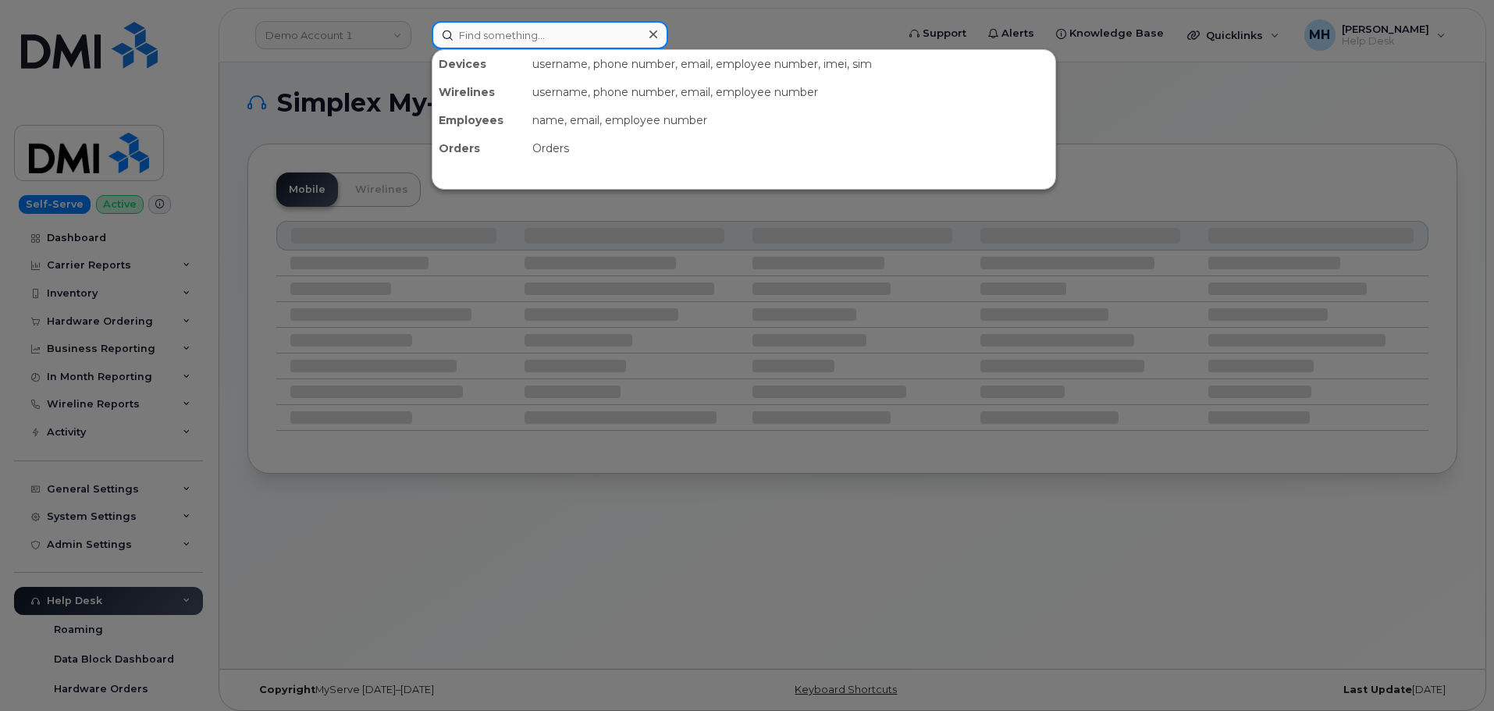
paste input "Jackie sholes"
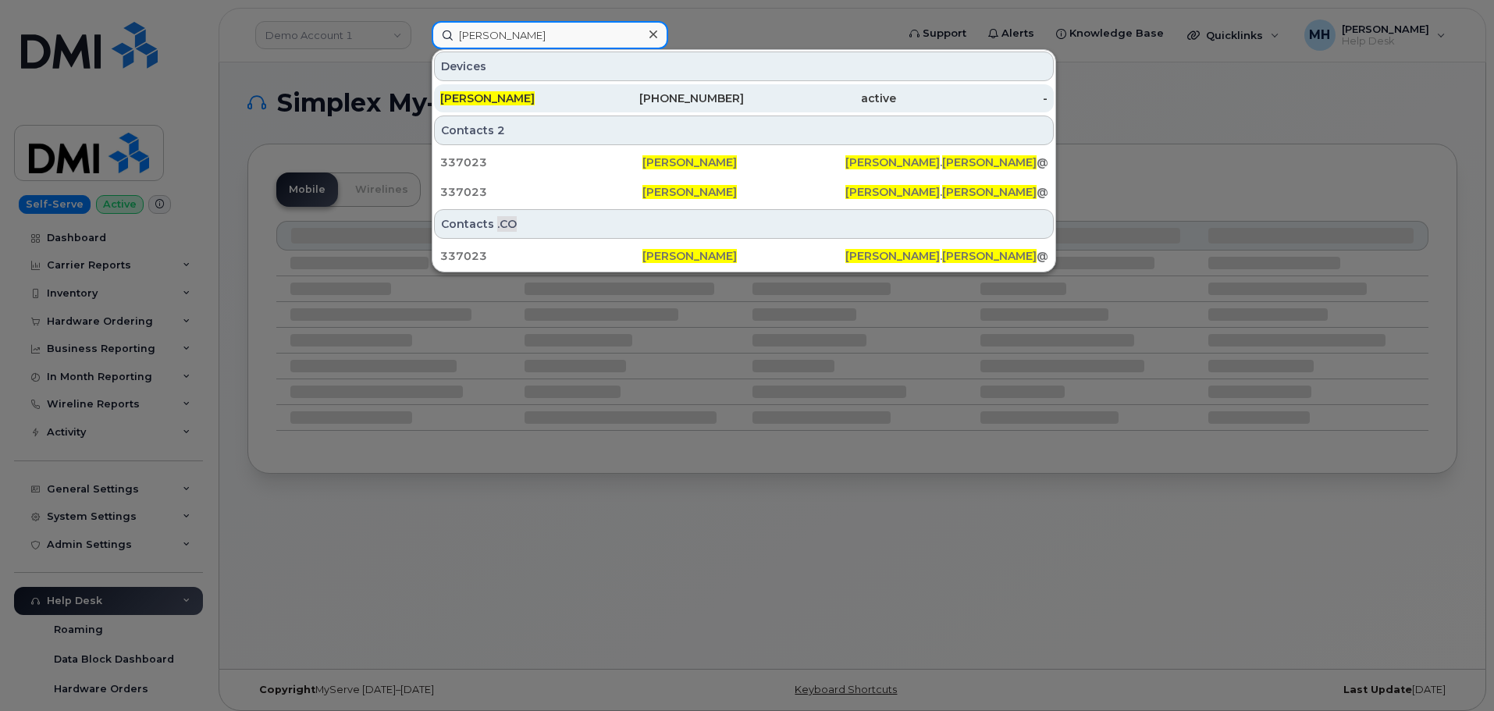
type input "Jackie sholes"
click at [618, 105] on div "402-510-1445" at bounding box center [669, 99] width 152 height 16
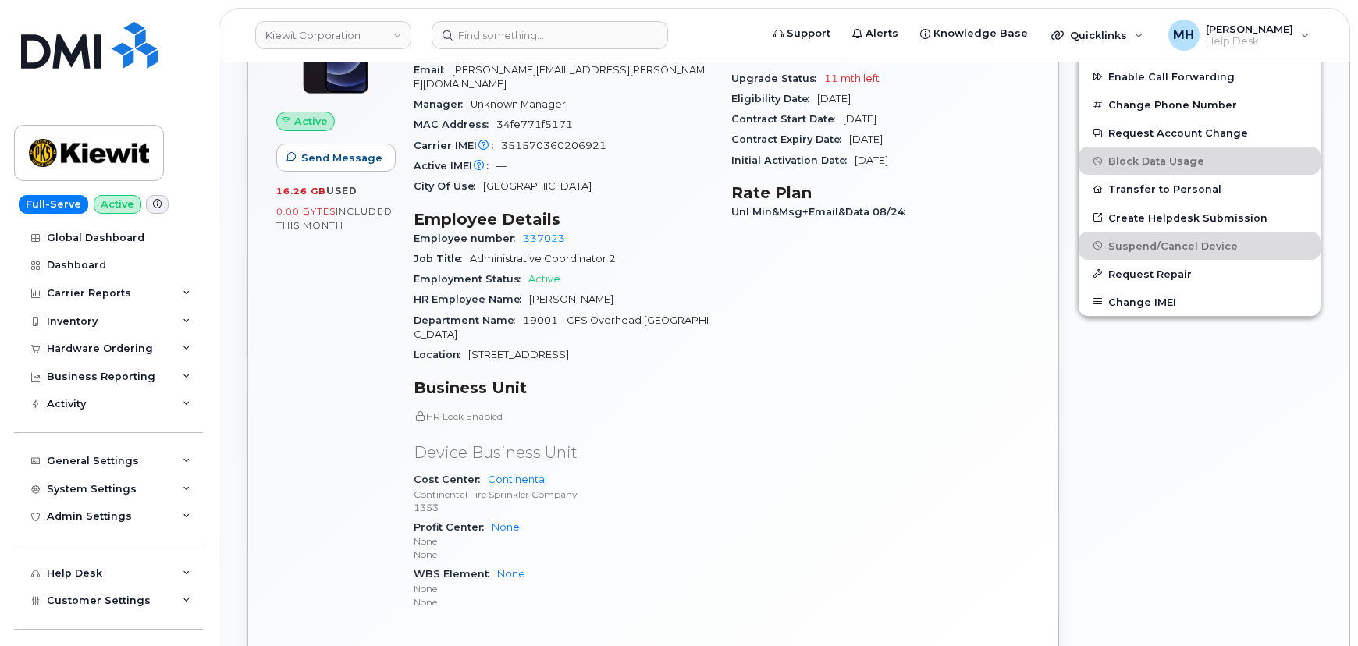
scroll to position [639, 0]
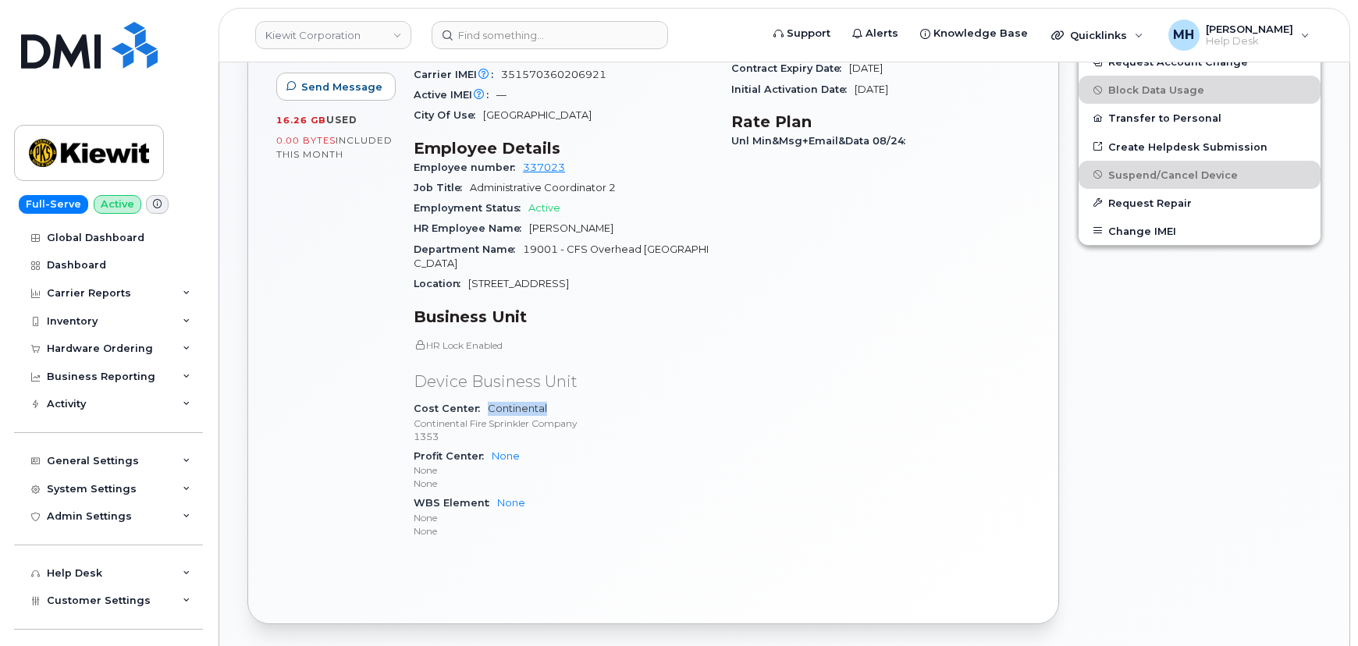
drag, startPoint x: 554, startPoint y: 376, endPoint x: 485, endPoint y: 376, distance: 69.5
click at [485, 399] on div "Cost Center Continental Continental Fire Sprinkler Company 1353" at bounding box center [563, 423] width 299 height 48
copy link "Continental"
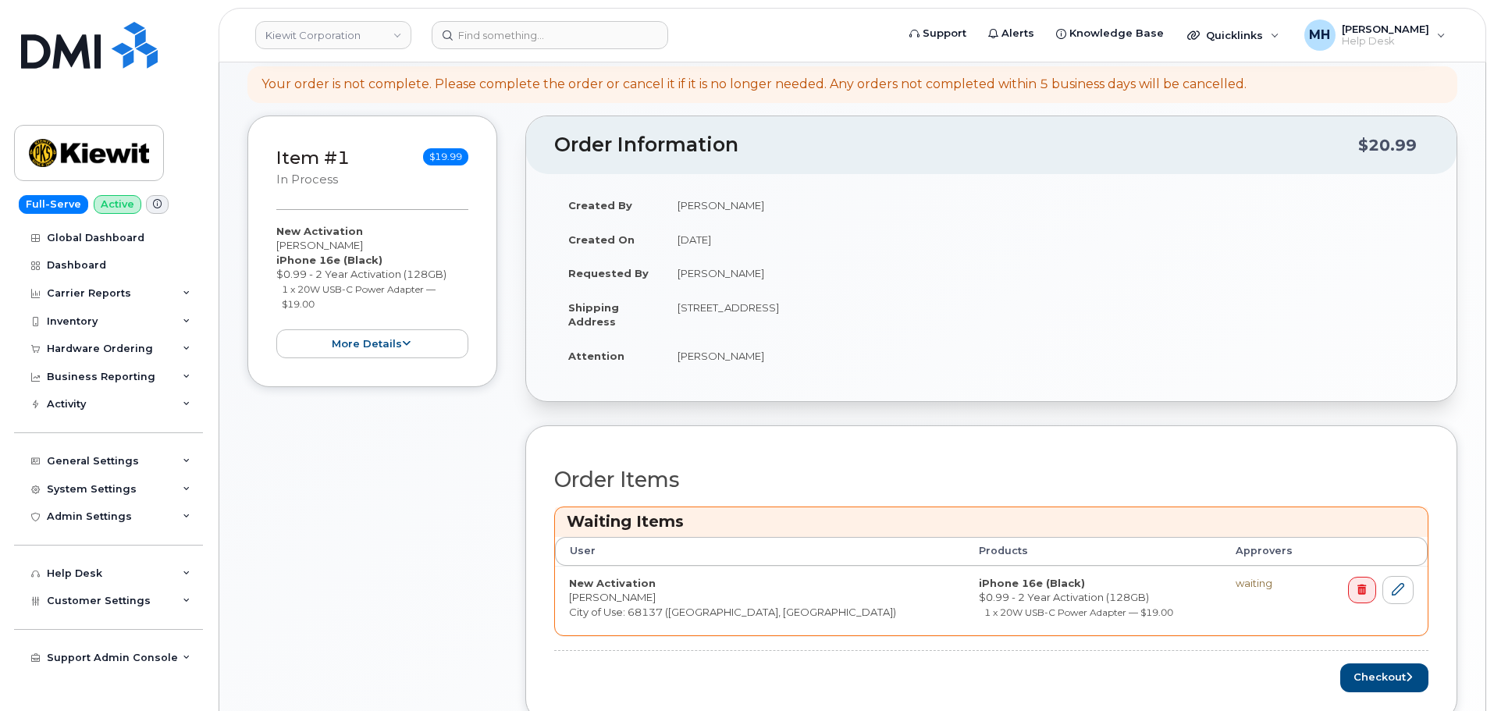
scroll to position [548, 0]
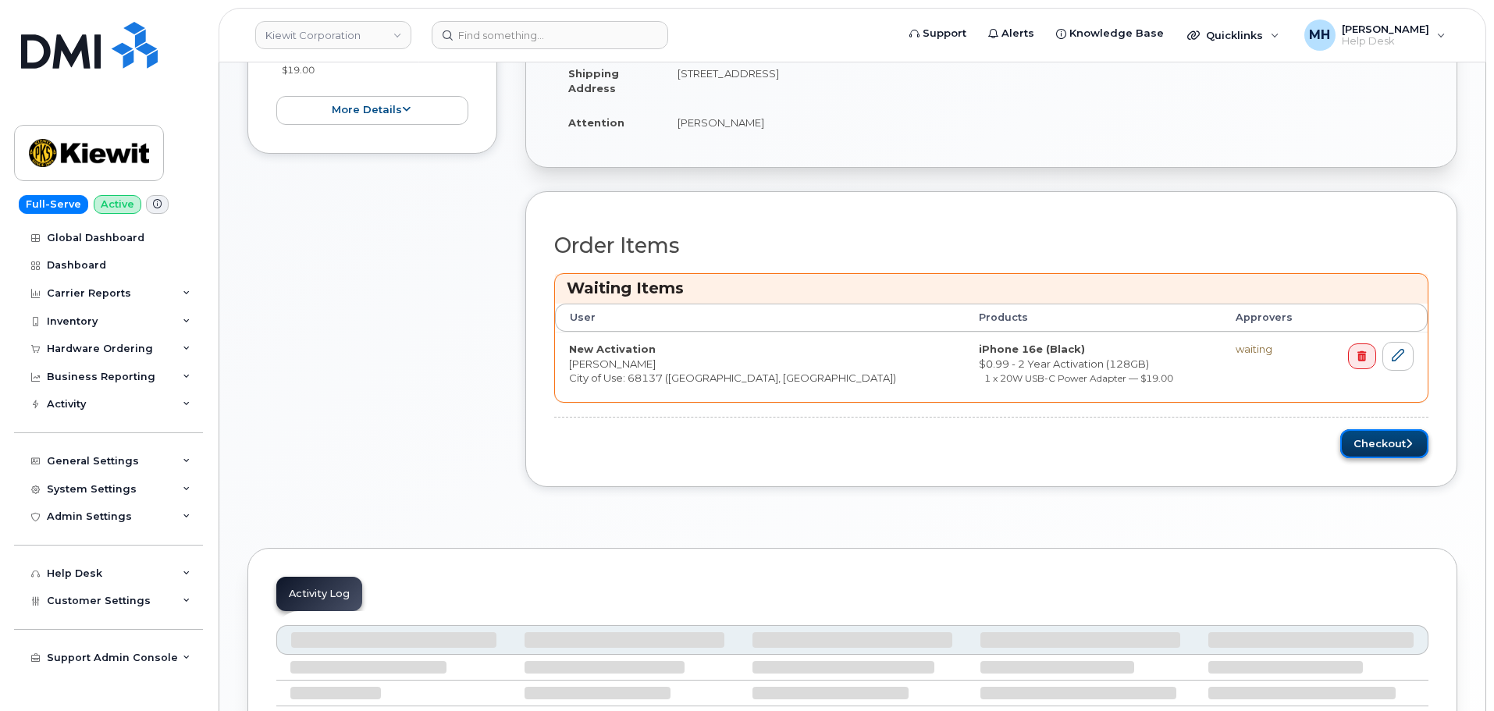
click at [1370, 443] on button "Checkout" at bounding box center [1385, 443] width 88 height 29
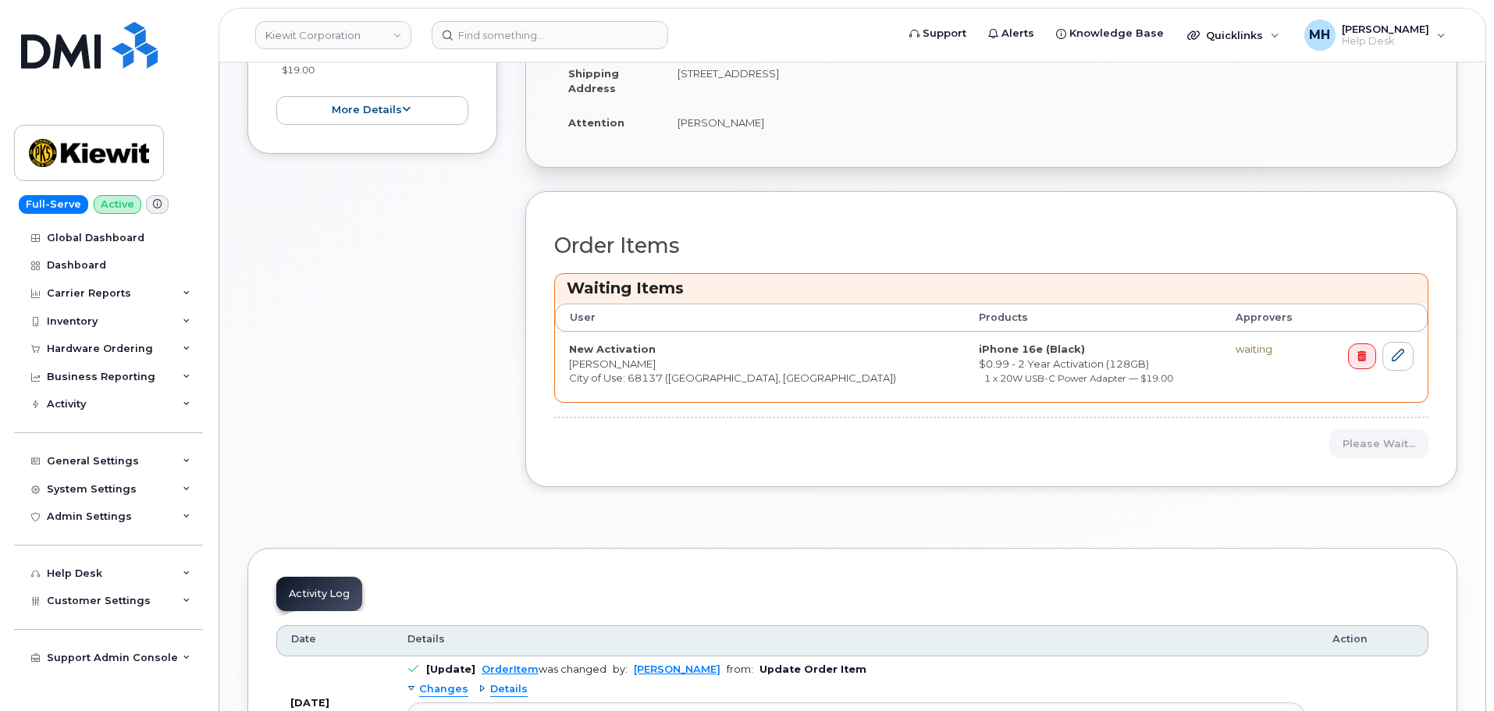
scroll to position [346, 0]
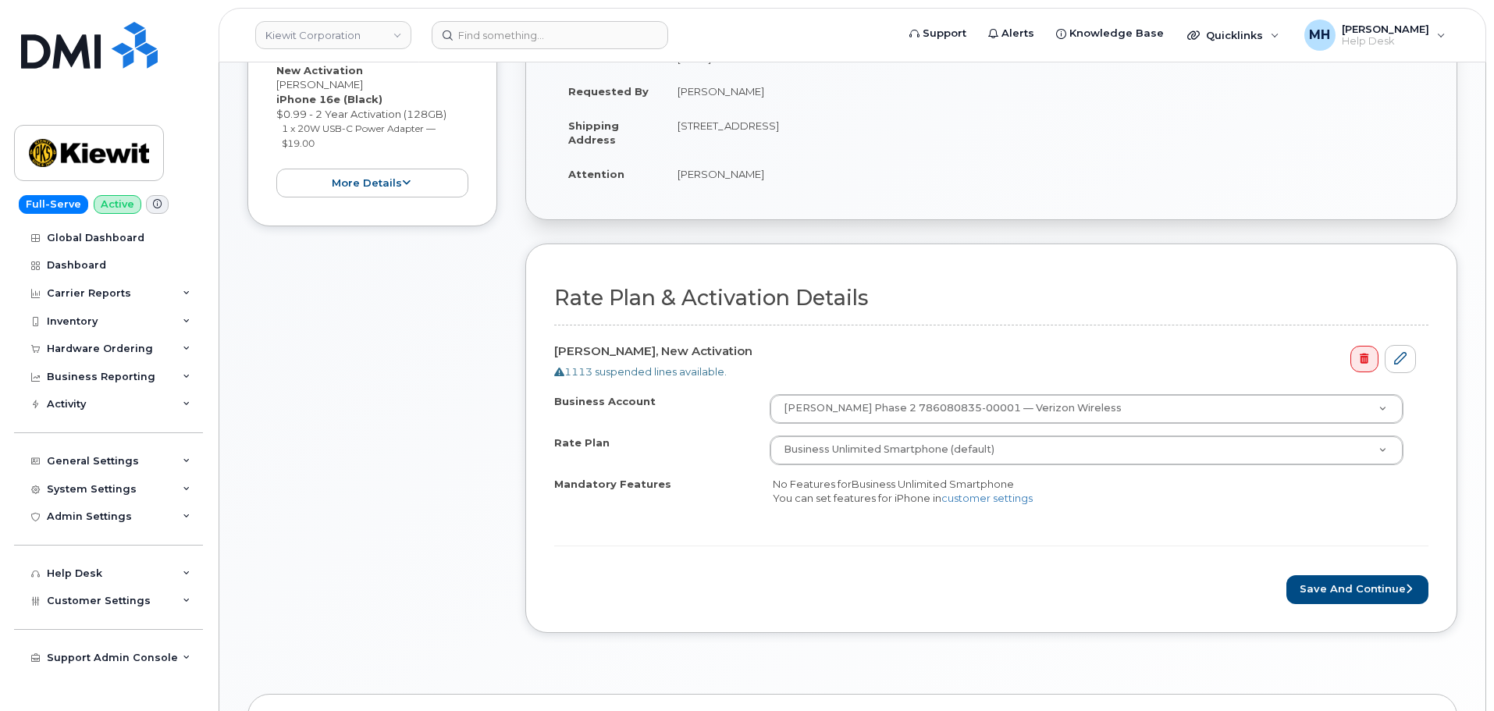
scroll to position [468, 0]
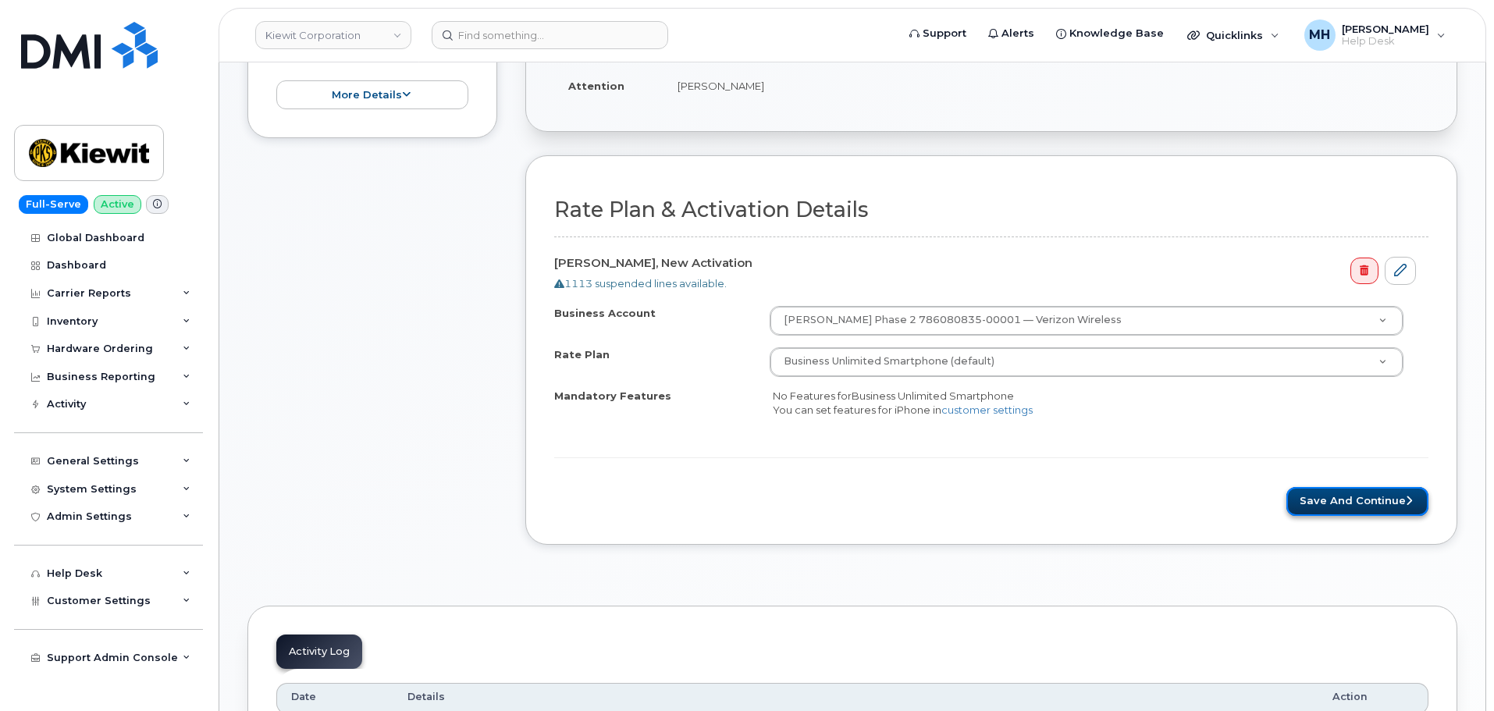
click at [1297, 501] on button "Save and Continue" at bounding box center [1358, 501] width 142 height 29
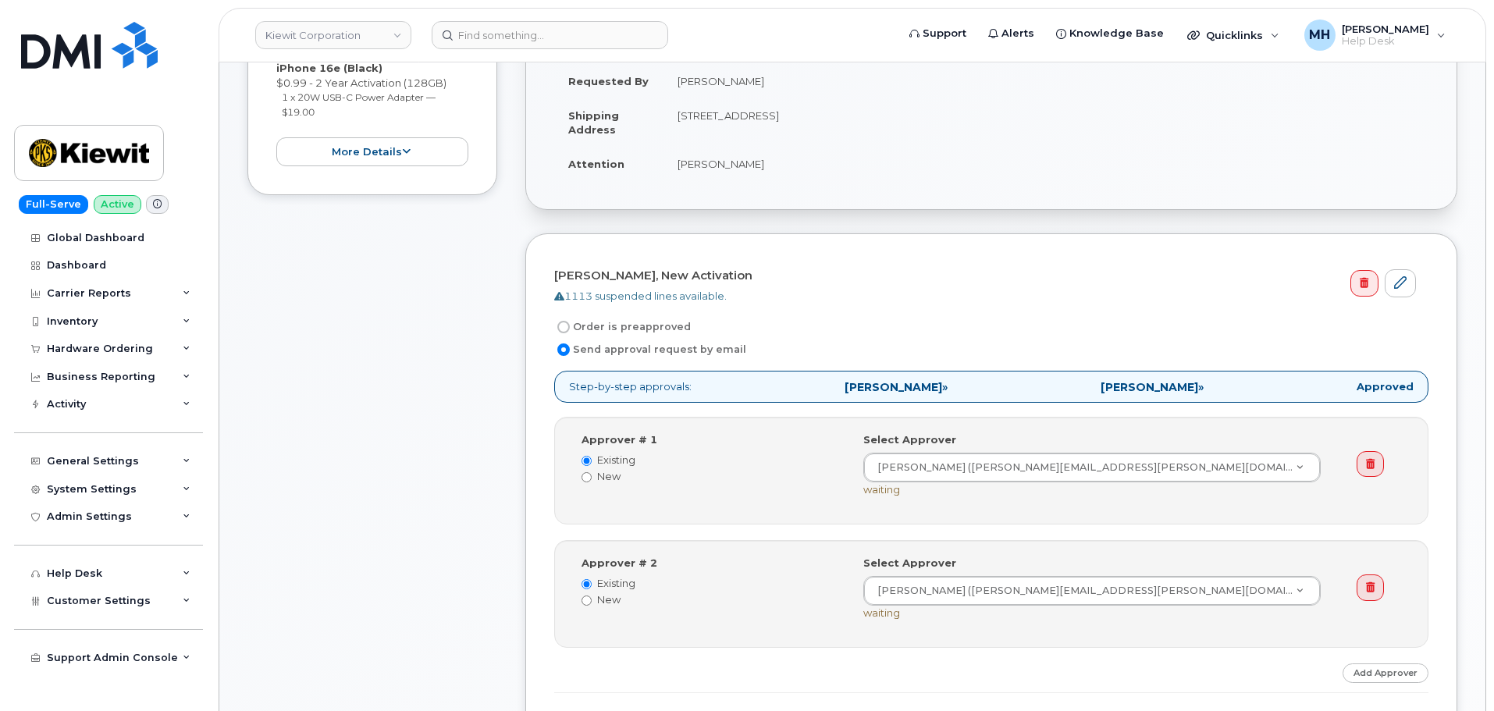
scroll to position [625, 0]
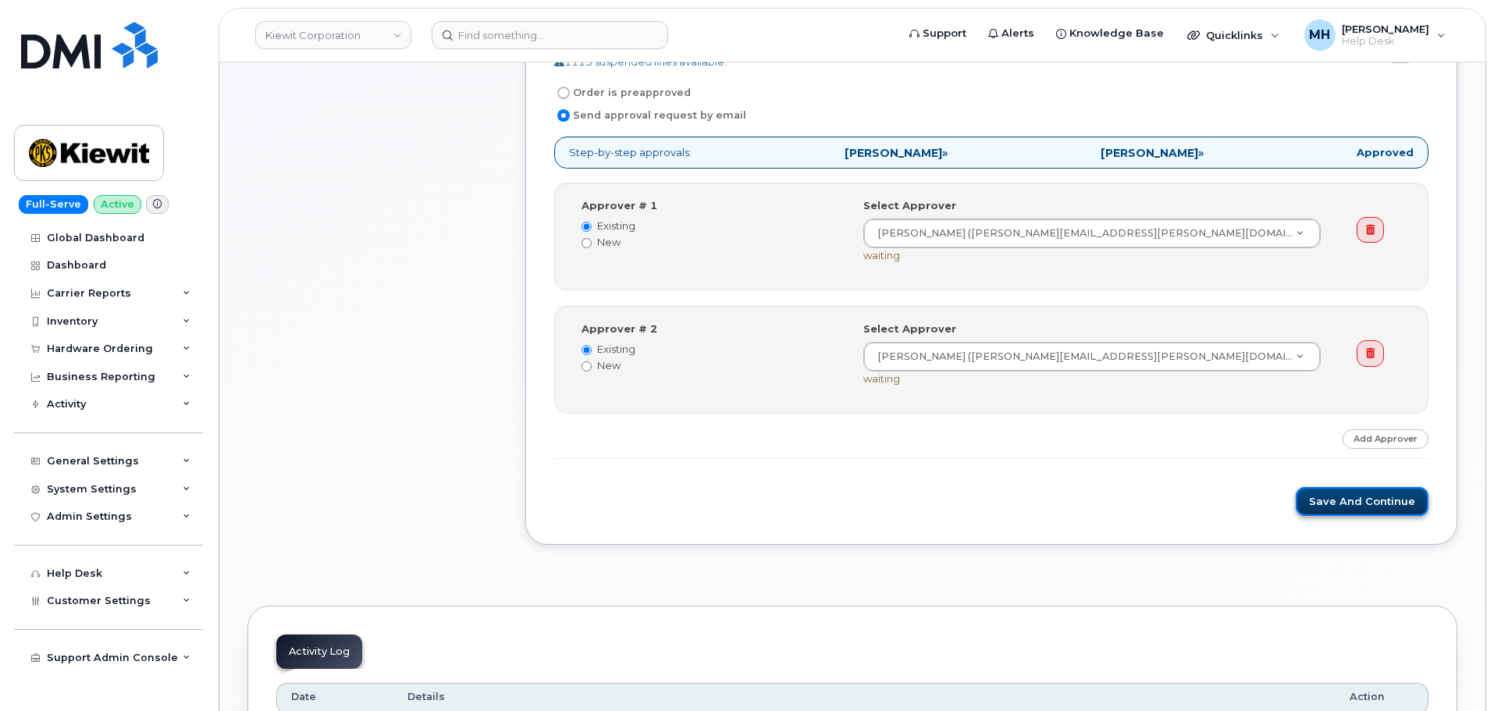
click at [1331, 498] on button "Save and Continue" at bounding box center [1362, 501] width 133 height 29
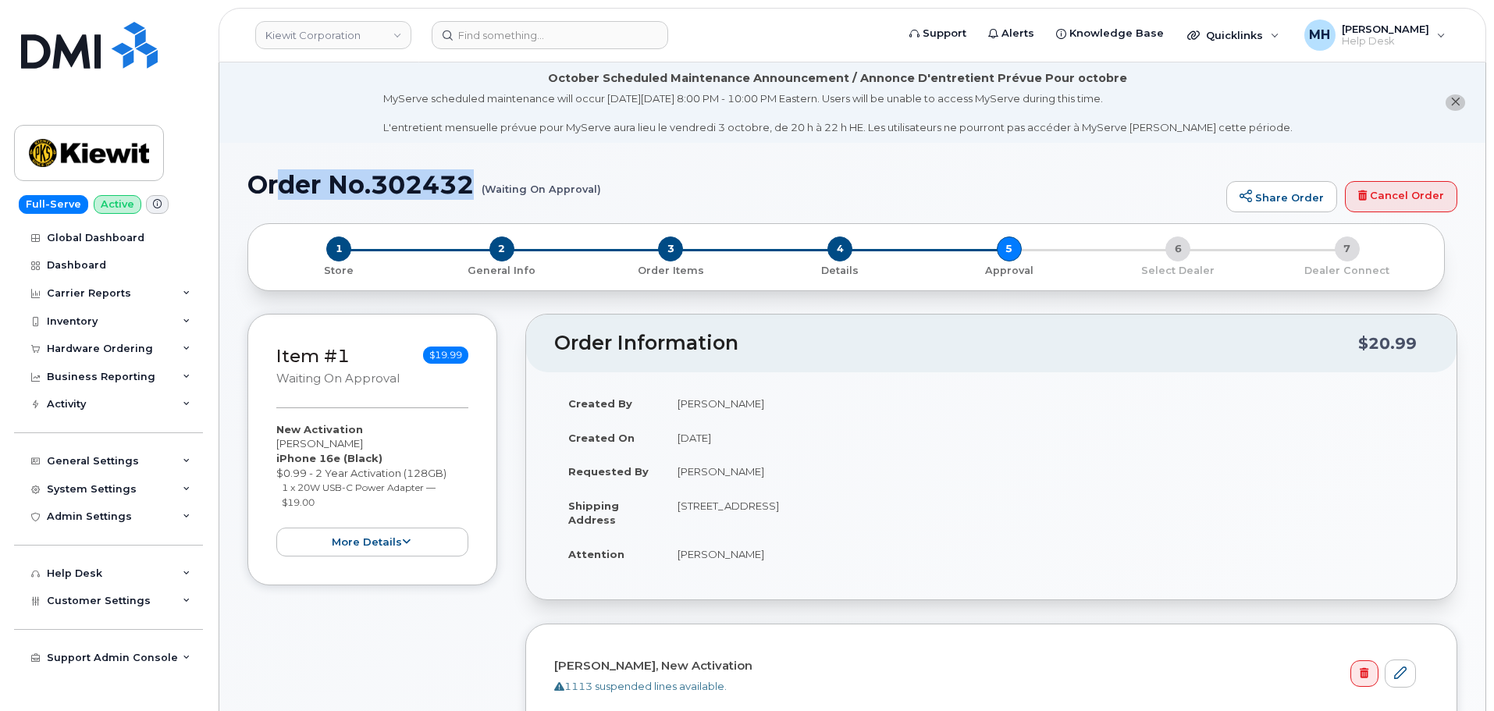
drag, startPoint x: 604, startPoint y: 185, endPoint x: 274, endPoint y: 177, distance: 329.6
click at [274, 177] on h1 "Order No.302432 (Waiting On Approval)" at bounding box center [732, 184] width 971 height 27
click at [255, 177] on h1 "Order No.302432 (Waiting On Approval)" at bounding box center [732, 184] width 971 height 27
drag, startPoint x: 253, startPoint y: 180, endPoint x: 597, endPoint y: 185, distance: 344.4
click at [597, 185] on h1 "Order No.302432 (Waiting On Approval)" at bounding box center [732, 184] width 971 height 27
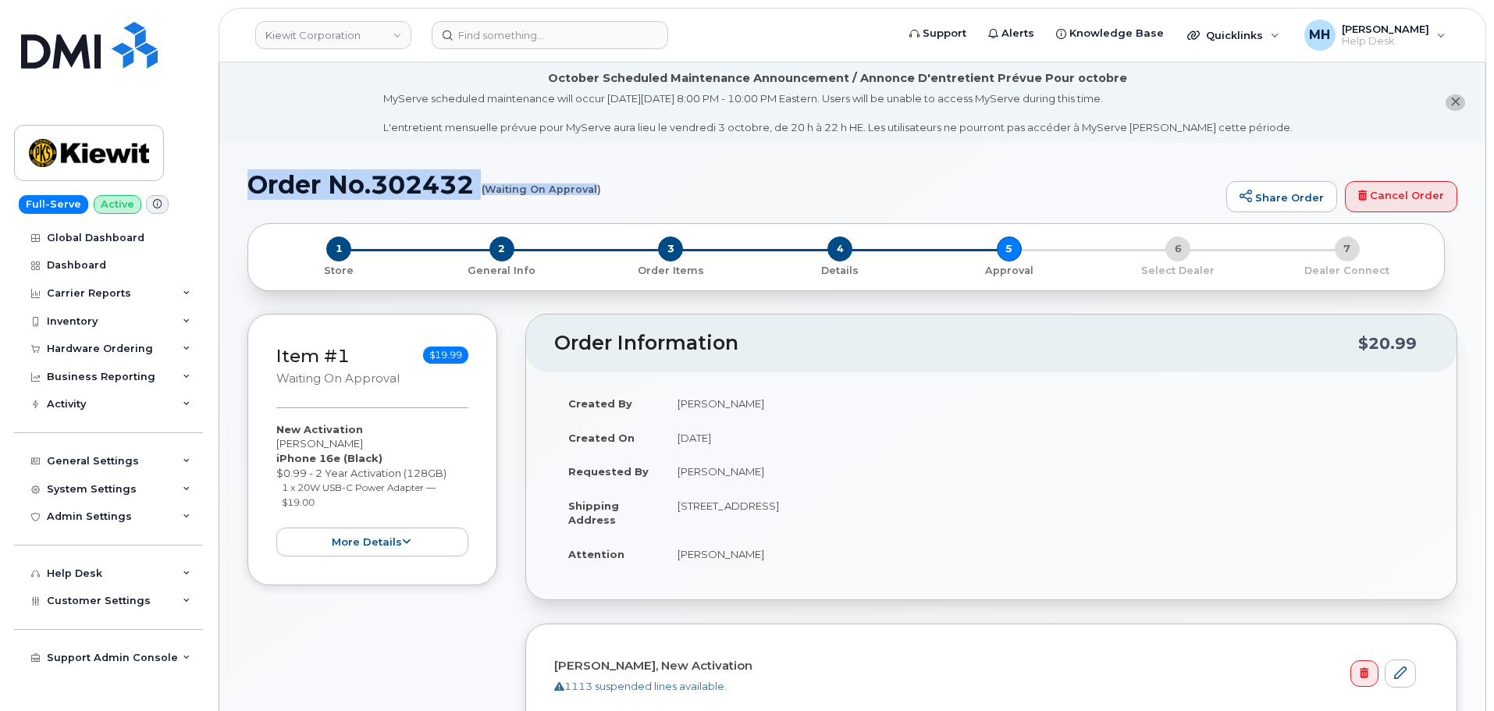
copy h1 "Order No.302432 (Waiting On Approval"
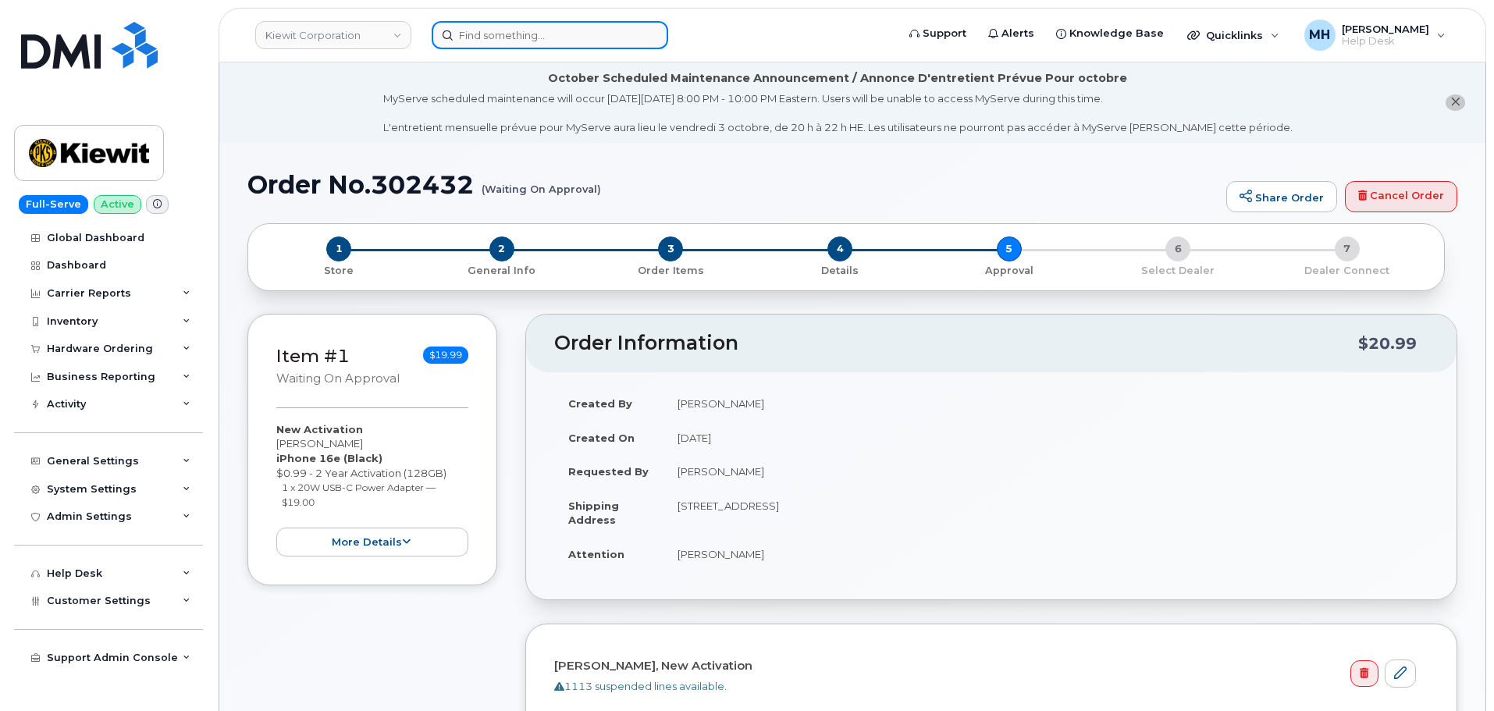
click at [474, 33] on input at bounding box center [550, 35] width 237 height 28
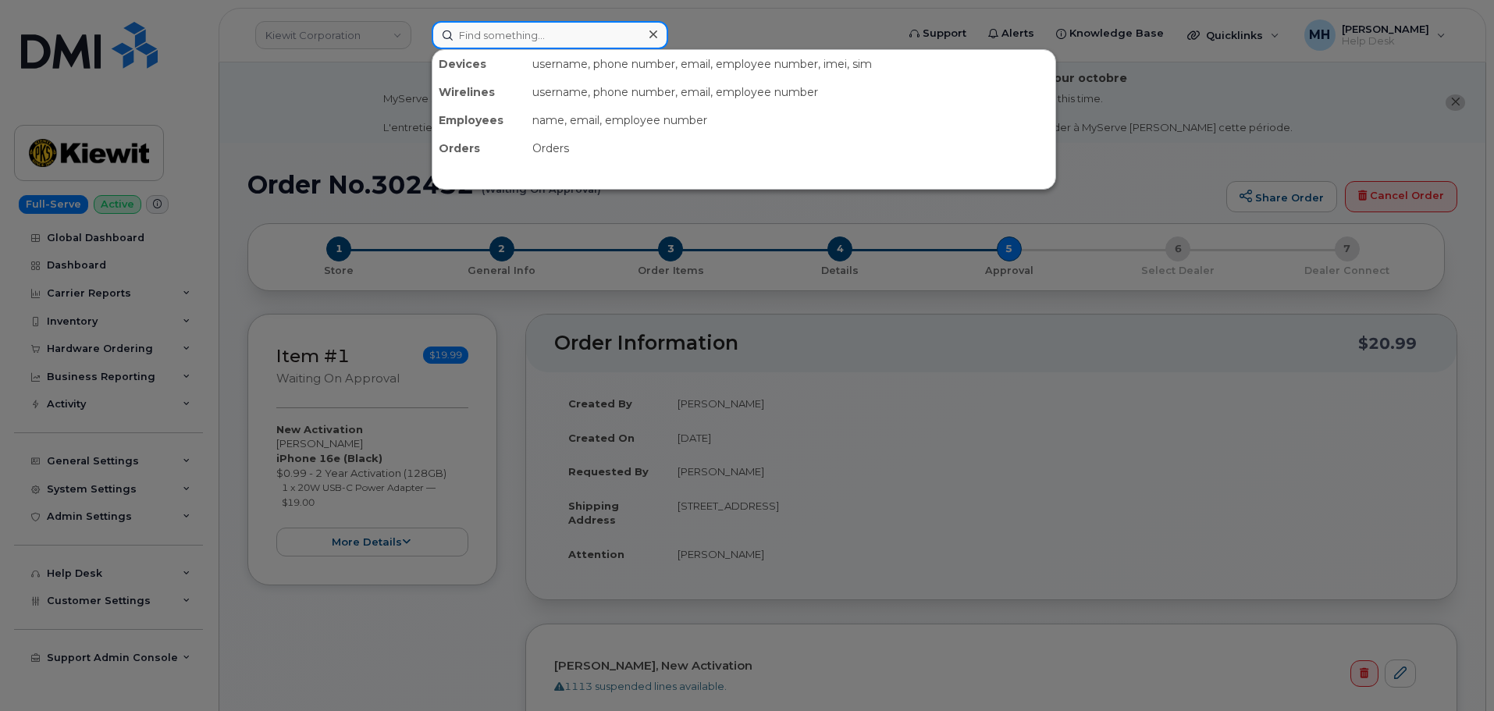
paste input "hristopher allen"
type input "hristopher allen"
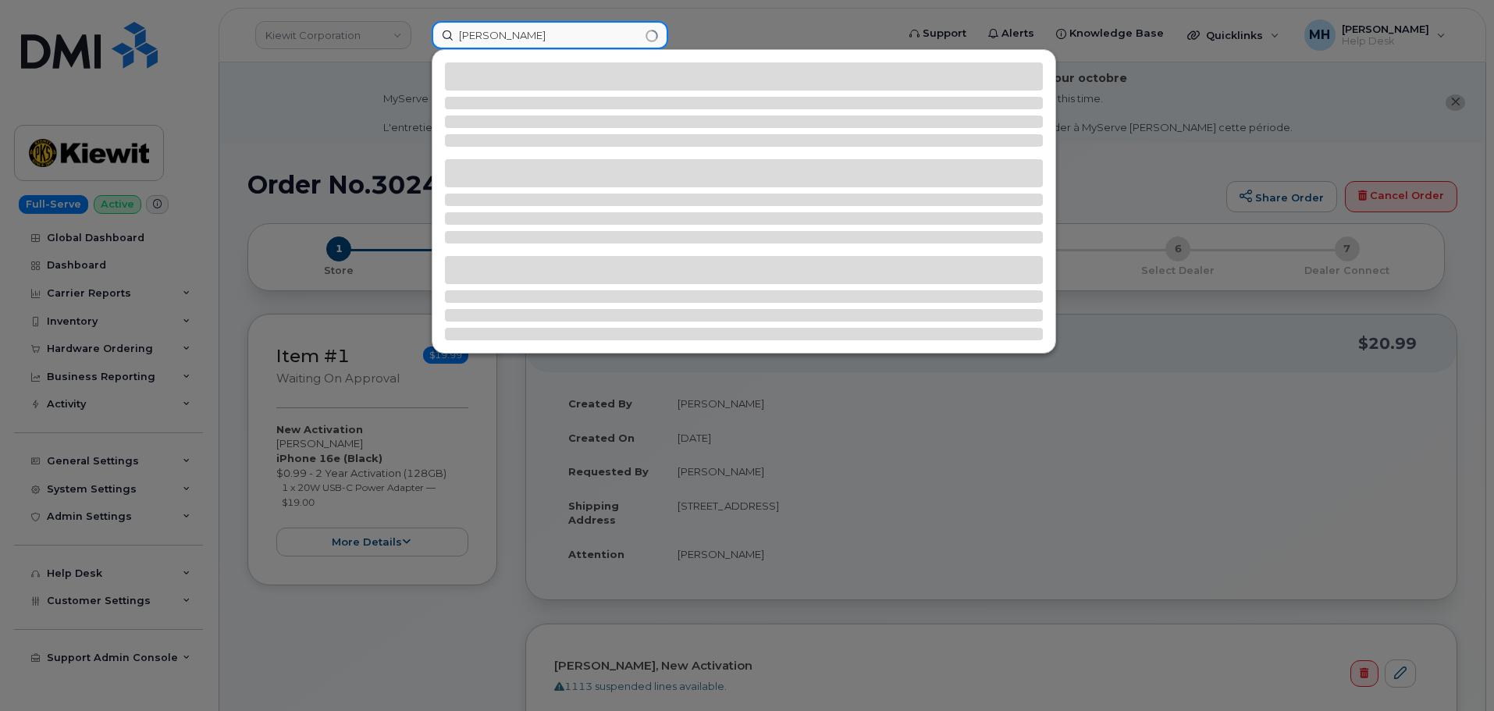
drag, startPoint x: 536, startPoint y: 36, endPoint x: 418, endPoint y: 45, distance: 118.2
click at [419, 45] on div "hristopher allen" at bounding box center [658, 35] width 479 height 28
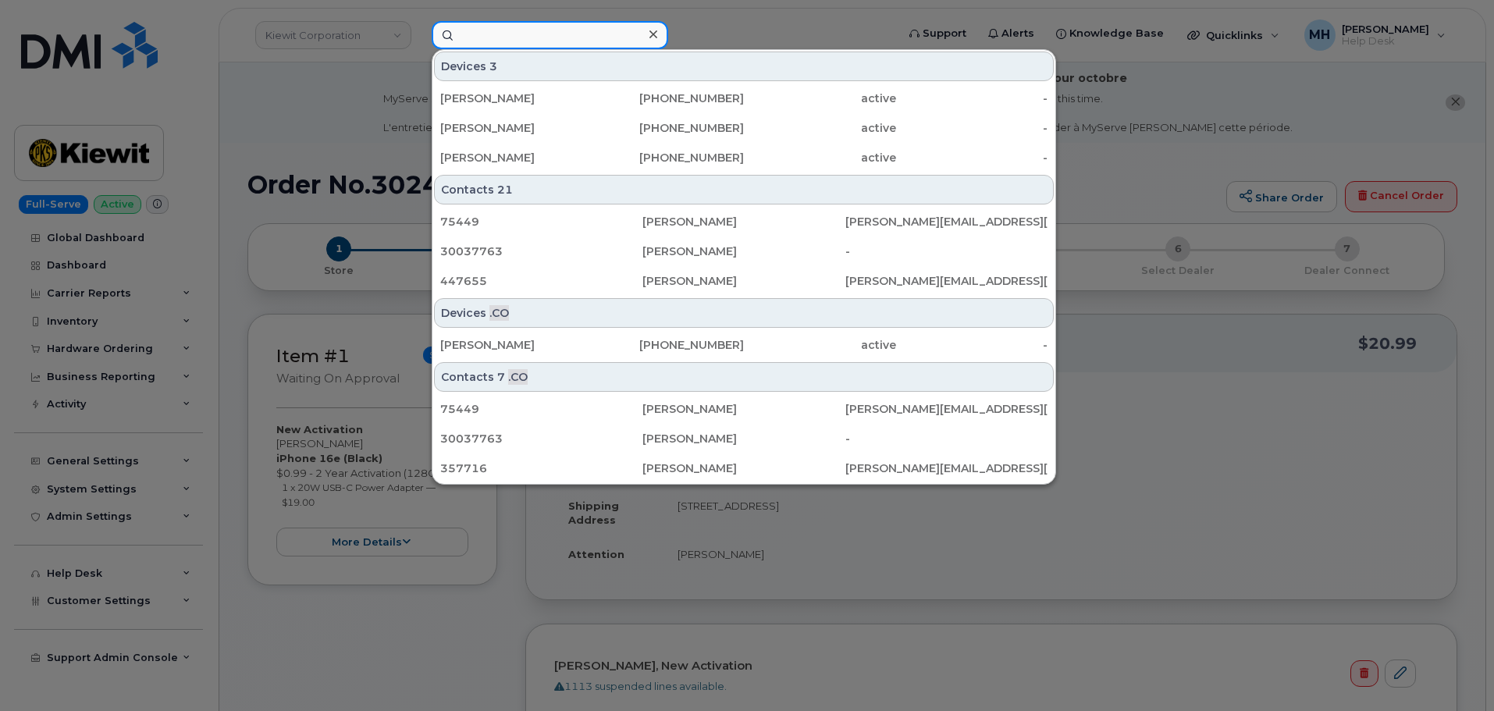
click at [559, 23] on input at bounding box center [550, 35] width 237 height 28
paste input "307-660-0145"
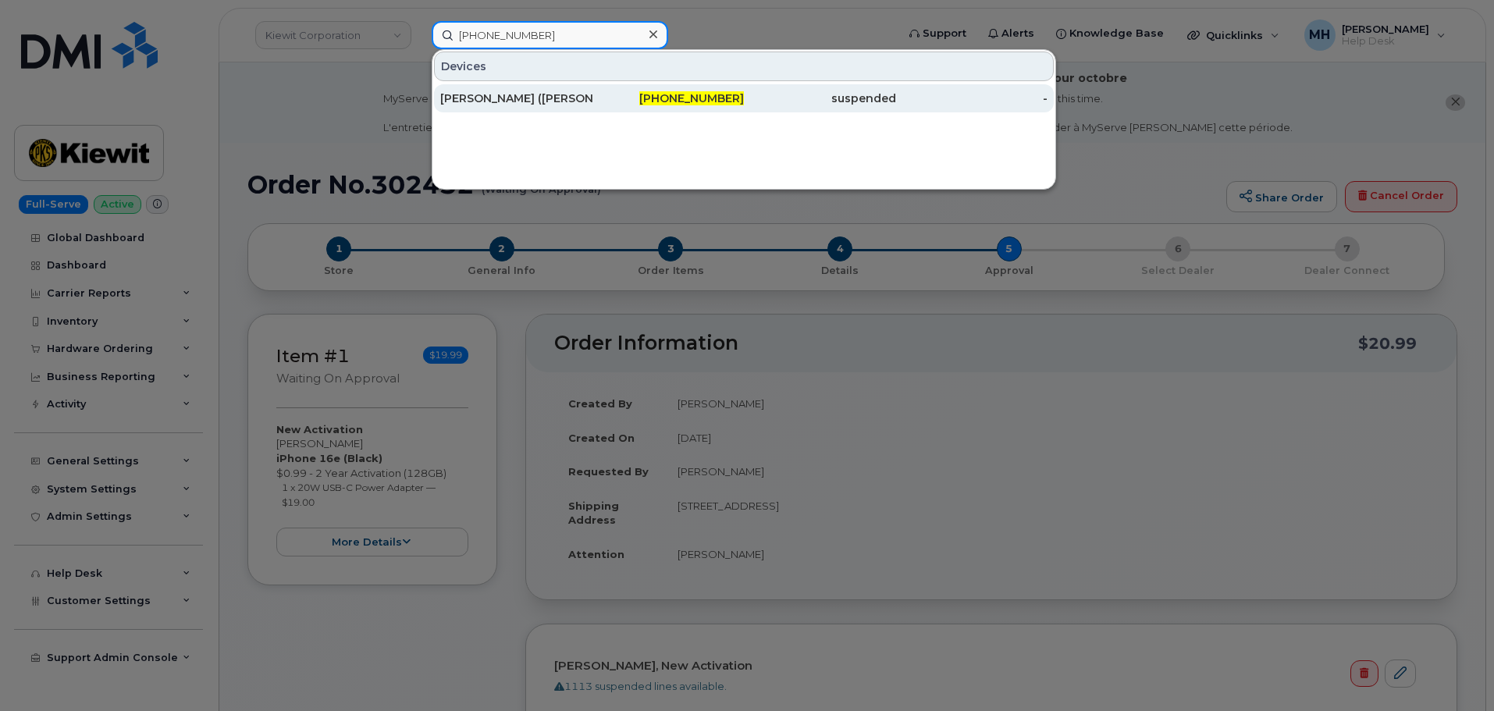
type input "307-660-0145"
click at [559, 98] on div "[PERSON_NAME] ([PERSON_NAME]) [PERSON_NAME]" at bounding box center [516, 99] width 152 height 16
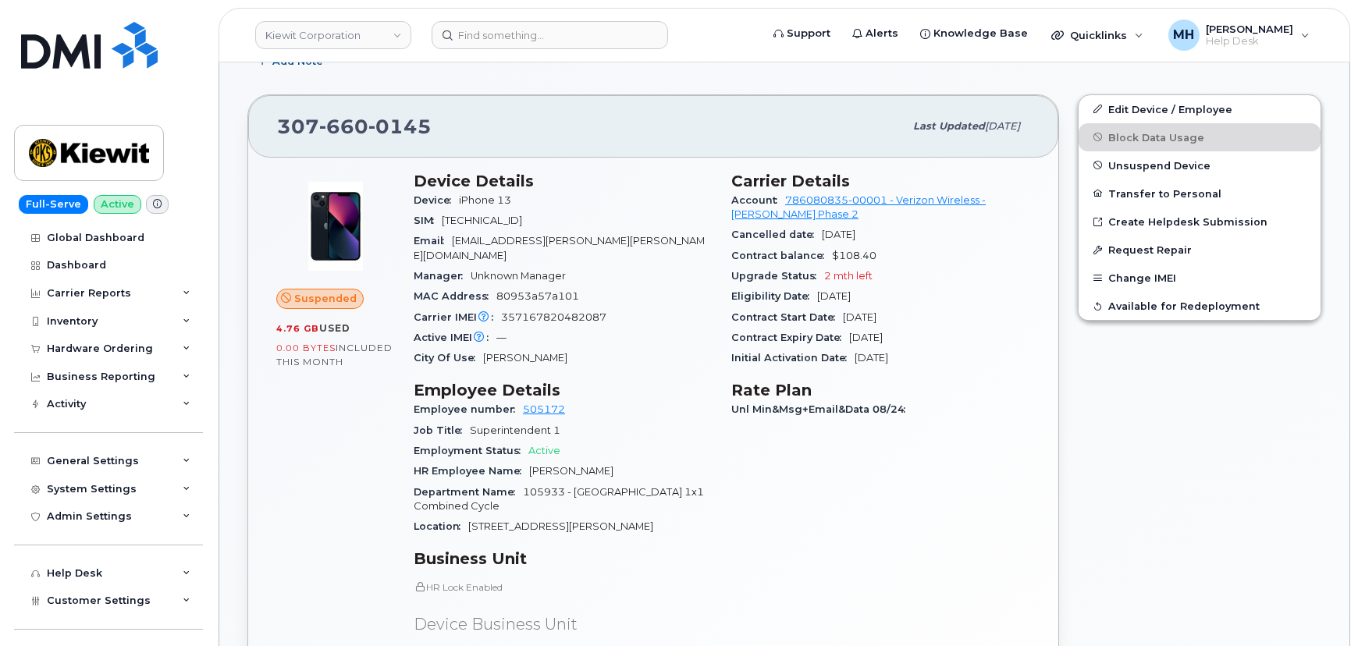
scroll to position [568, 0]
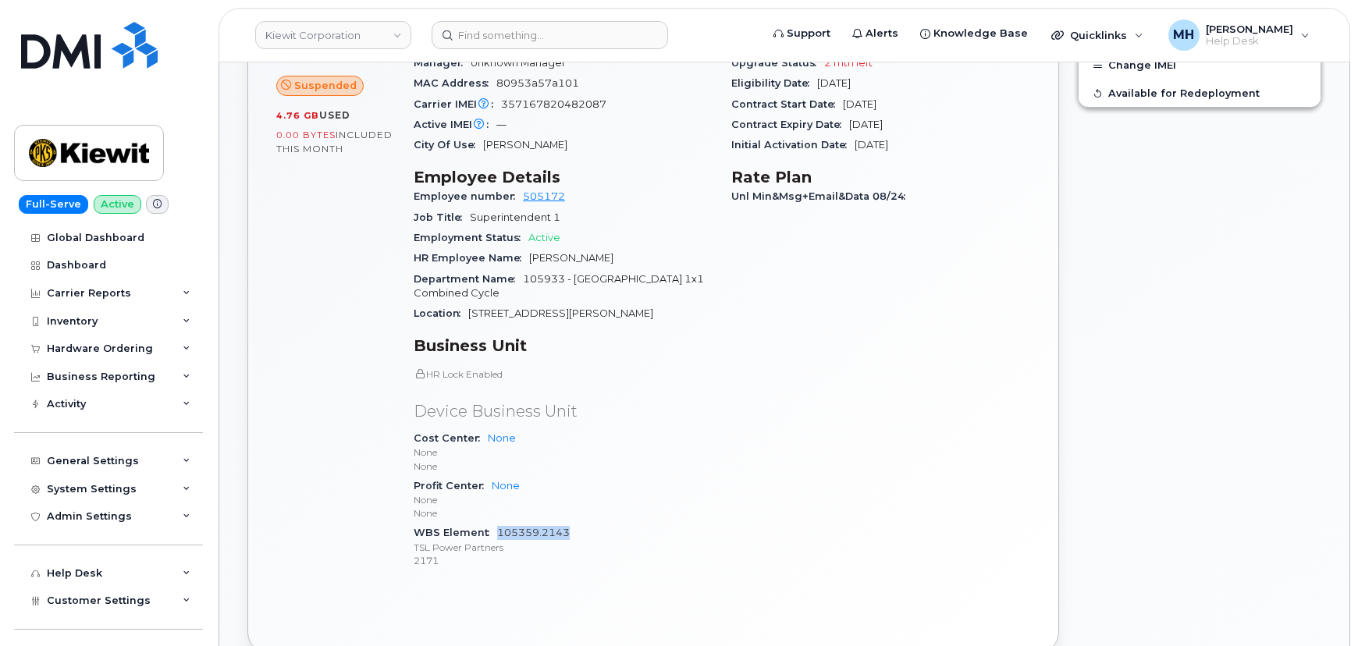
drag, startPoint x: 544, startPoint y: 515, endPoint x: 497, endPoint y: 516, distance: 46.9
click at [497, 523] on div "WBS Element 105359.2143 TSL Power Partners 2171" at bounding box center [563, 547] width 299 height 48
copy link "105359.2143"
click at [140, 461] on div "General Settings" at bounding box center [108, 461] width 189 height 28
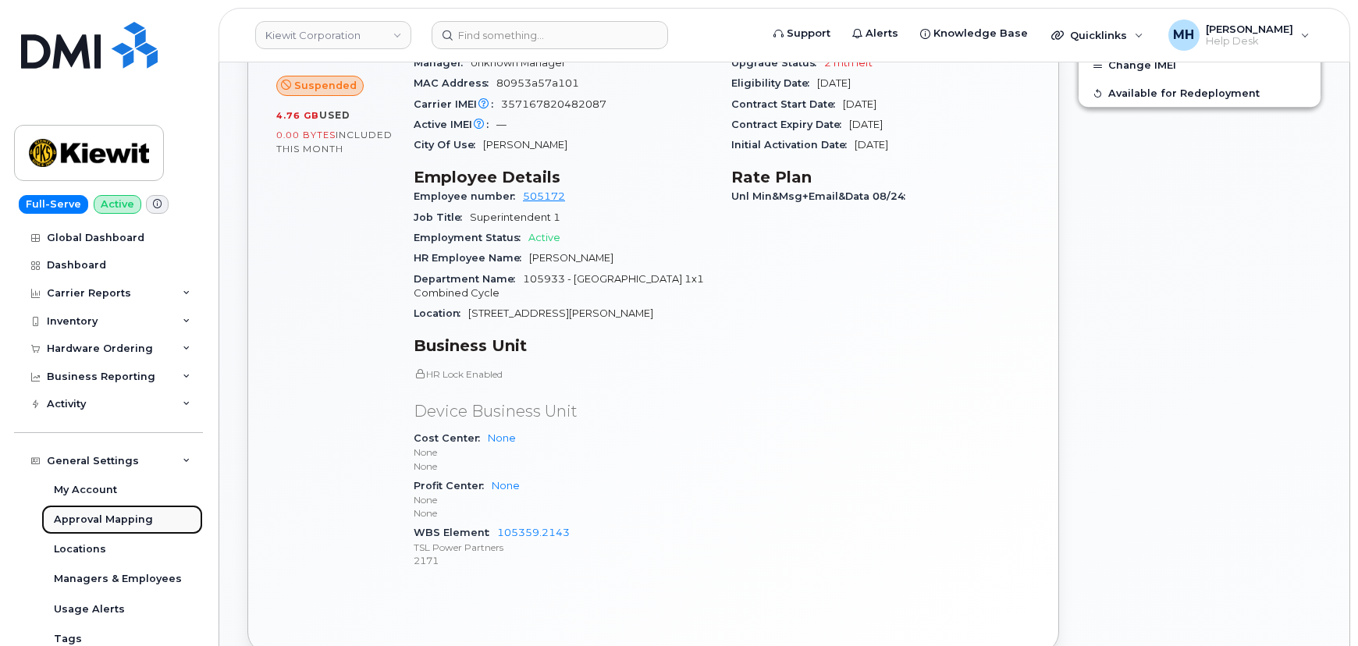
drag, startPoint x: 130, startPoint y: 526, endPoint x: 163, endPoint y: 505, distance: 39.6
click at [129, 526] on div "Approval Mapping" at bounding box center [103, 520] width 99 height 14
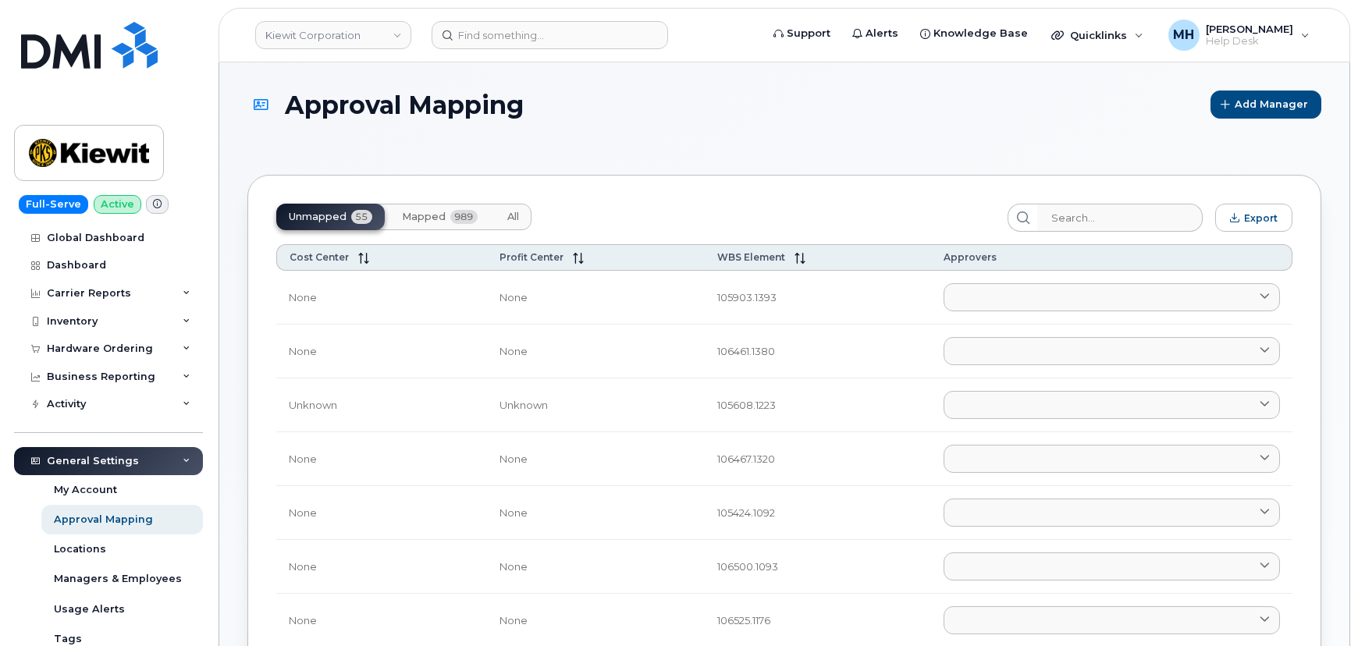
click at [429, 217] on span "Mapped" at bounding box center [424, 217] width 44 height 12
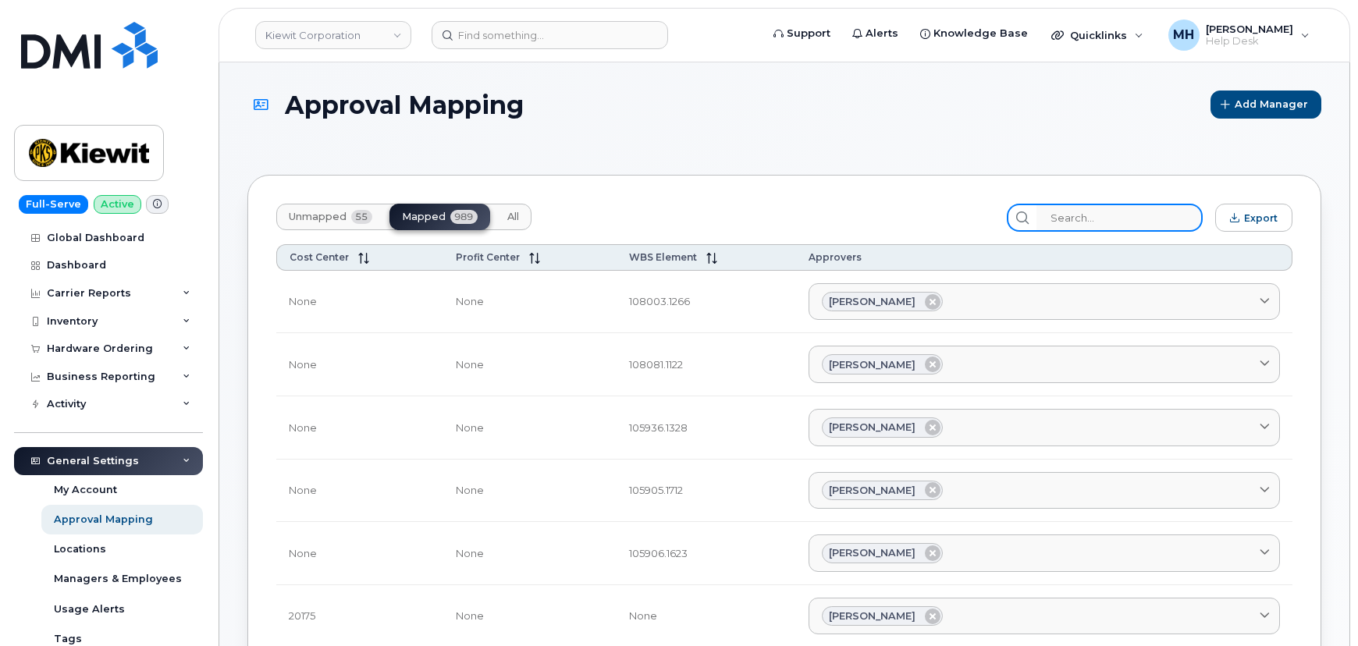
click at [1084, 224] on input "search" at bounding box center [1120, 218] width 166 height 28
paste input "105359.2143"
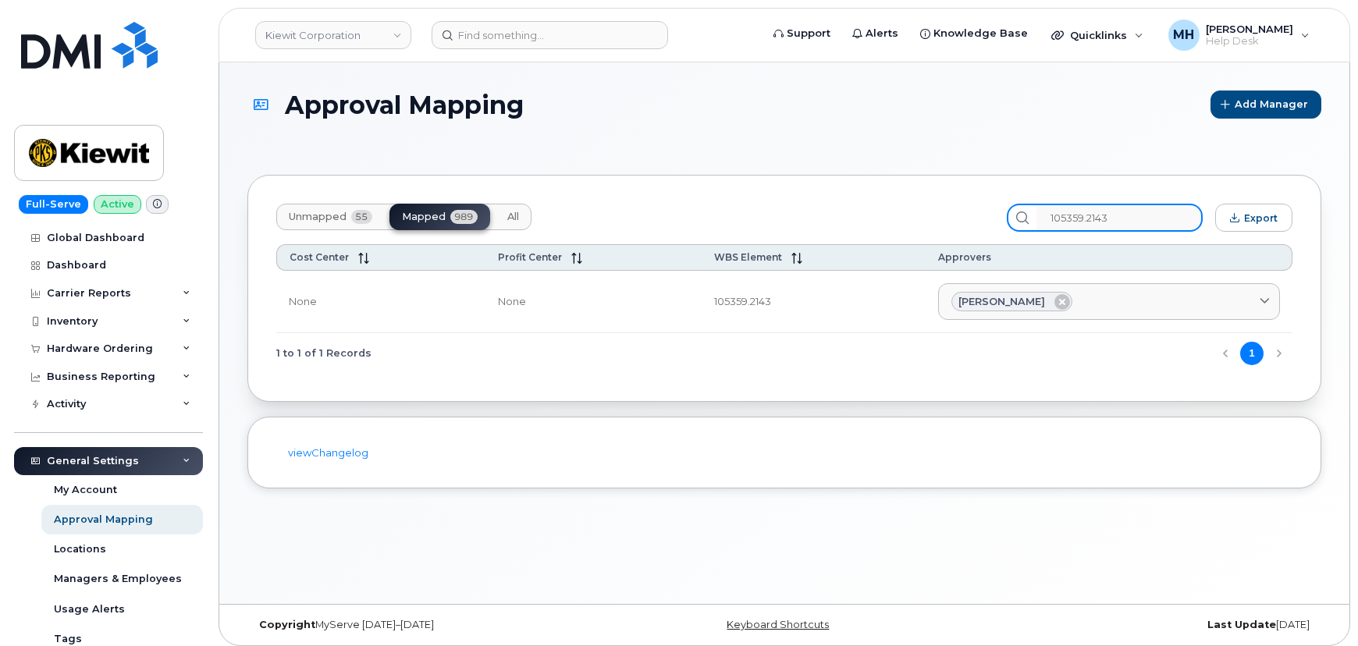
type input "105359.2143"
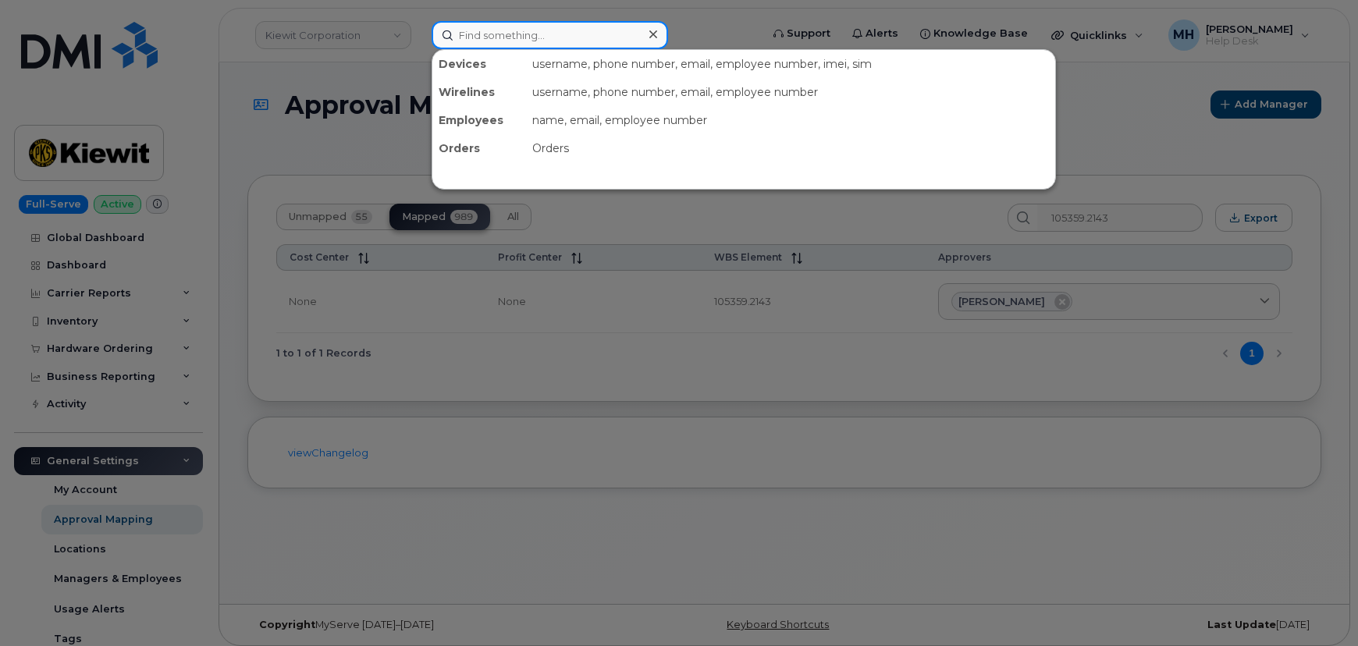
click at [476, 41] on input at bounding box center [550, 35] width 237 height 28
paste input "9294082631"
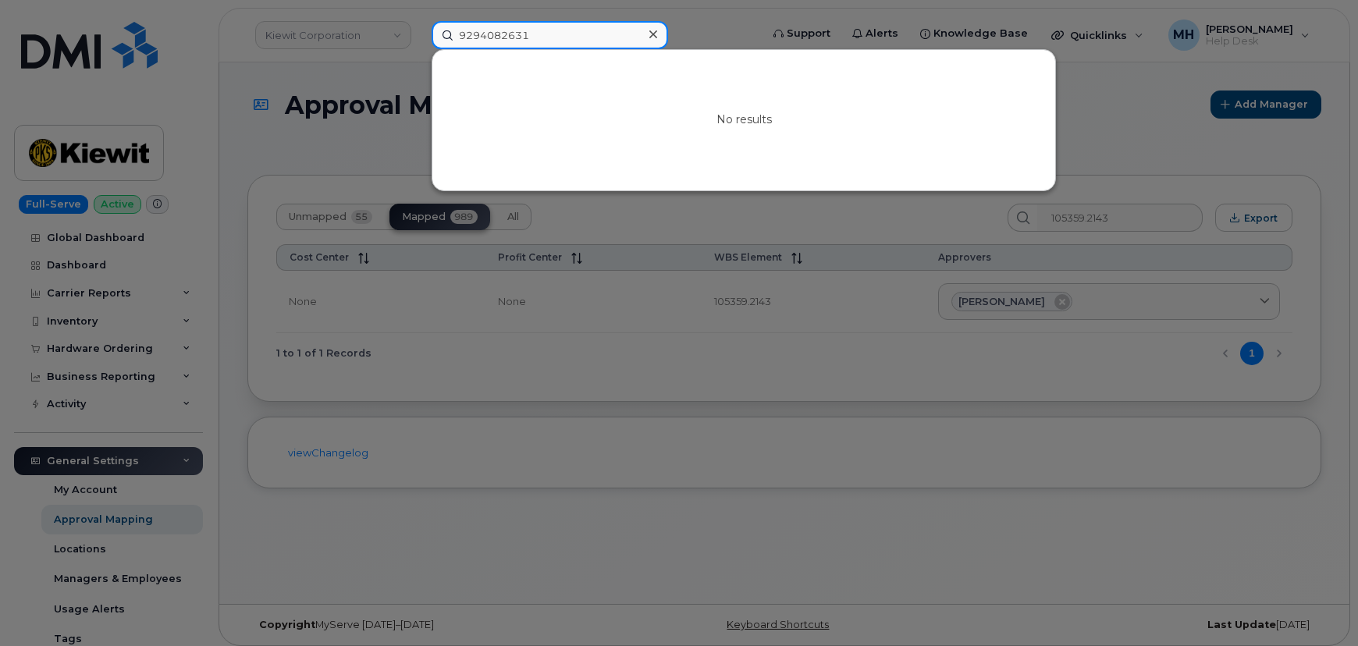
click at [476, 30] on input "9294082631" at bounding box center [550, 35] width 237 height 28
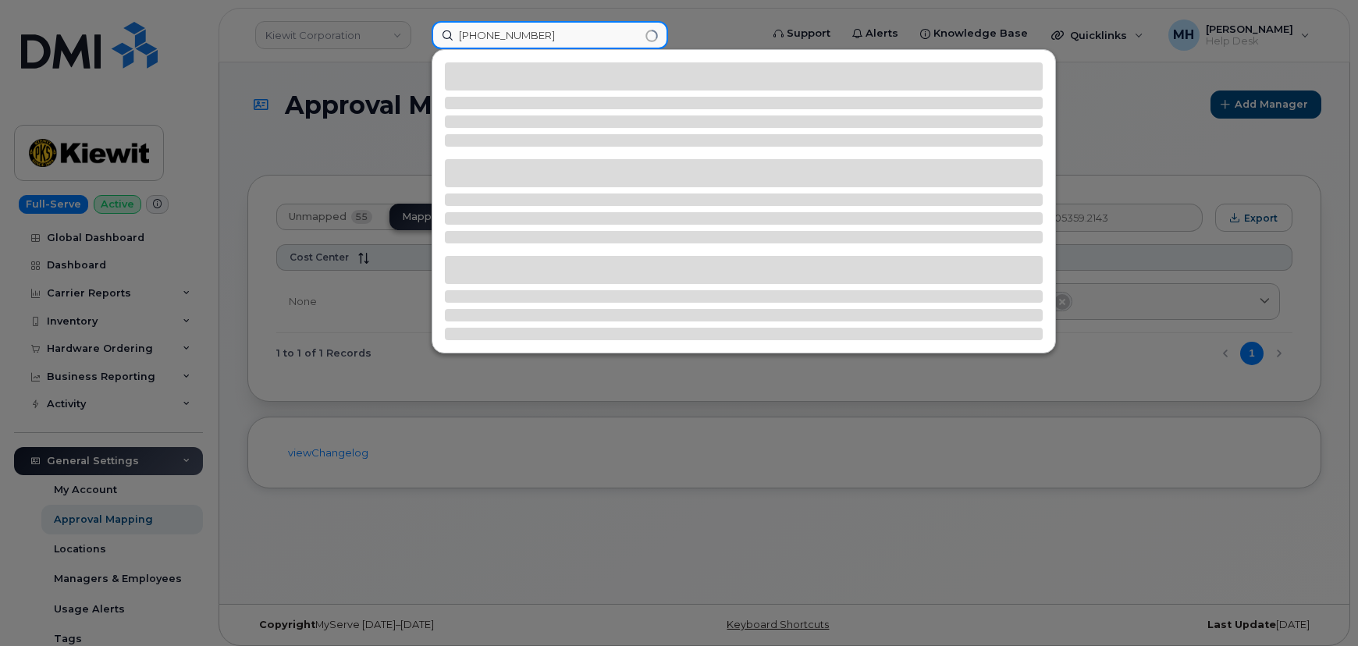
type input "[PHONE_NUMBER]"
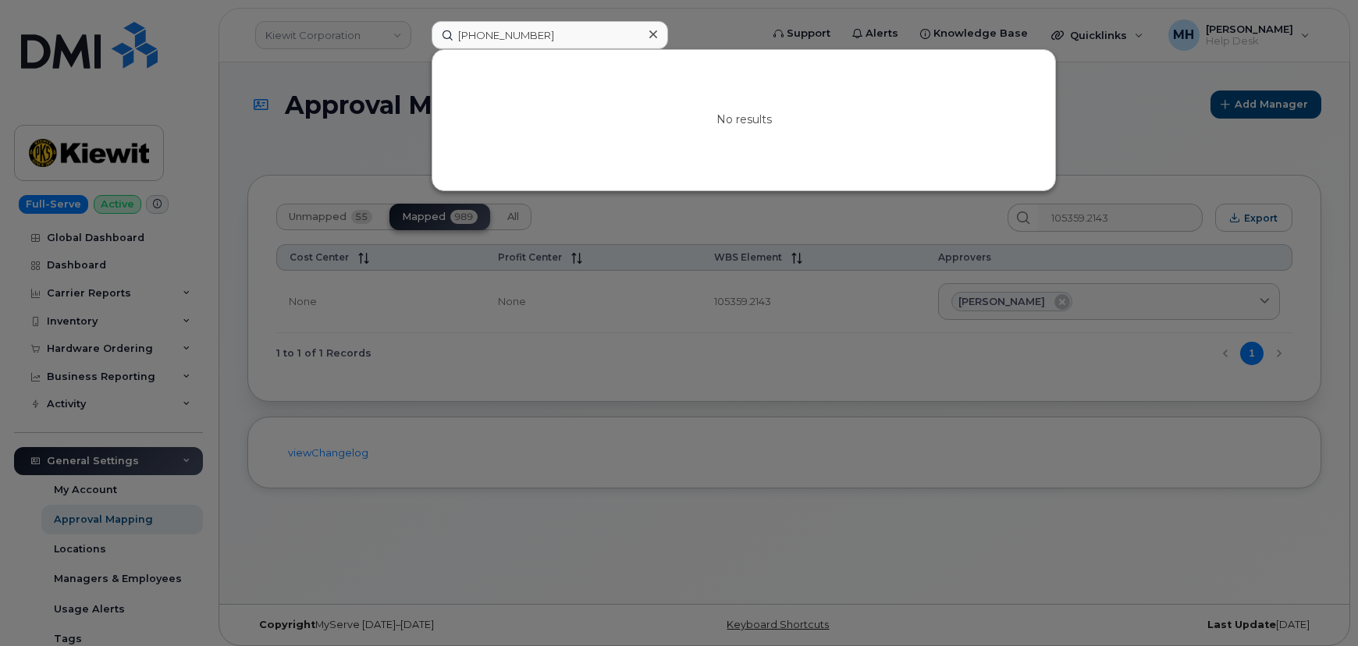
click at [354, 137] on div at bounding box center [679, 323] width 1358 height 646
